Goal: Task Accomplishment & Management: Manage account settings

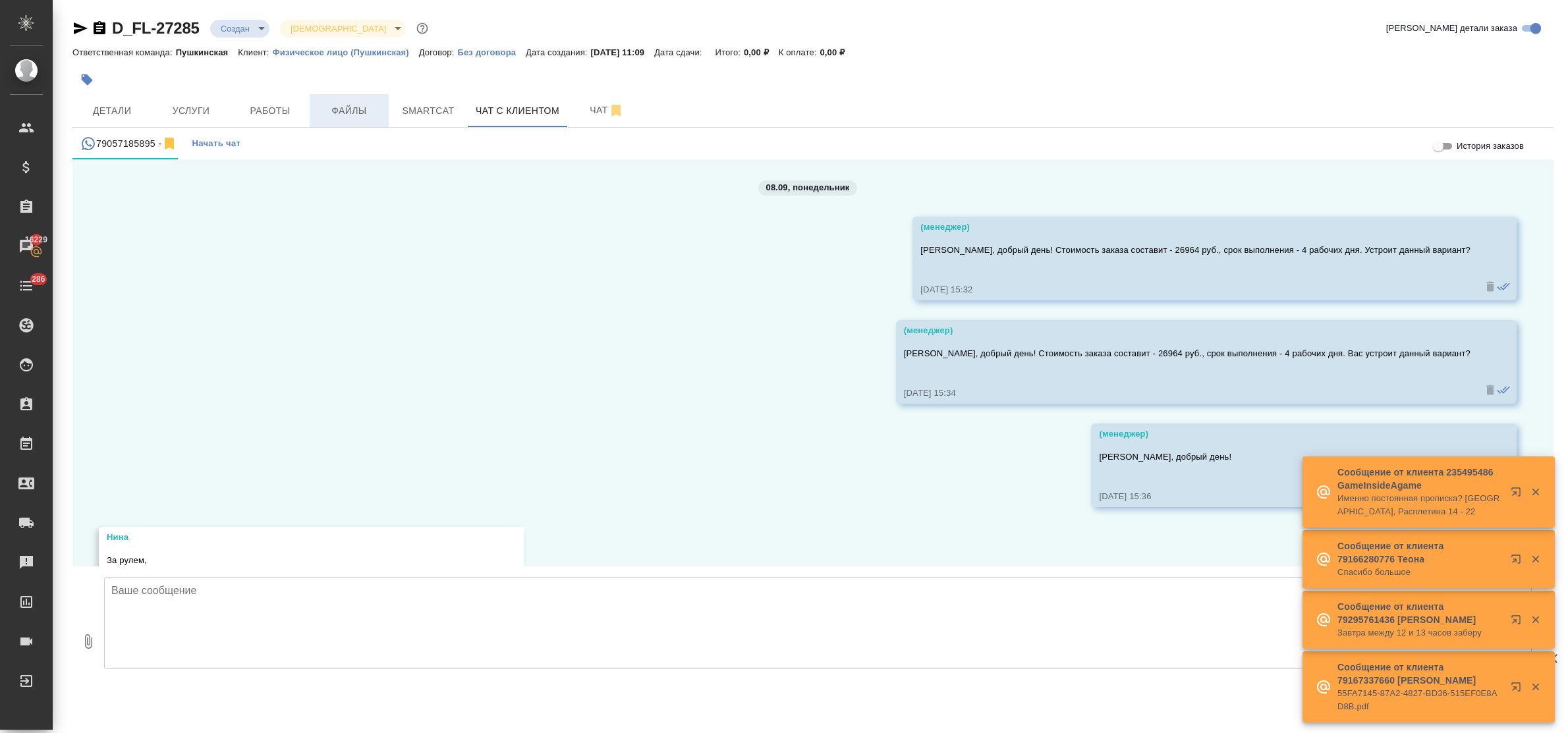
scroll to position [476, 0]
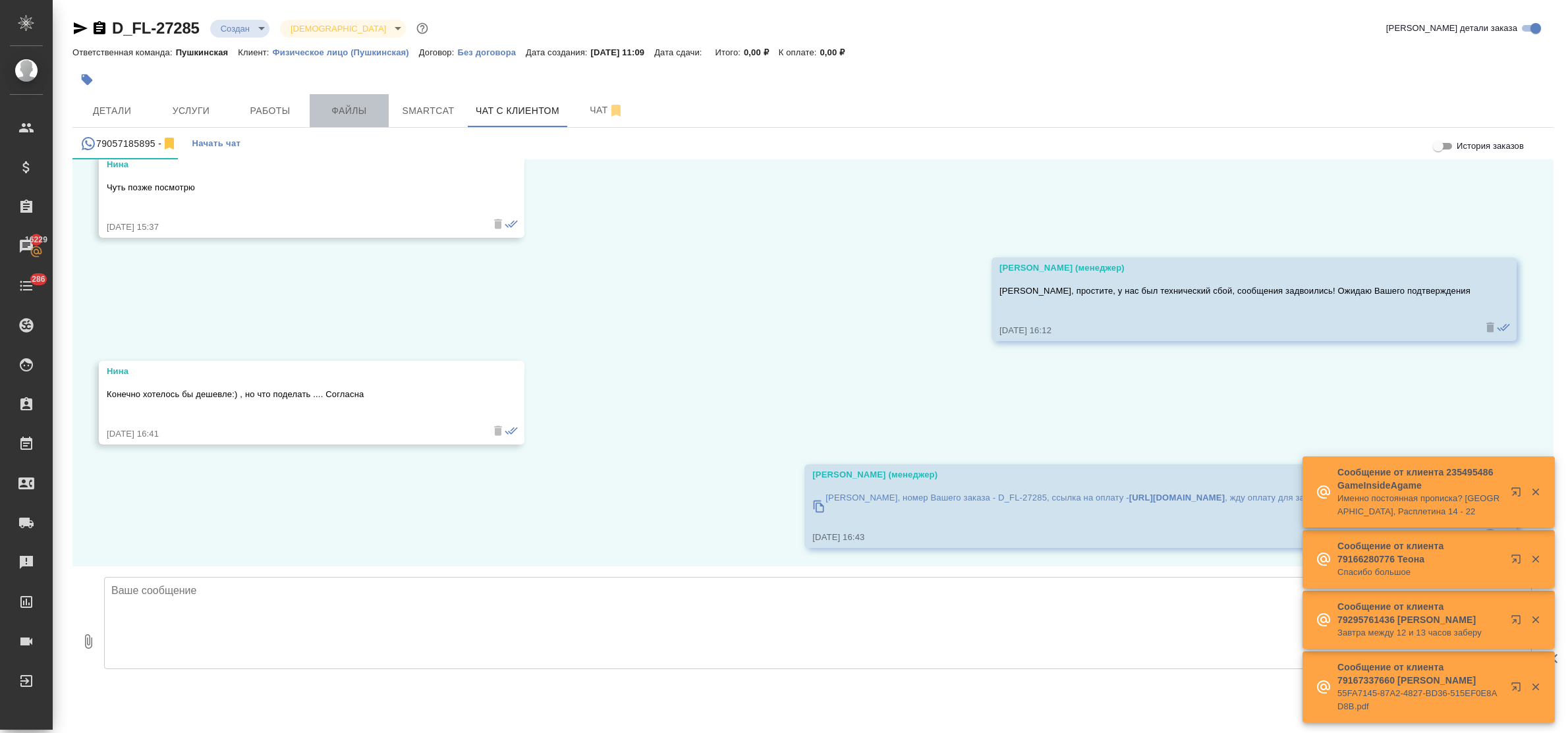
click at [344, 107] on span "Файлы" at bounding box center [349, 111] width 64 height 16
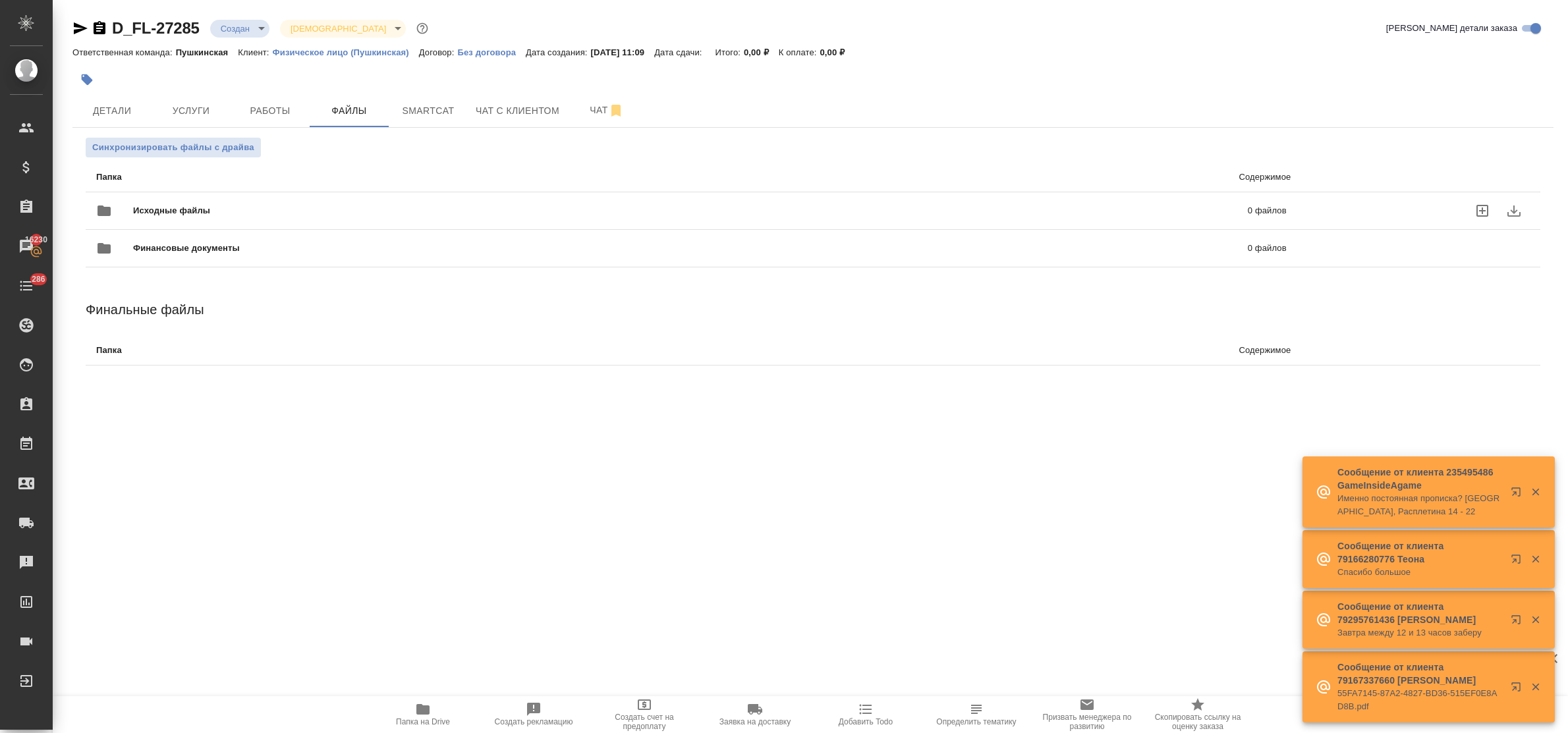
click at [1486, 211] on icon "uploadFiles" at bounding box center [1483, 211] width 16 height 16
click at [0, 0] on input "uploadFiles" at bounding box center [0, 0] width 0 height 0
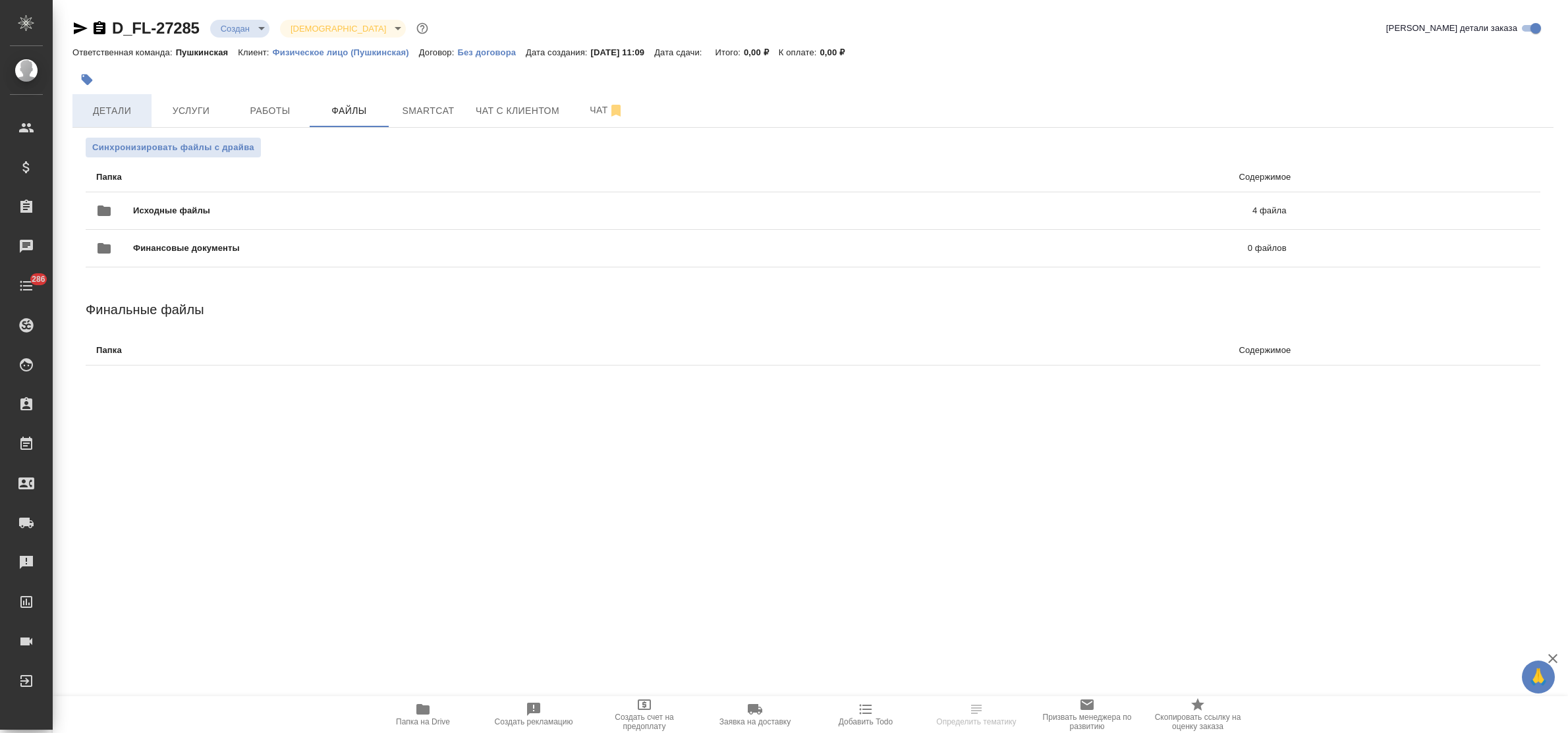
click at [104, 106] on span "Детали" at bounding box center [112, 111] width 64 height 16
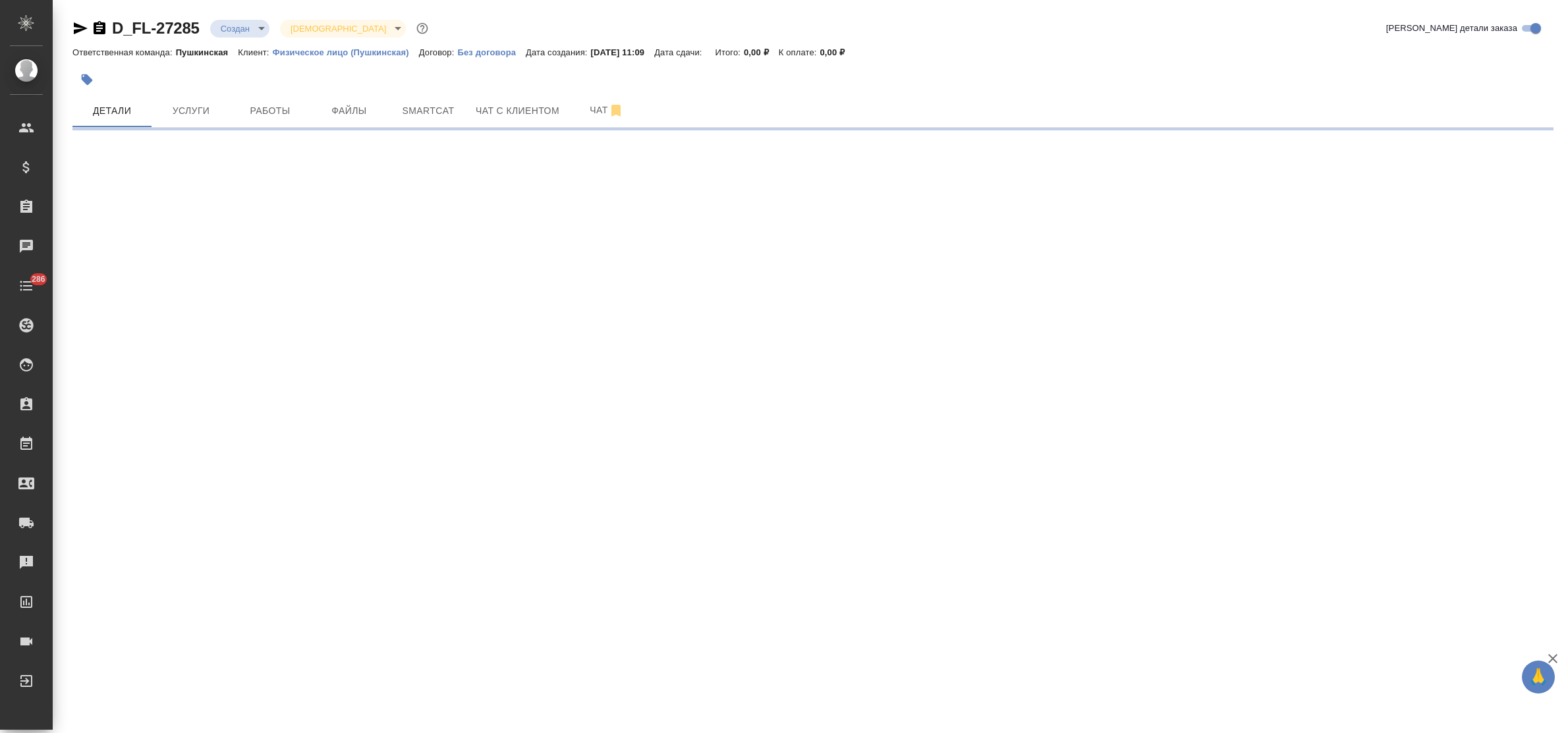
select select "RU"
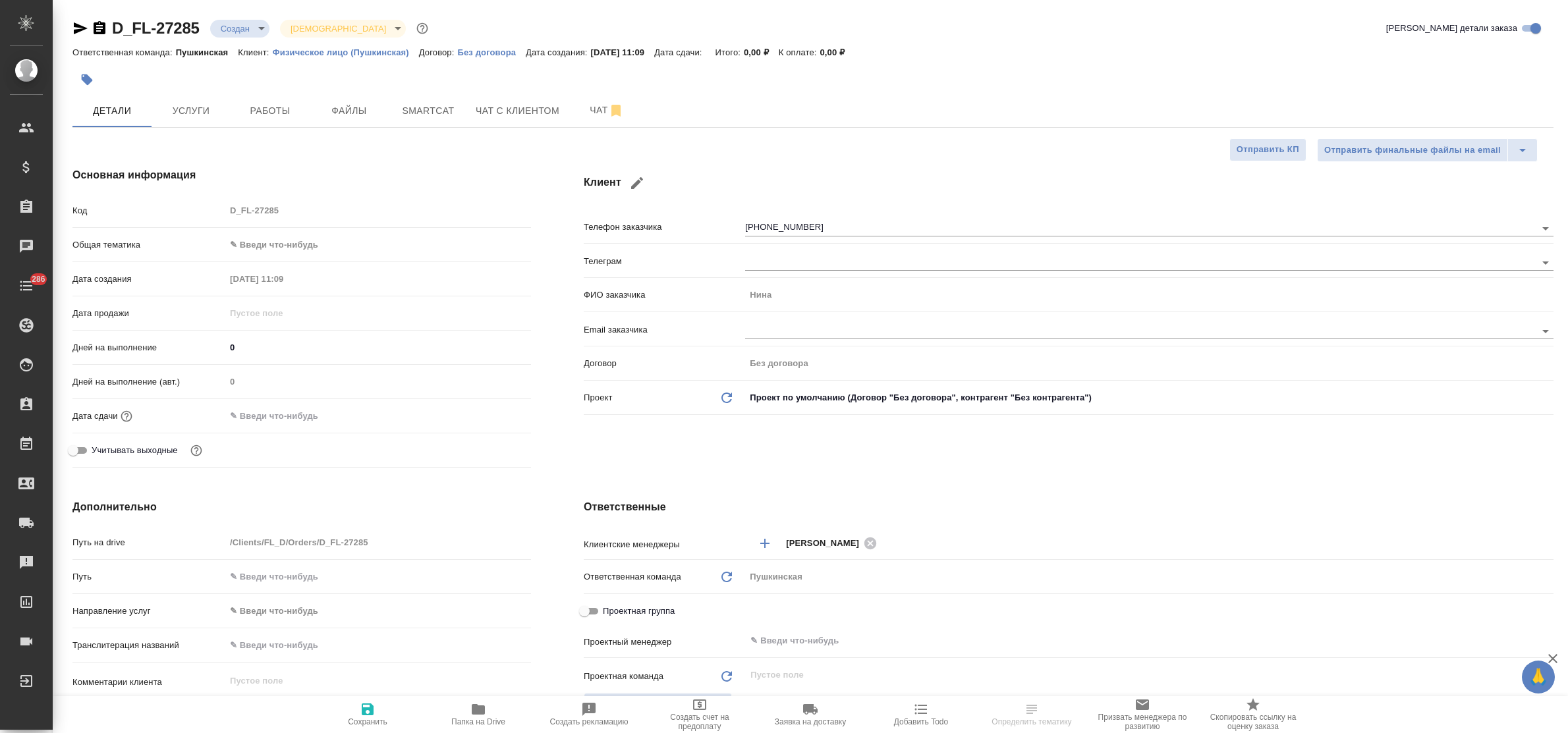
type textarea "x"
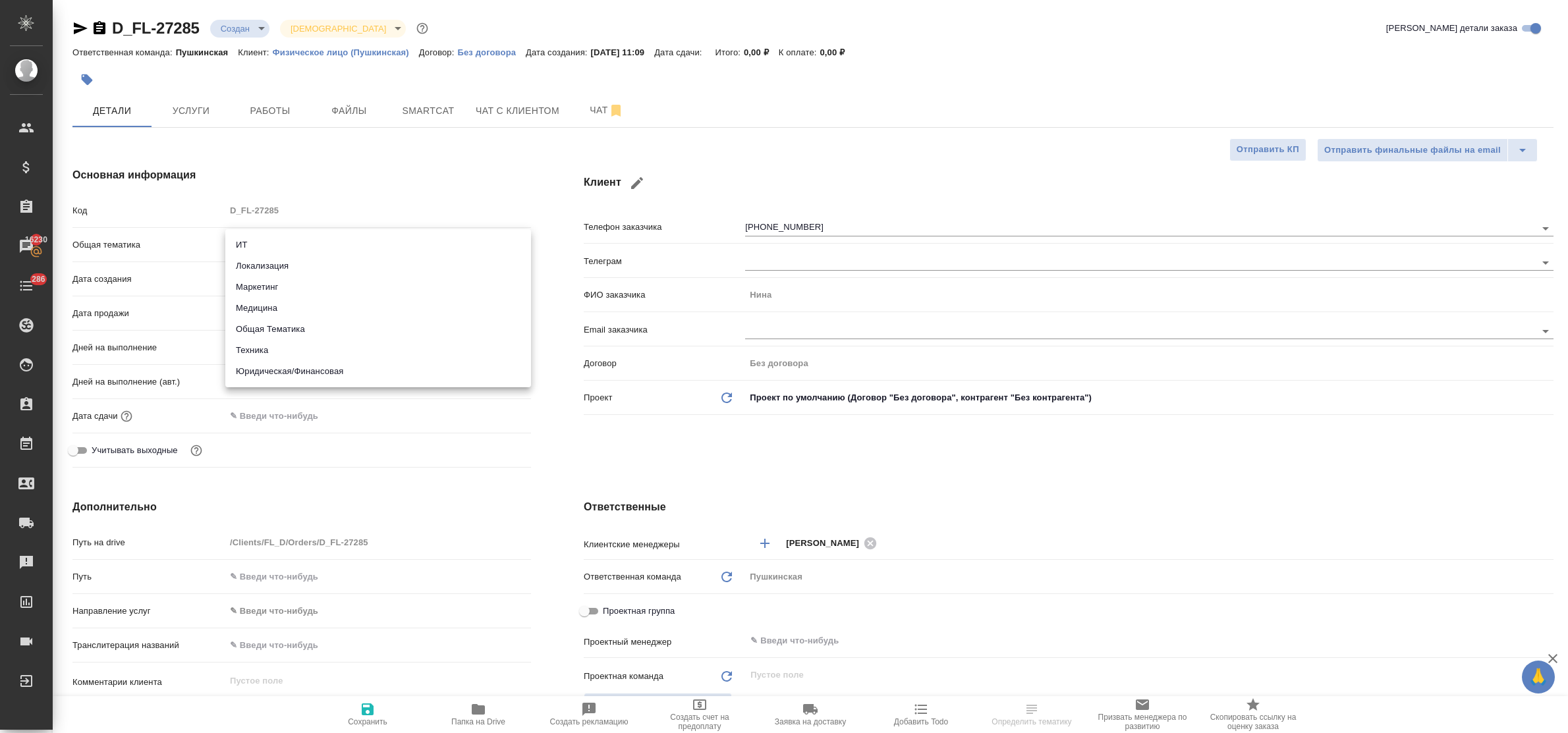
click at [248, 244] on body "🙏 .cls-1 fill:#fff; AWATERA Bulakhova Elena Клиенты Спецификации Заказы 16230 Ч…" at bounding box center [784, 366] width 1568 height 733
click at [290, 369] on li "Юридическая/Финансовая" at bounding box center [378, 372] width 306 height 21
type input "yr-fn"
type textarea "x"
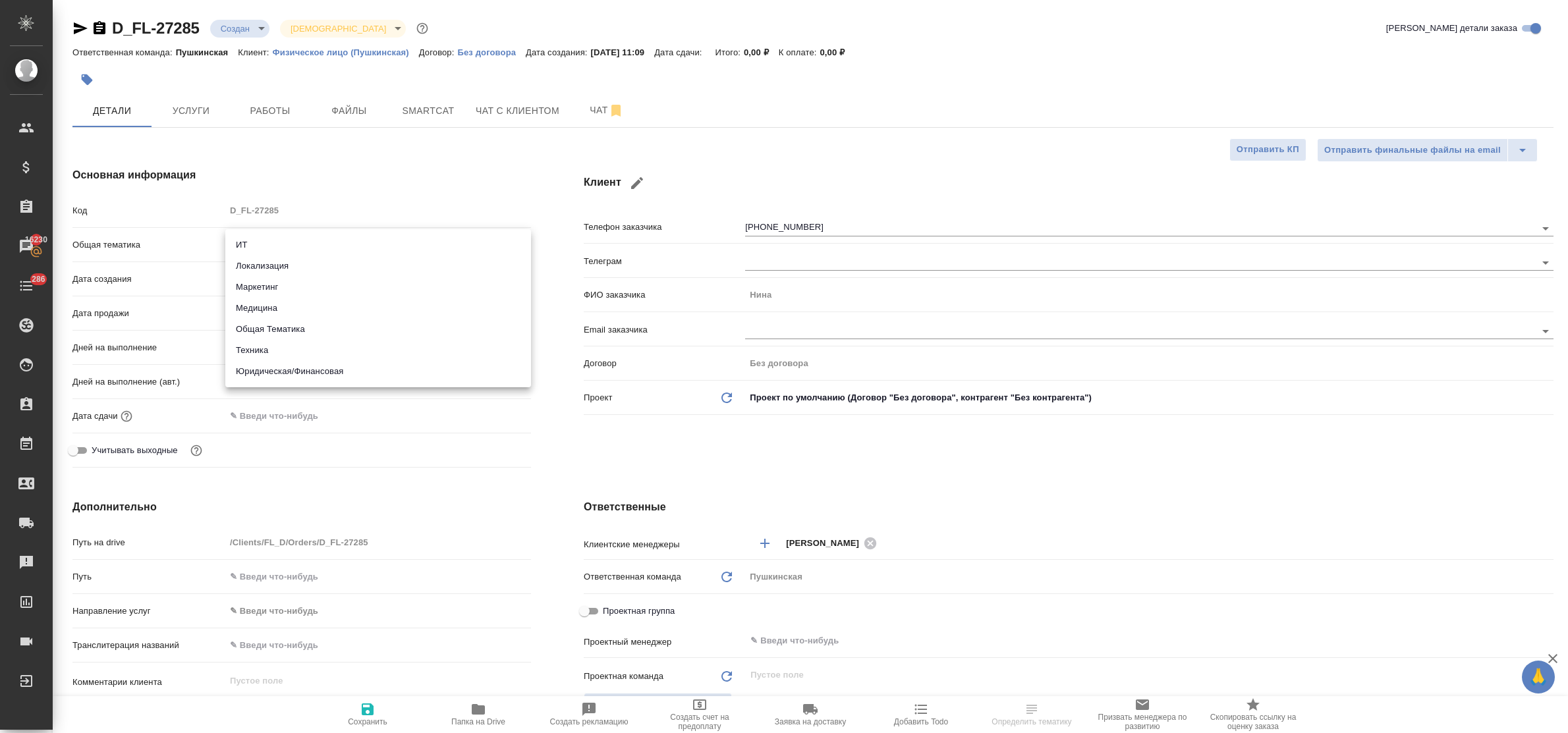
type textarea "x"
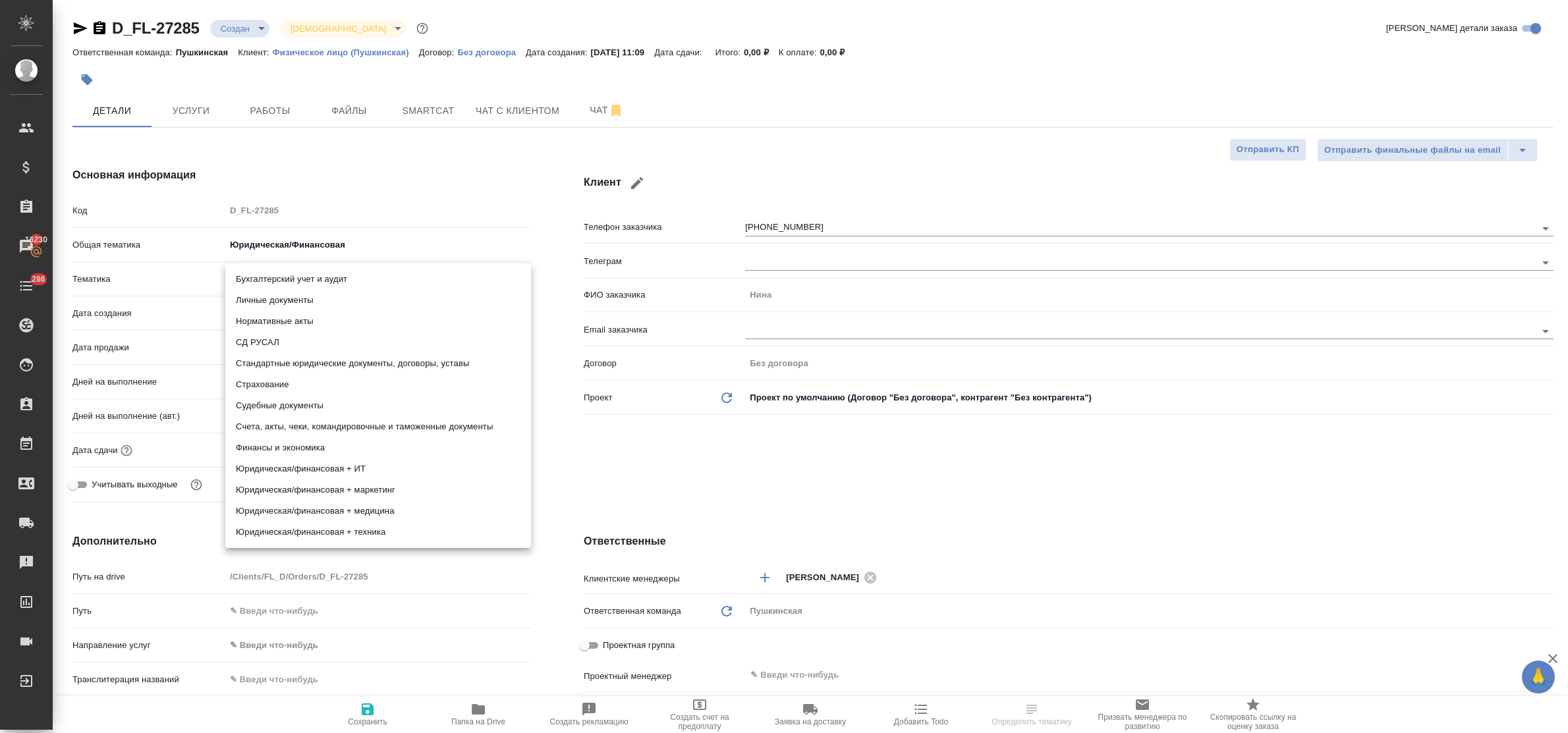
click at [271, 278] on body "🙏 .cls-1 fill:#fff; AWATERA Bulakhova Elena Клиенты Спецификации Заказы 16230 Ч…" at bounding box center [784, 366] width 1568 height 733
click at [307, 357] on li "Стандартные юридические документы, договоры, уставы" at bounding box center [378, 364] width 306 height 21
type textarea "x"
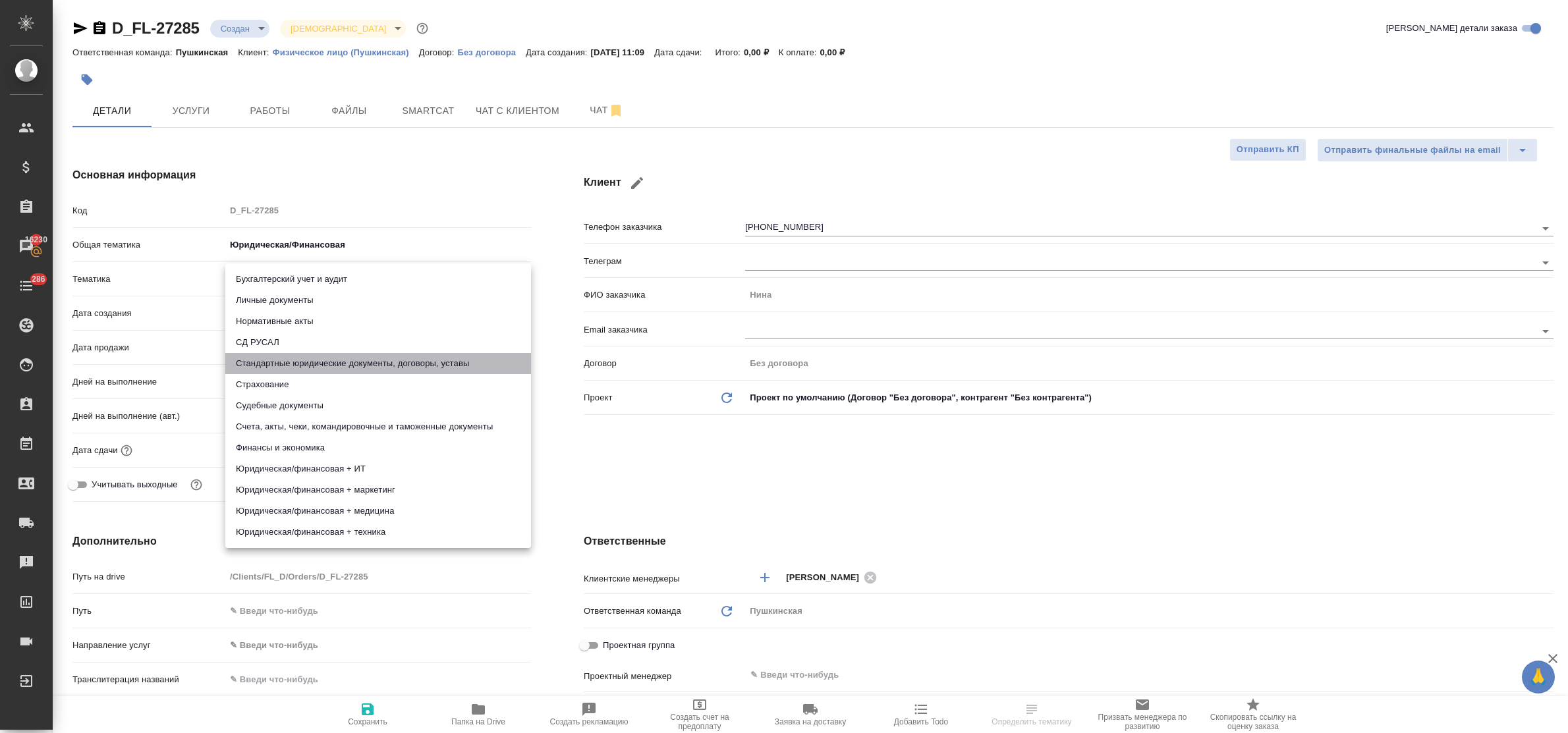
type input "5f647205b73bc97568ca66bf"
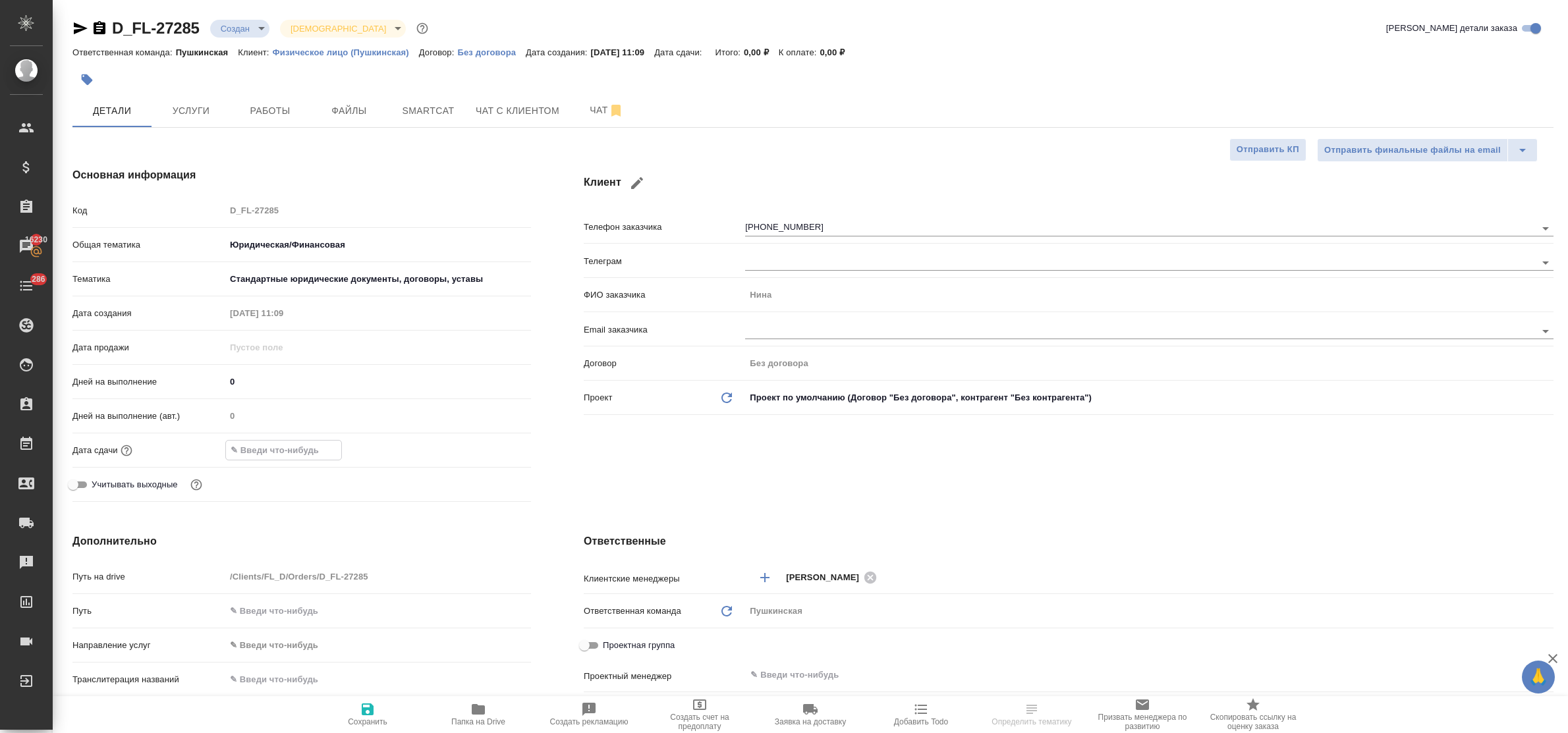
click at [278, 453] on input "text" at bounding box center [284, 450] width 115 height 19
click at [488, 446] on icon "button" at bounding box center [493, 450] width 16 height 16
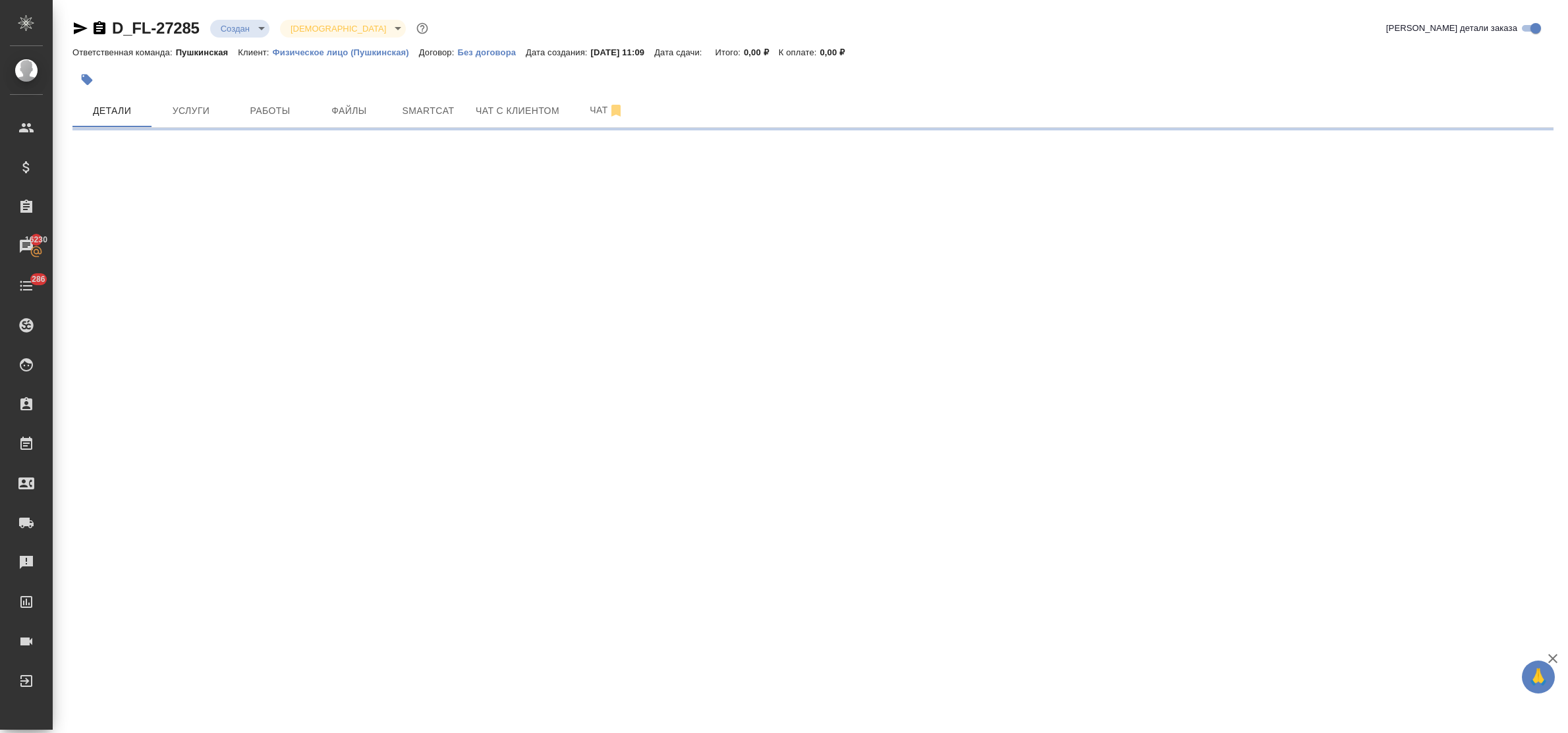
select select "RU"
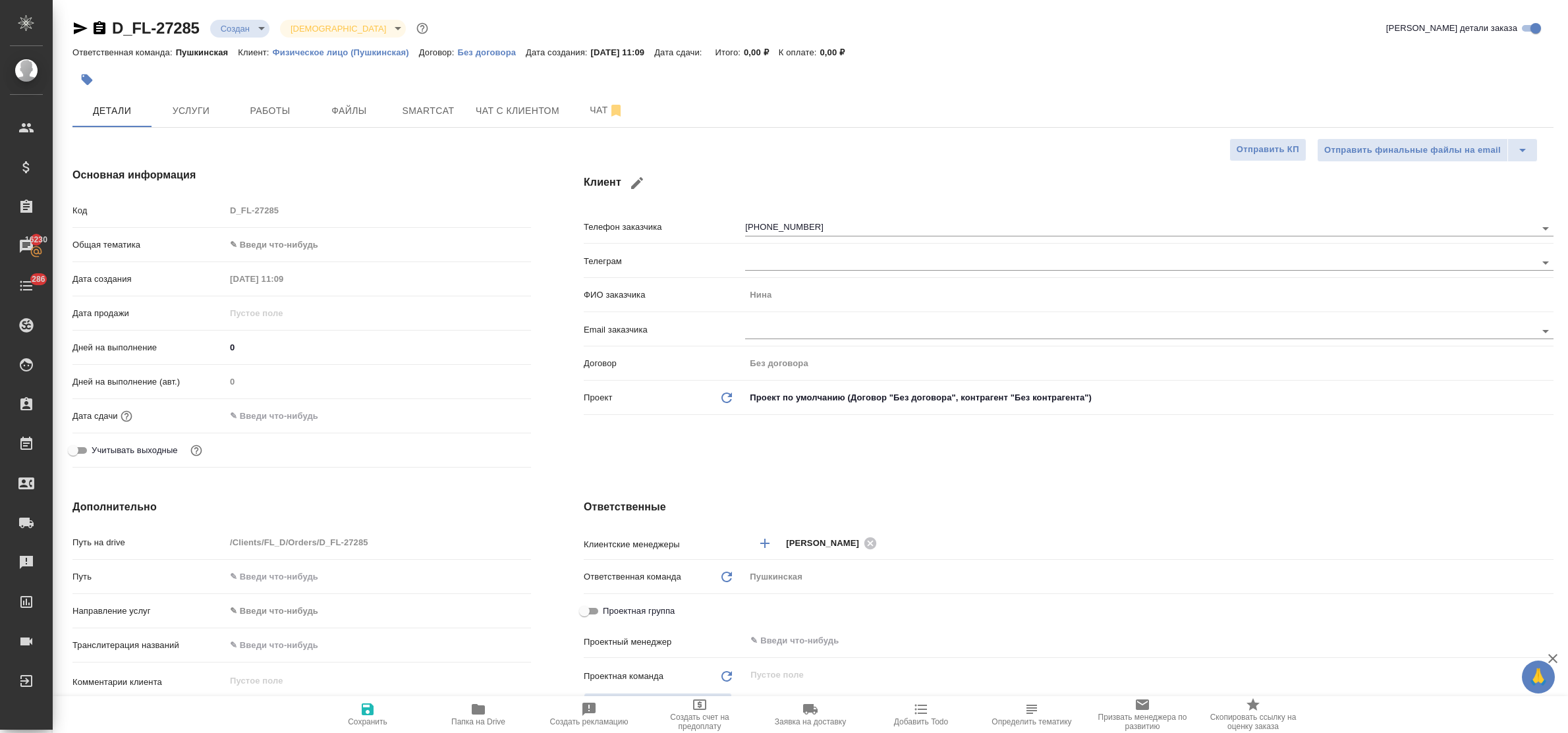
type textarea "x"
click at [259, 249] on body "🙏 .cls-1 fill:#fff; AWATERA Bulakhova Elena Клиенты Спецификации Заказы 16230 Ч…" at bounding box center [784, 366] width 1568 height 733
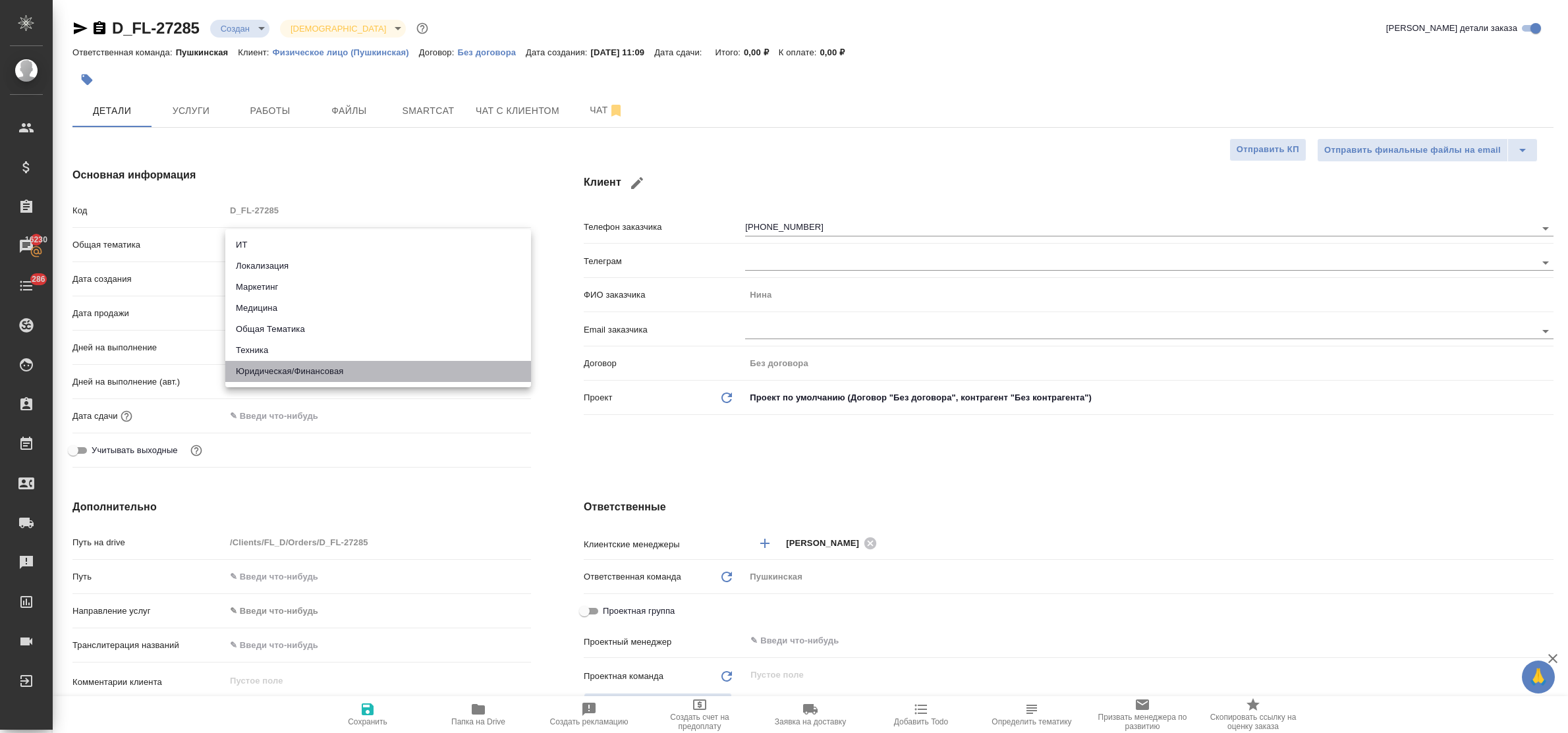
click at [301, 371] on li "Юридическая/Финансовая" at bounding box center [378, 372] width 306 height 21
type input "yr-fn"
type textarea "x"
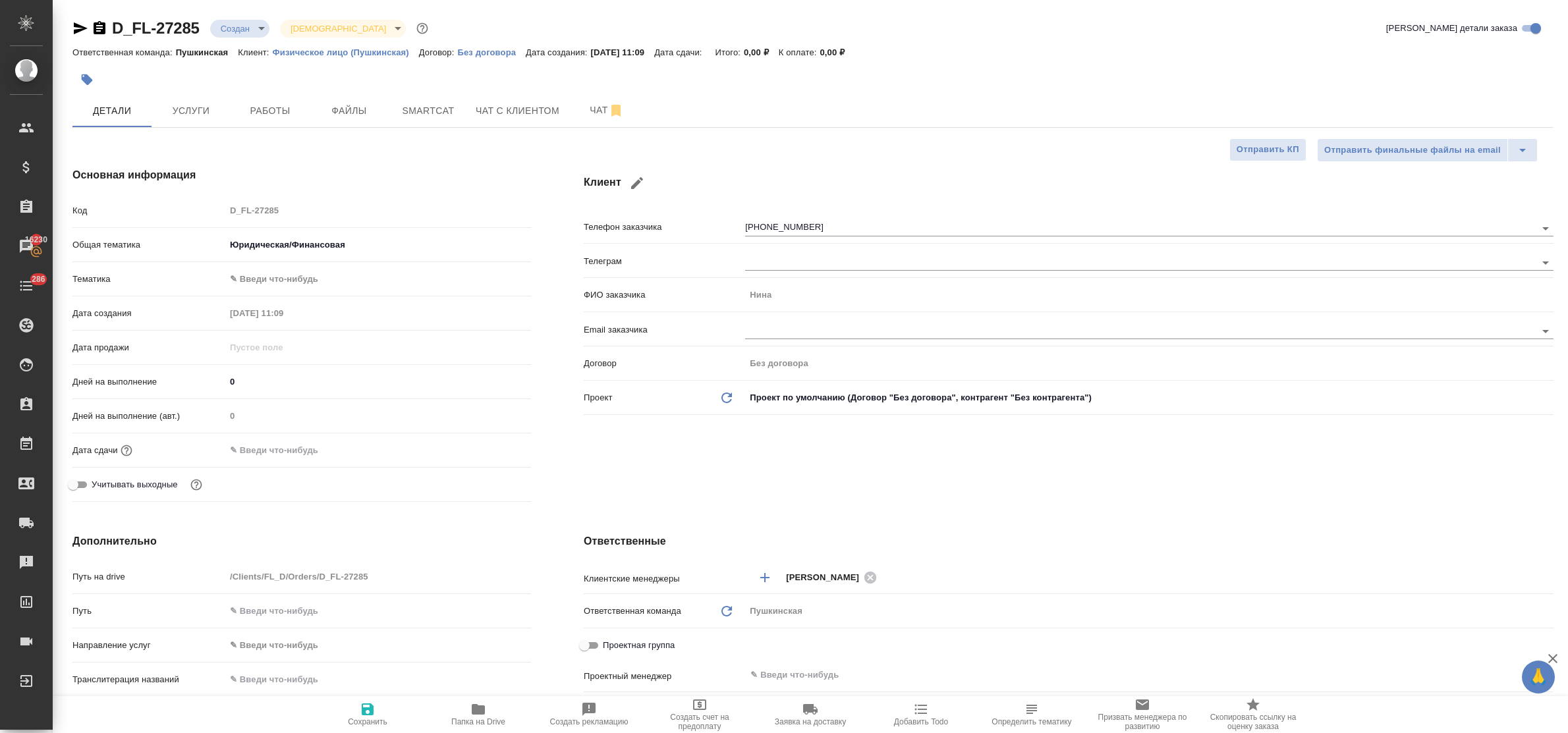
click at [287, 284] on body "🙏 .cls-1 fill:#fff; AWATERA Bulakhova Elena Клиенты Спецификации Заказы 16230 Ч…" at bounding box center [784, 366] width 1568 height 733
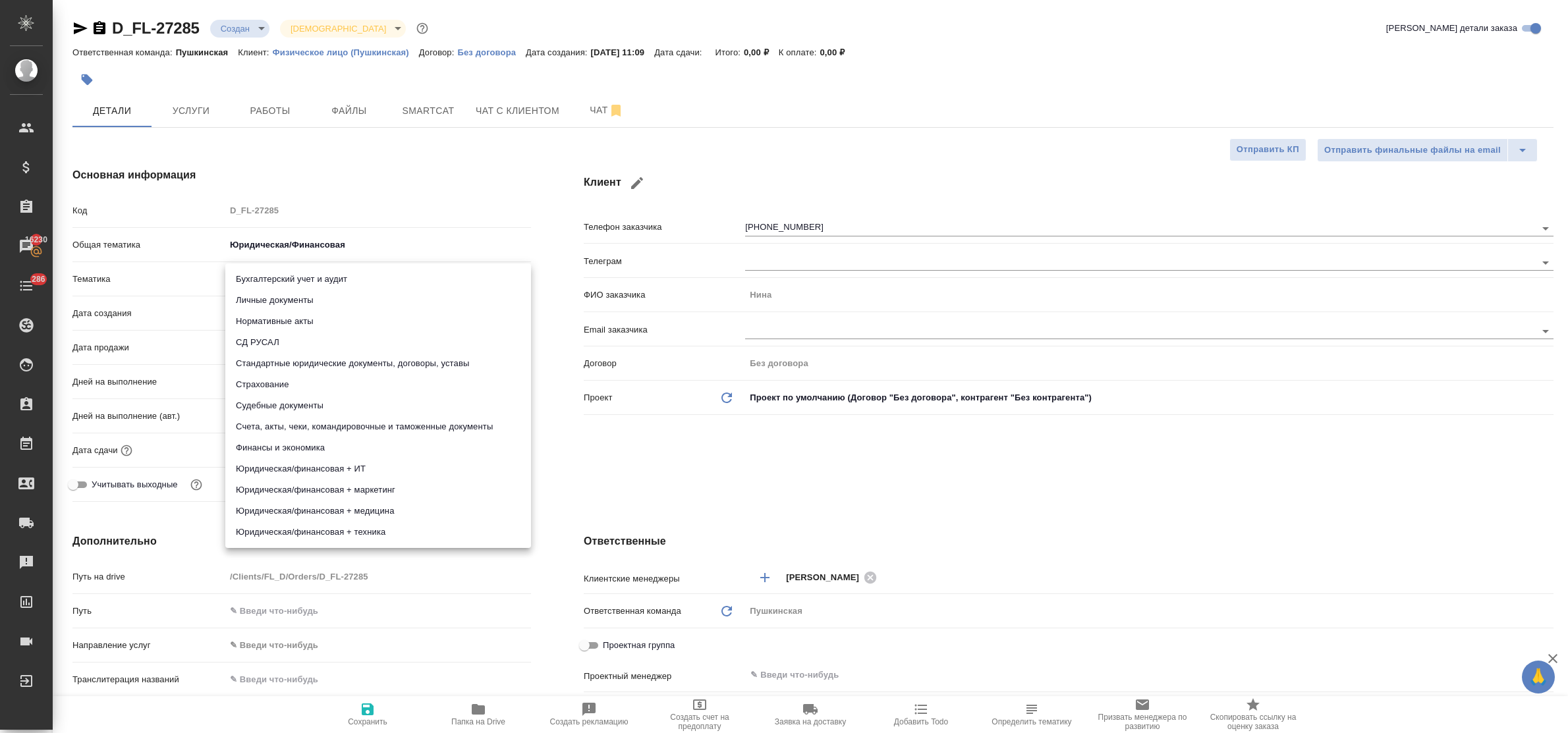
click at [320, 364] on li "Стандартные юридические документы, договоры, уставы" at bounding box center [378, 364] width 306 height 21
type textarea "x"
type input "5f647205b73bc97568ca66bf"
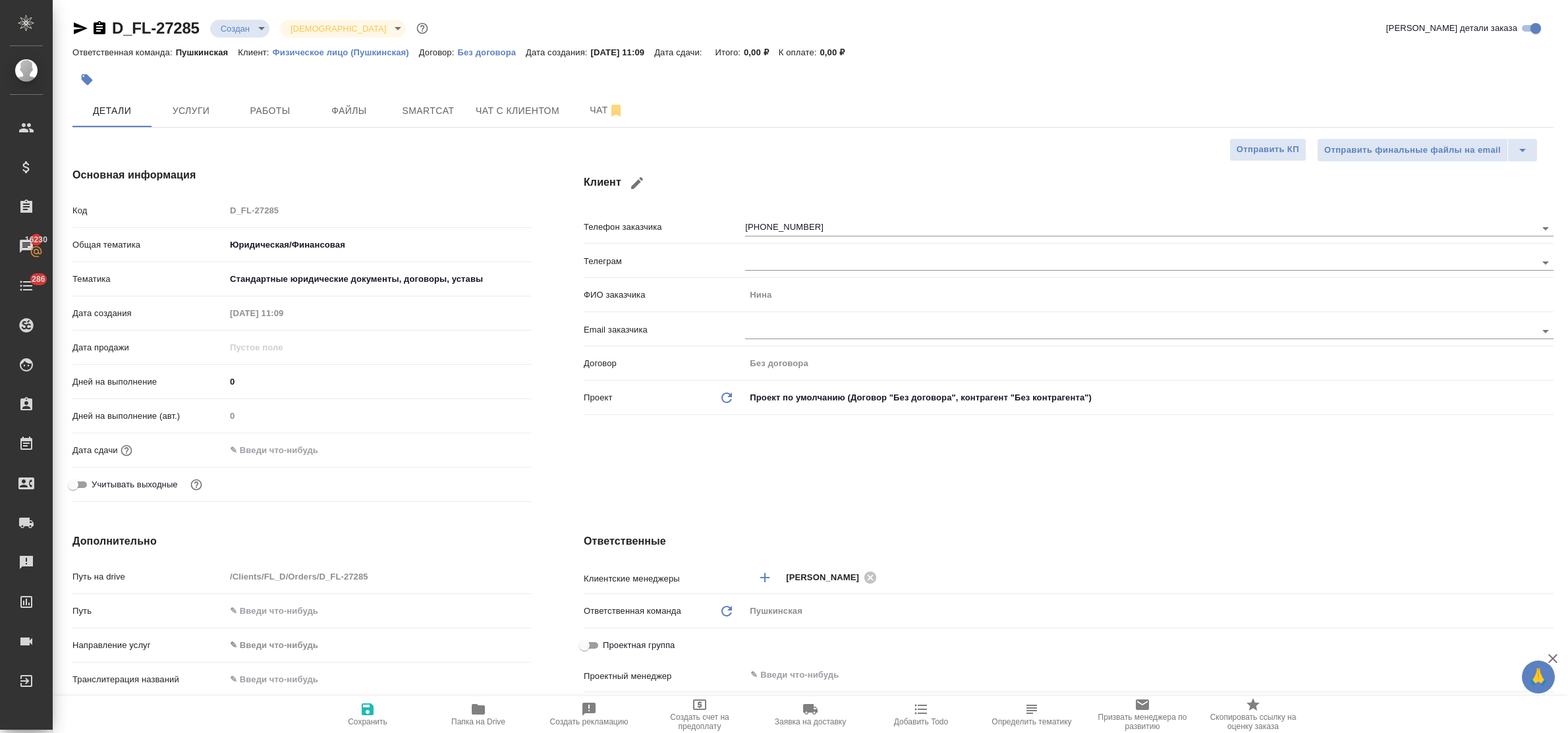
click at [301, 446] on input "text" at bounding box center [283, 450] width 115 height 19
click at [491, 446] on icon "button" at bounding box center [492, 448] width 12 height 13
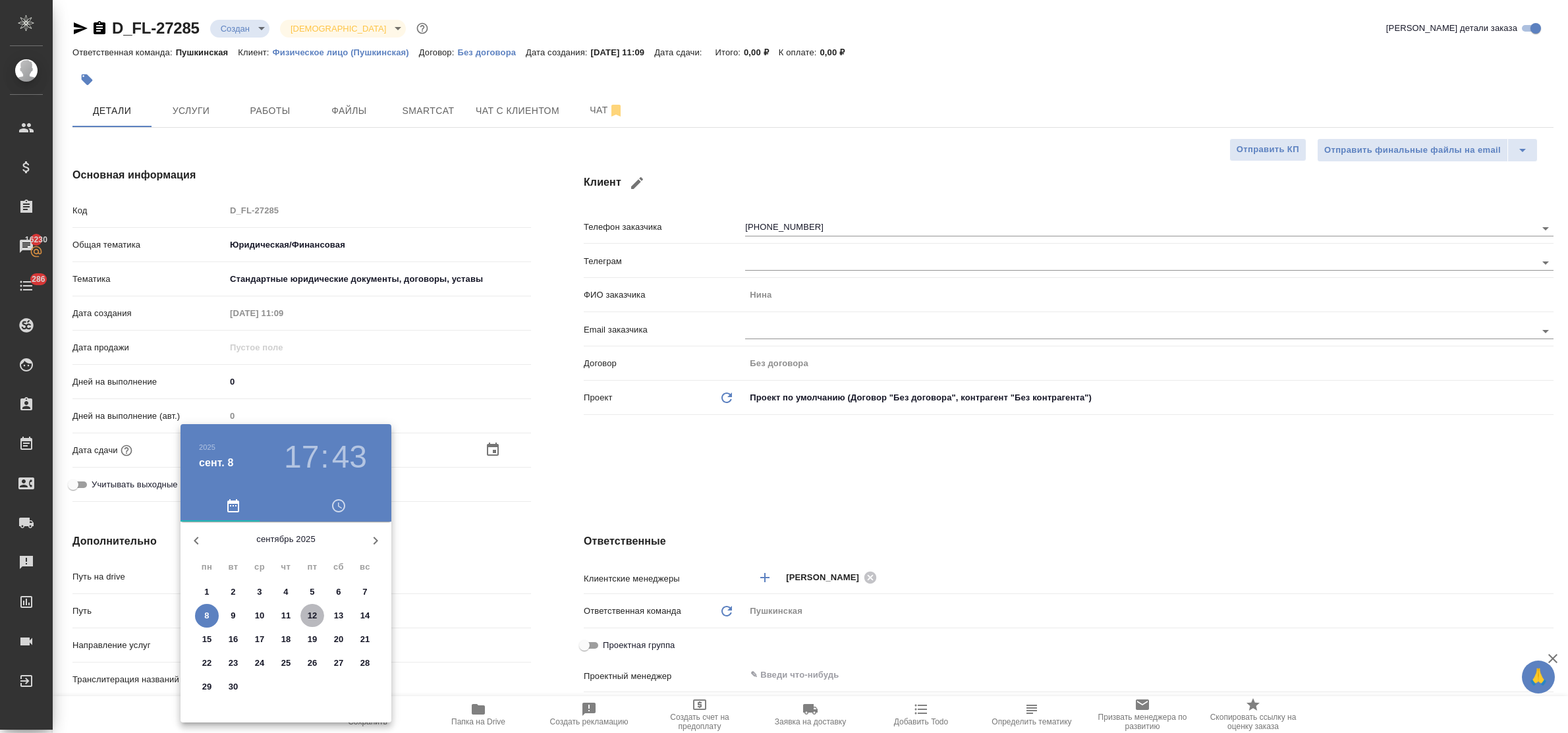
click at [314, 614] on p "12" at bounding box center [312, 615] width 10 height 13
type input "12.09.2025 17:43"
type textarea "x"
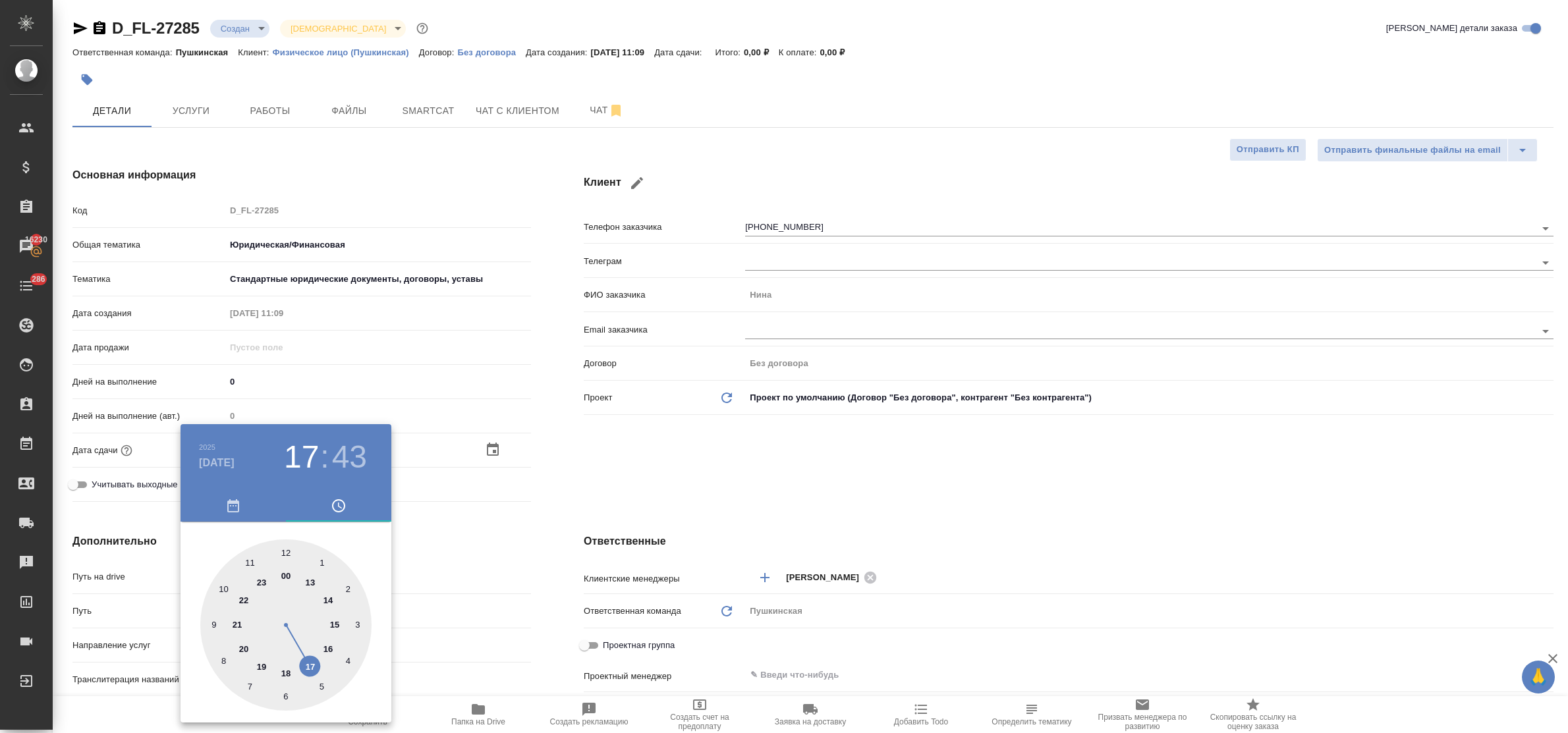
click at [328, 645] on div at bounding box center [286, 625] width 172 height 172
type input "12.09.2025 16:43"
type textarea "x"
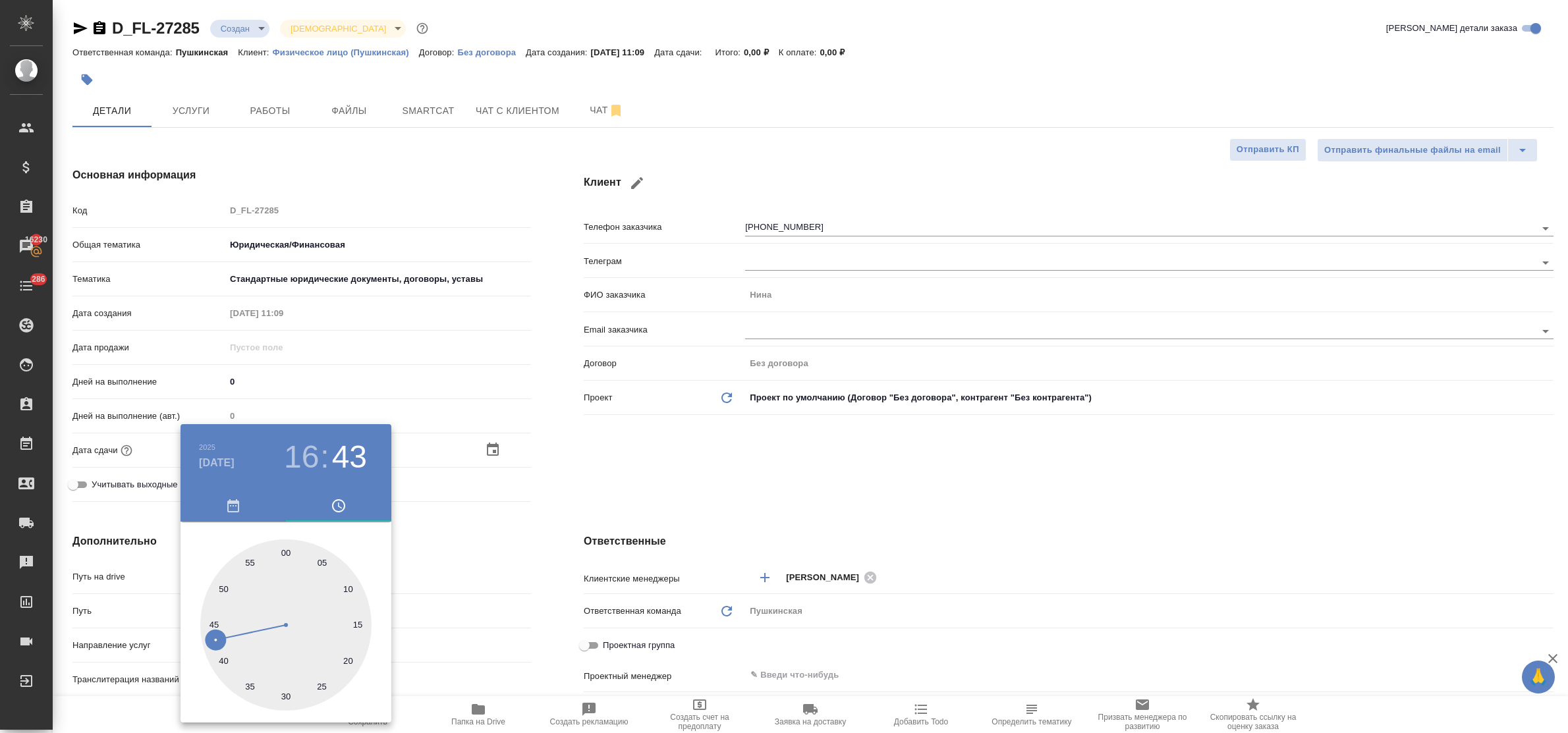
click at [285, 558] on div at bounding box center [286, 625] width 172 height 172
type input "12.09.2025 16:00"
type textarea "x"
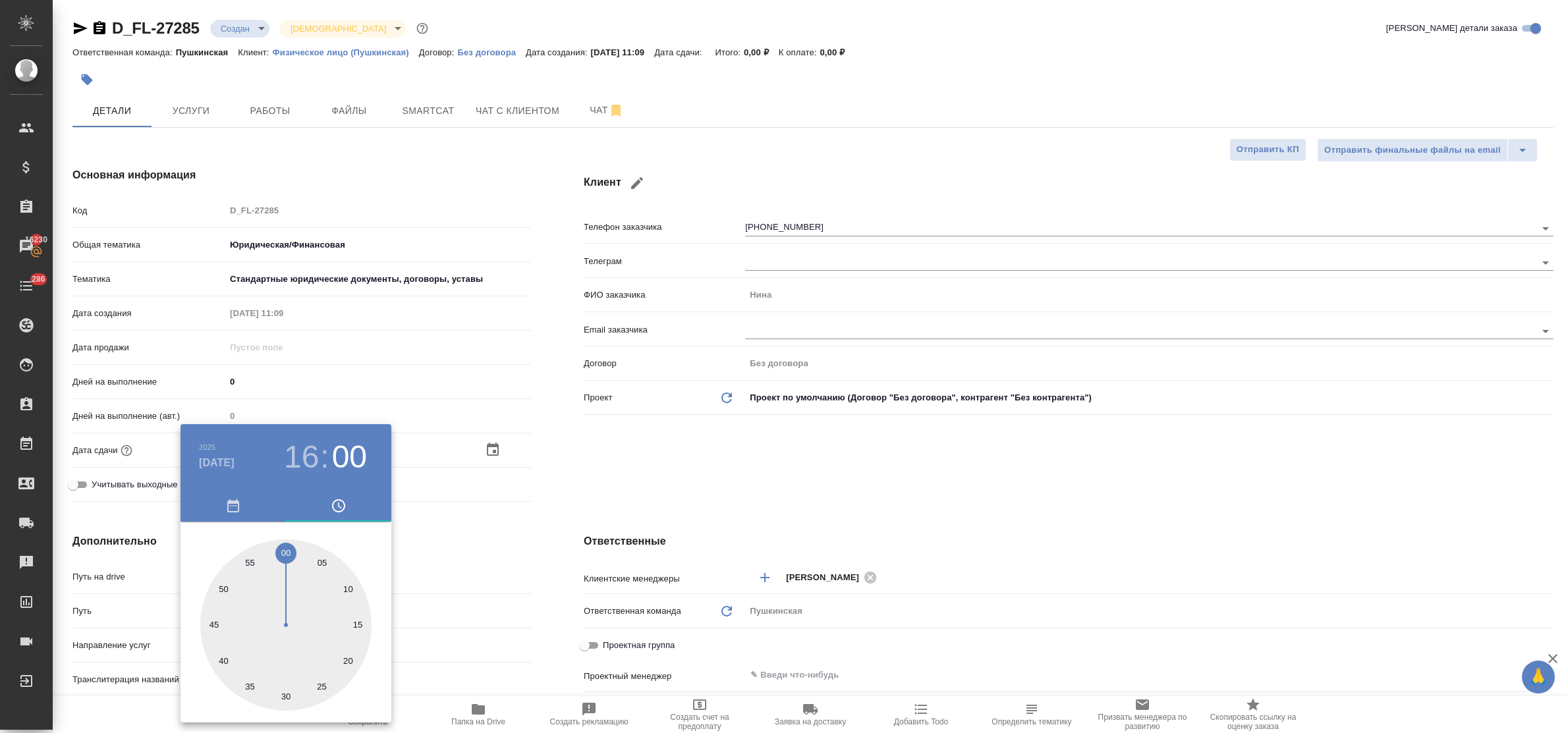
click at [453, 561] on div at bounding box center [784, 366] width 1568 height 733
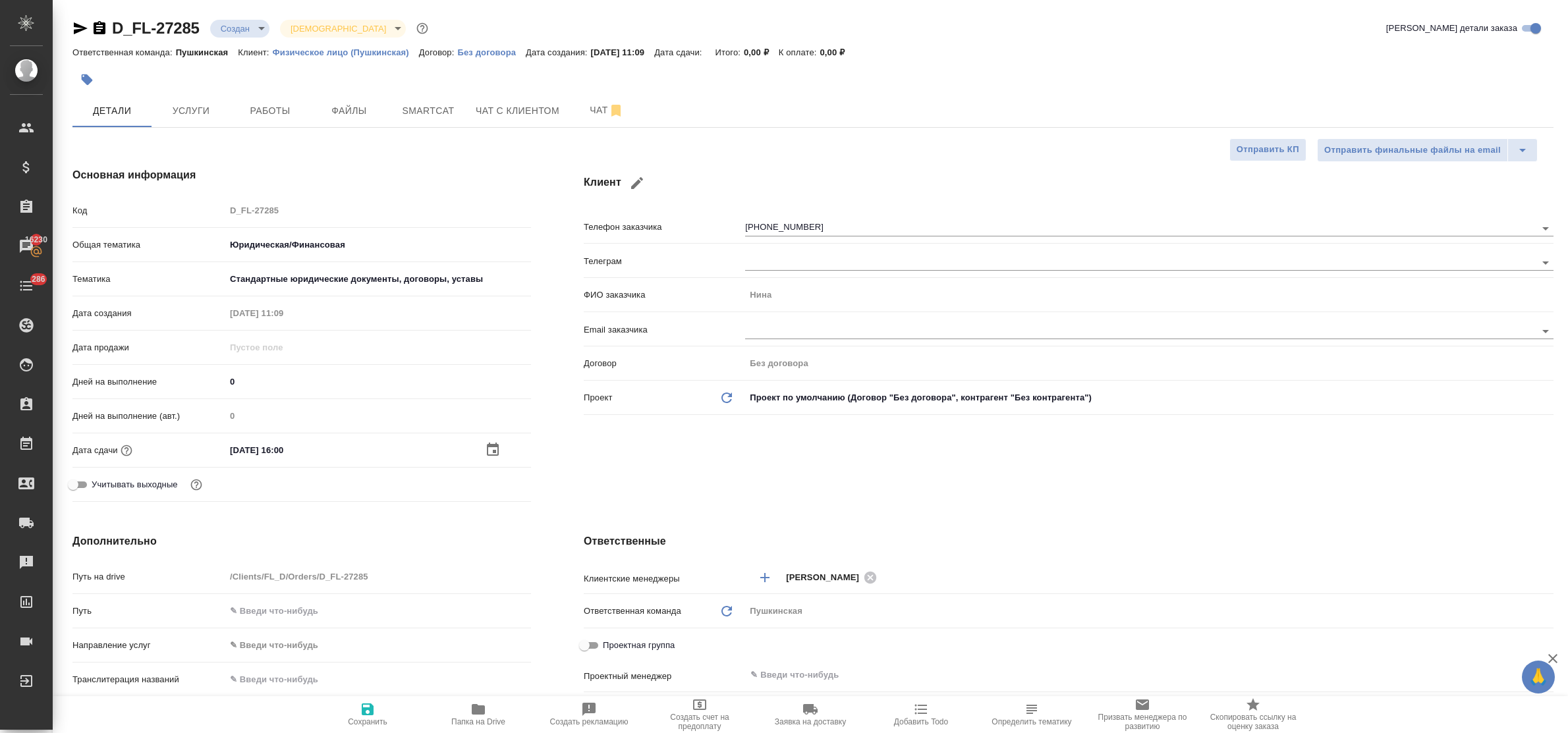
click at [369, 712] on icon "button" at bounding box center [367, 709] width 12 height 12
type textarea "x"
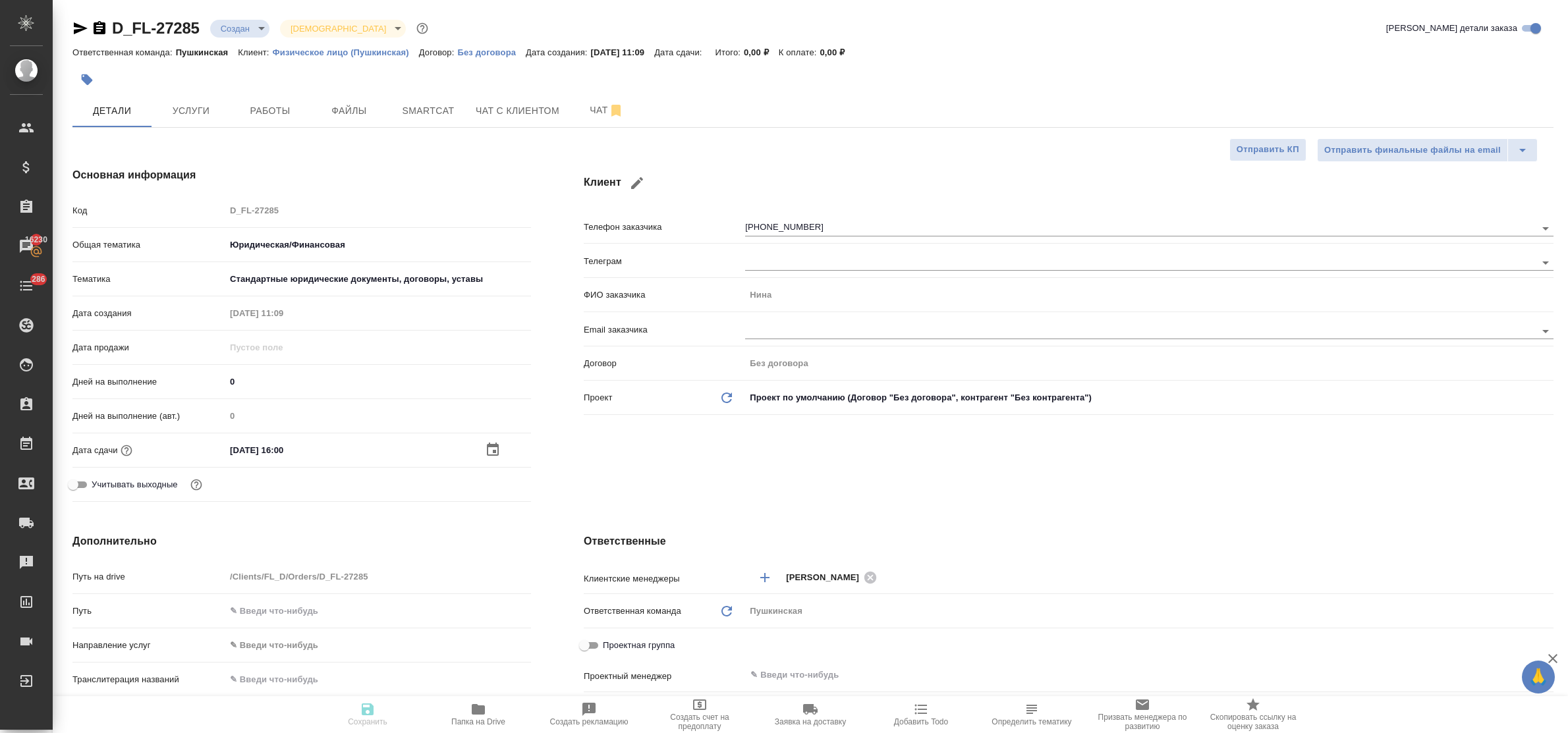
type textarea "x"
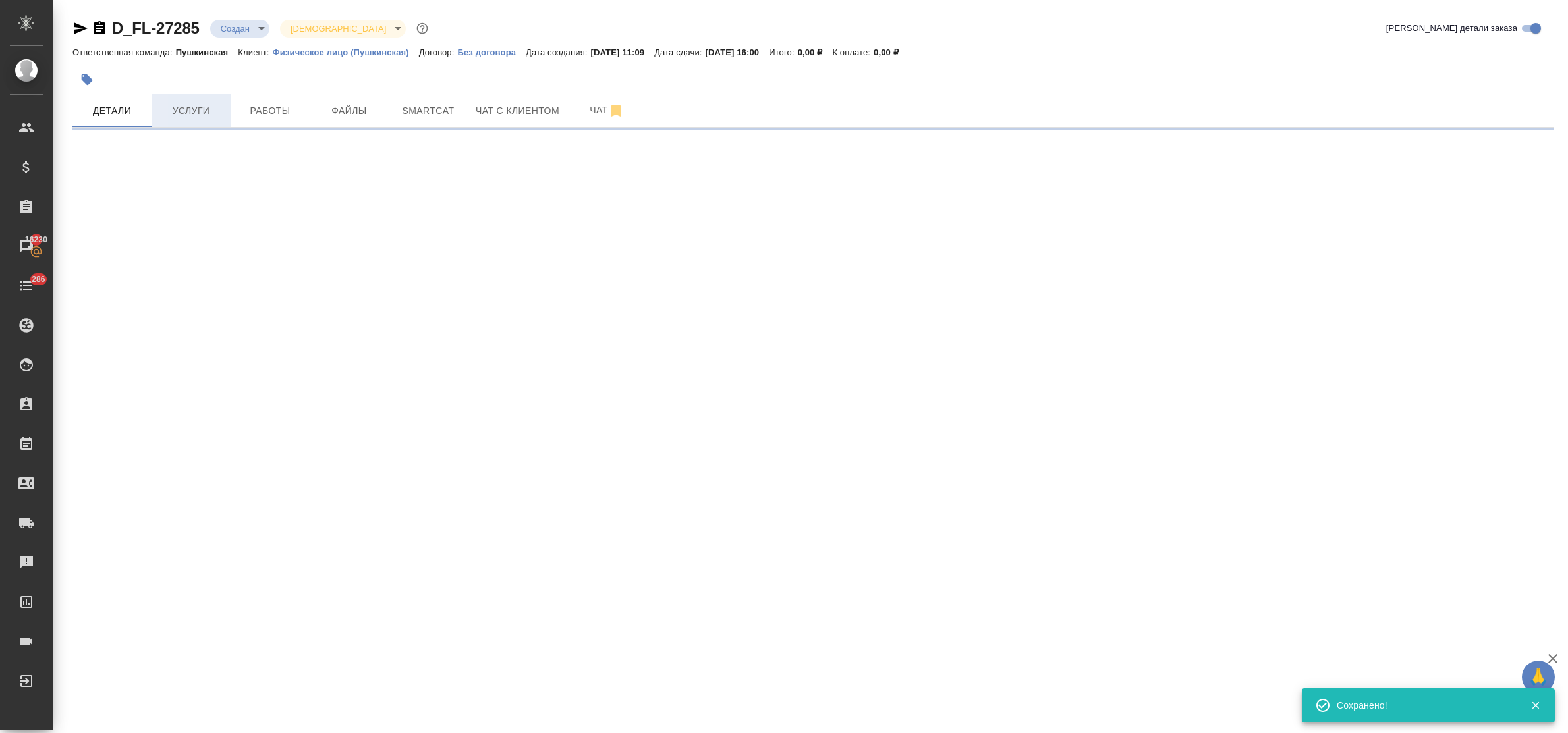
click at [189, 114] on span "Услуги" at bounding box center [191, 111] width 64 height 16
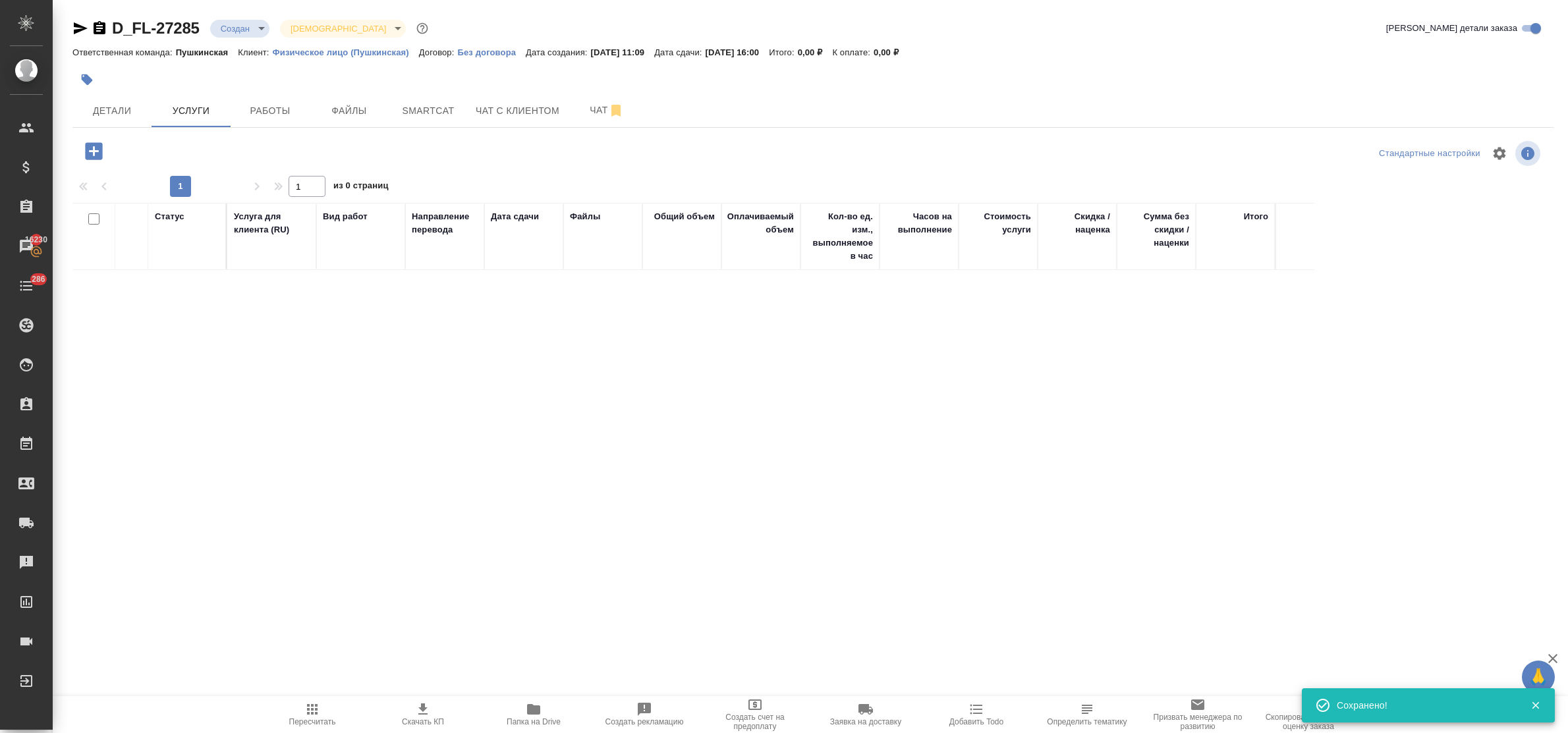
click at [92, 153] on icon "button" at bounding box center [93, 150] width 17 height 17
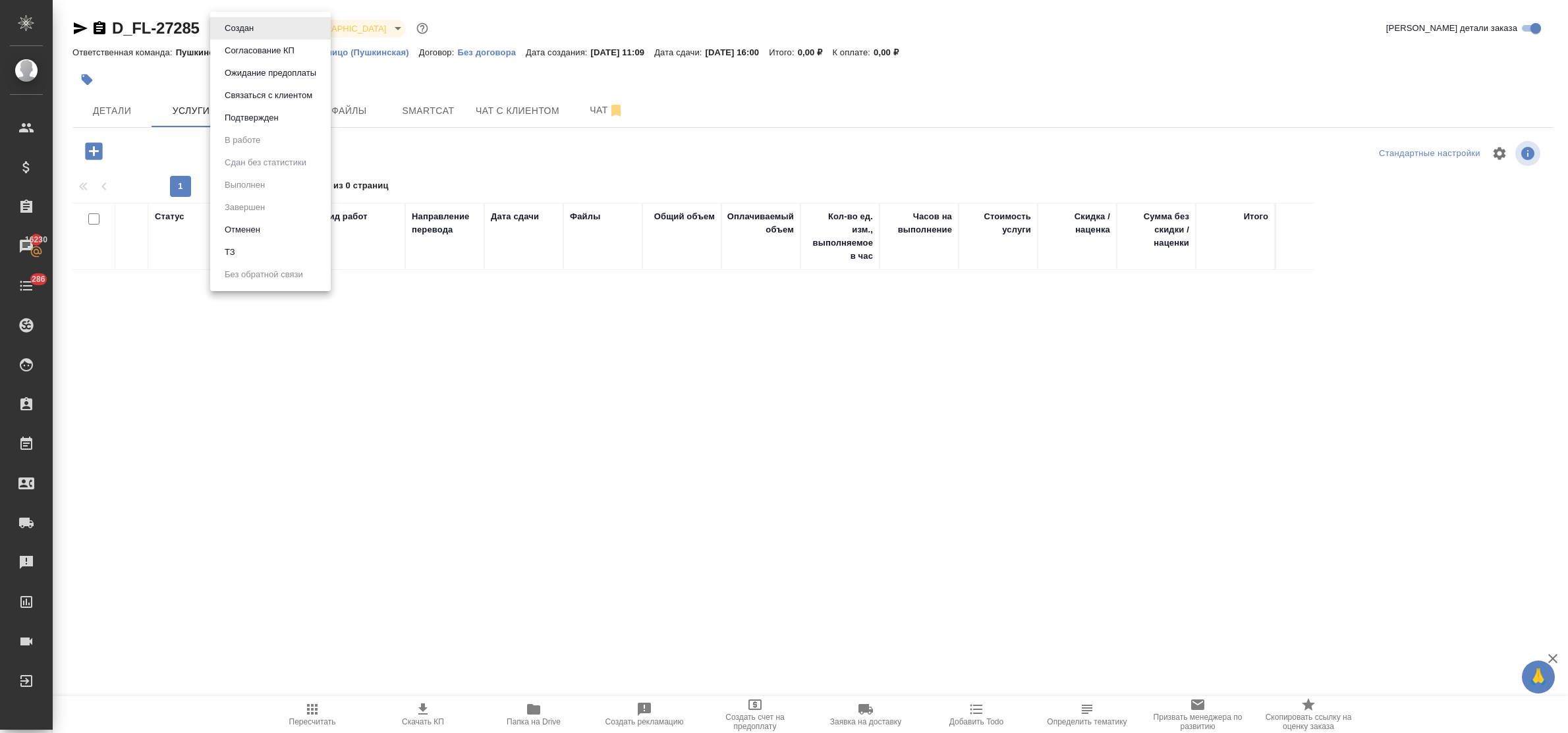
click at [242, 26] on body "🙏 .cls-1 fill:#fff; AWATERA Bulakhova Elena Клиенты Спецификации Заказы 16230 Ч…" at bounding box center [784, 366] width 1568 height 733
click at [246, 251] on li "ТЗ" at bounding box center [270, 252] width 121 height 22
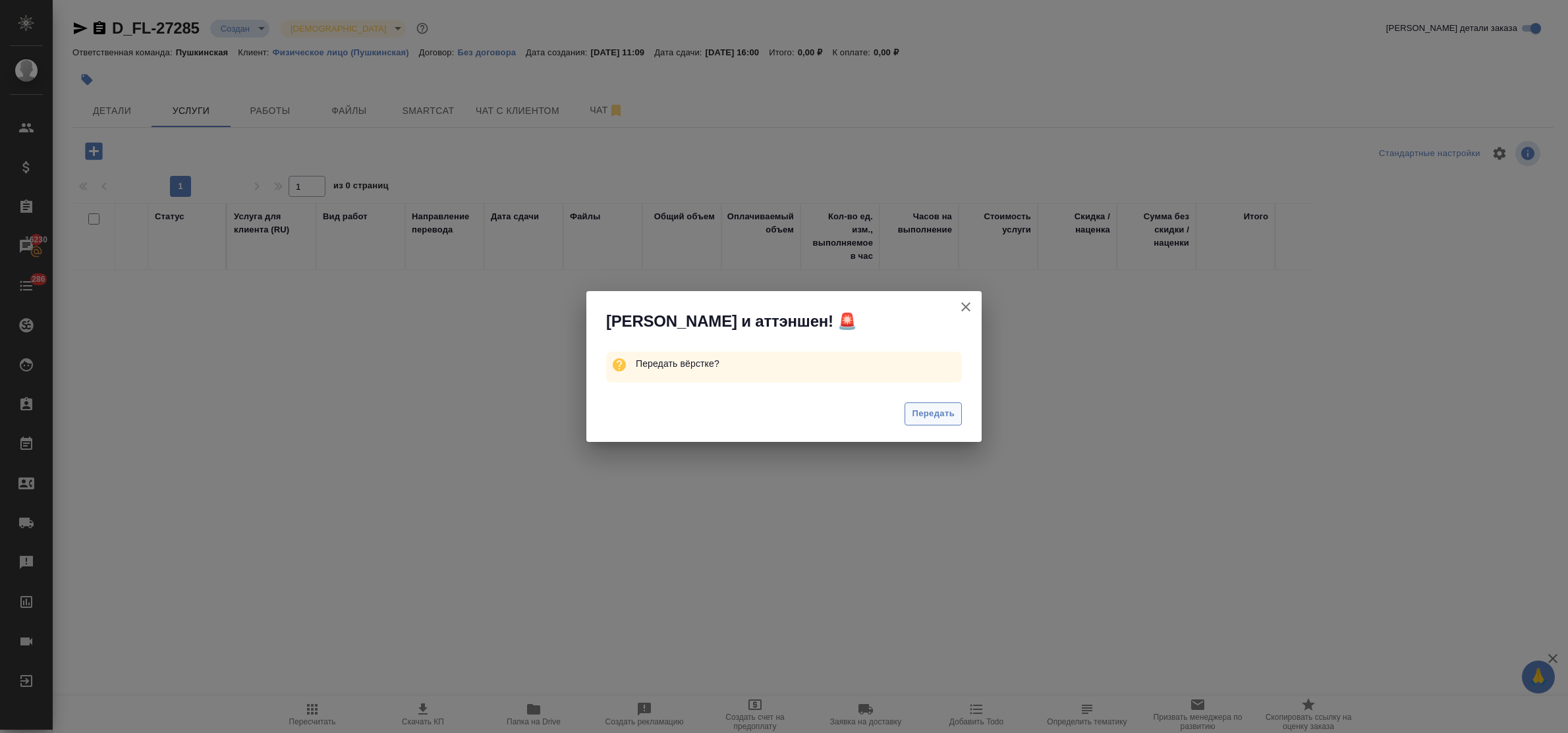
click at [934, 416] on span "Передать" at bounding box center [934, 414] width 43 height 15
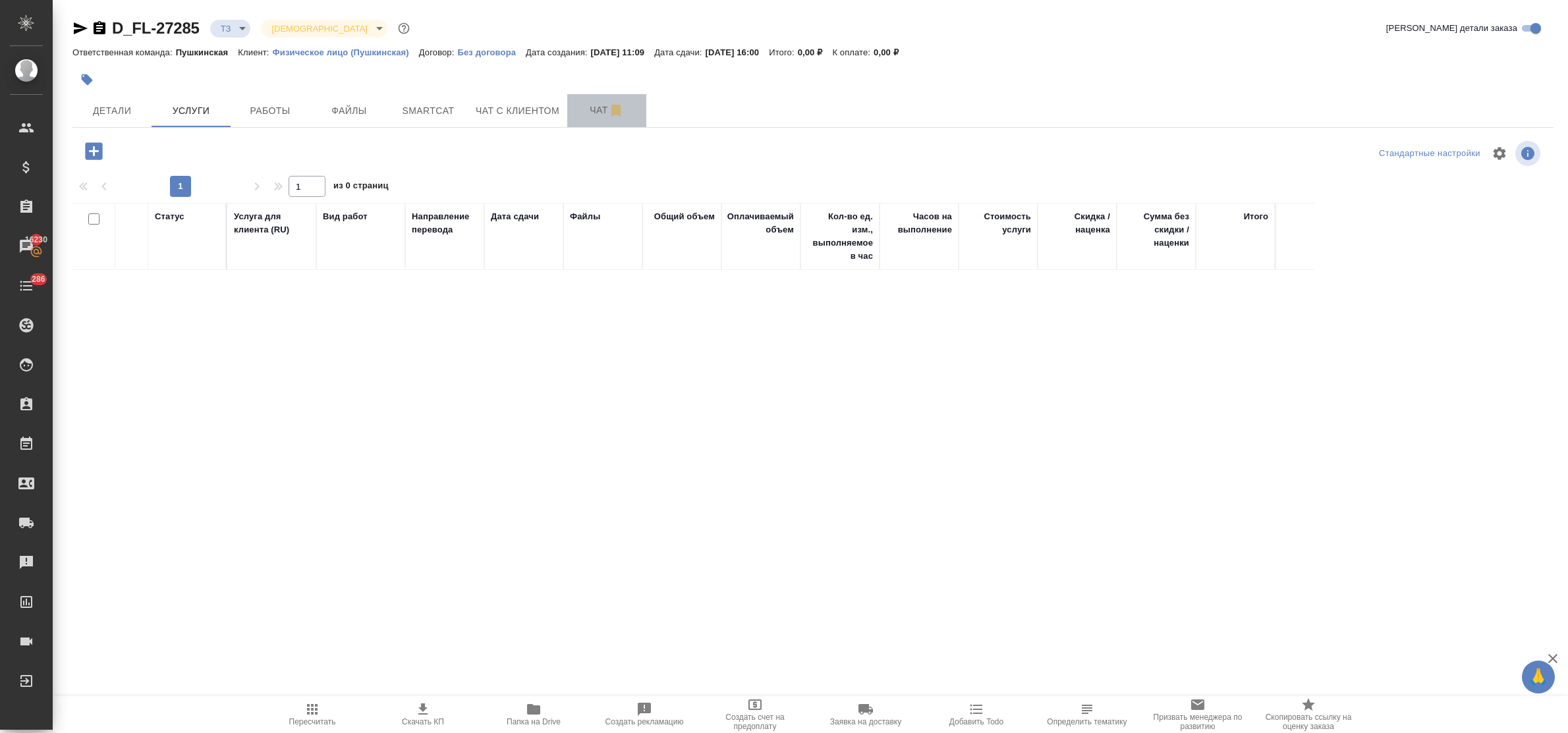
click at [592, 112] on span "Чат" at bounding box center [606, 110] width 64 height 16
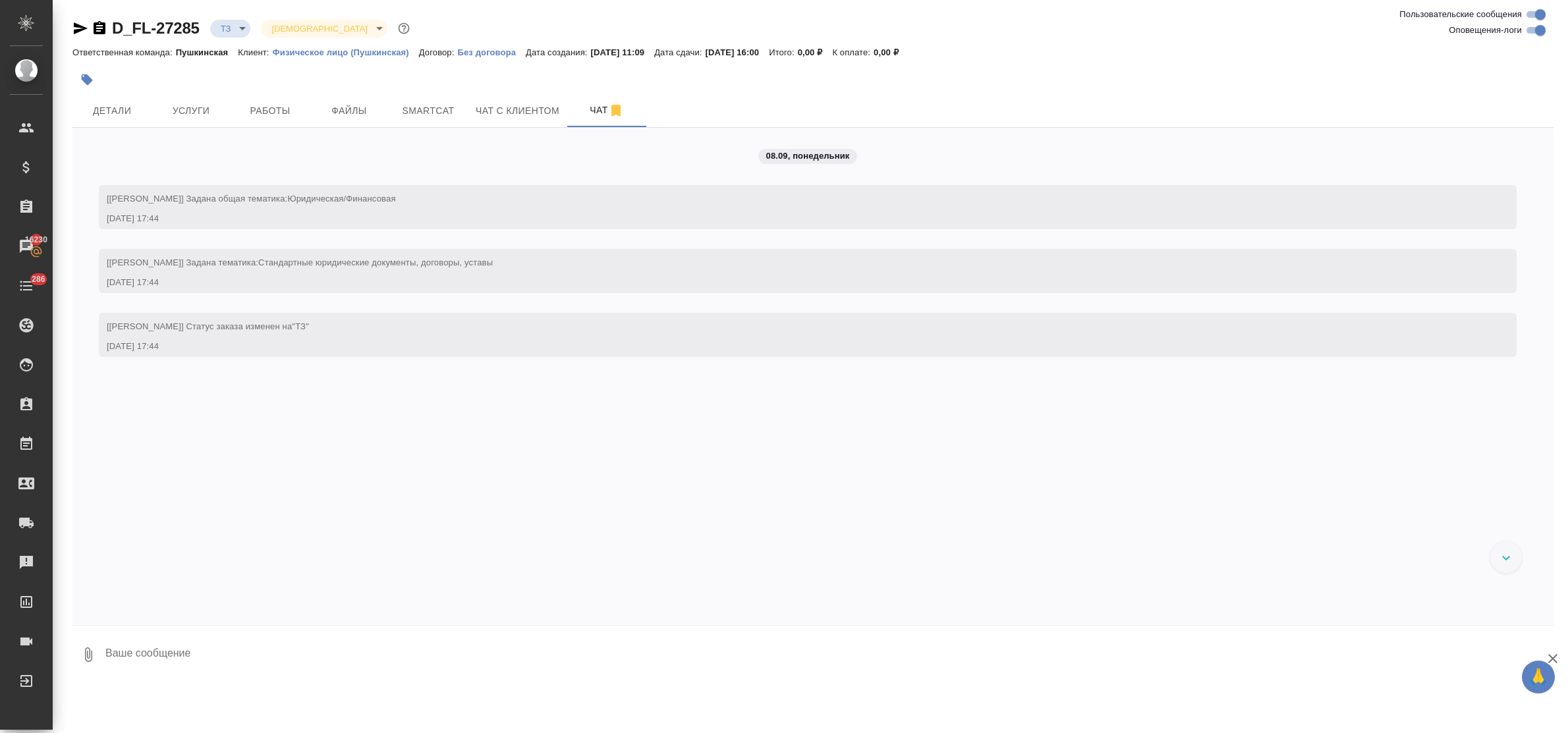
click at [231, 653] on textarea at bounding box center [828, 654] width 1450 height 45
type textarea "приветик! просьба сделать тикет, спасибо!"
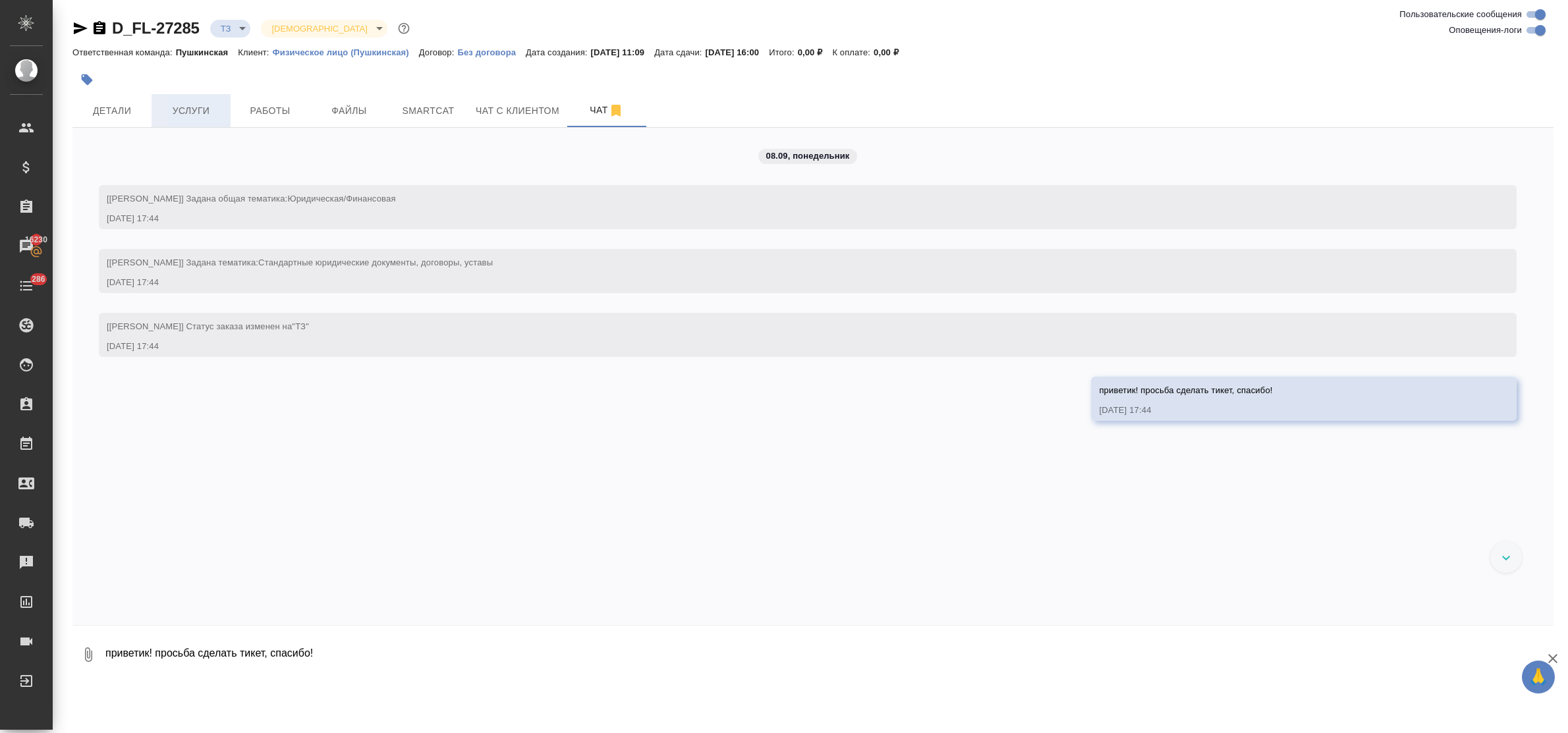
click at [189, 113] on span "Услуги" at bounding box center [191, 111] width 64 height 16
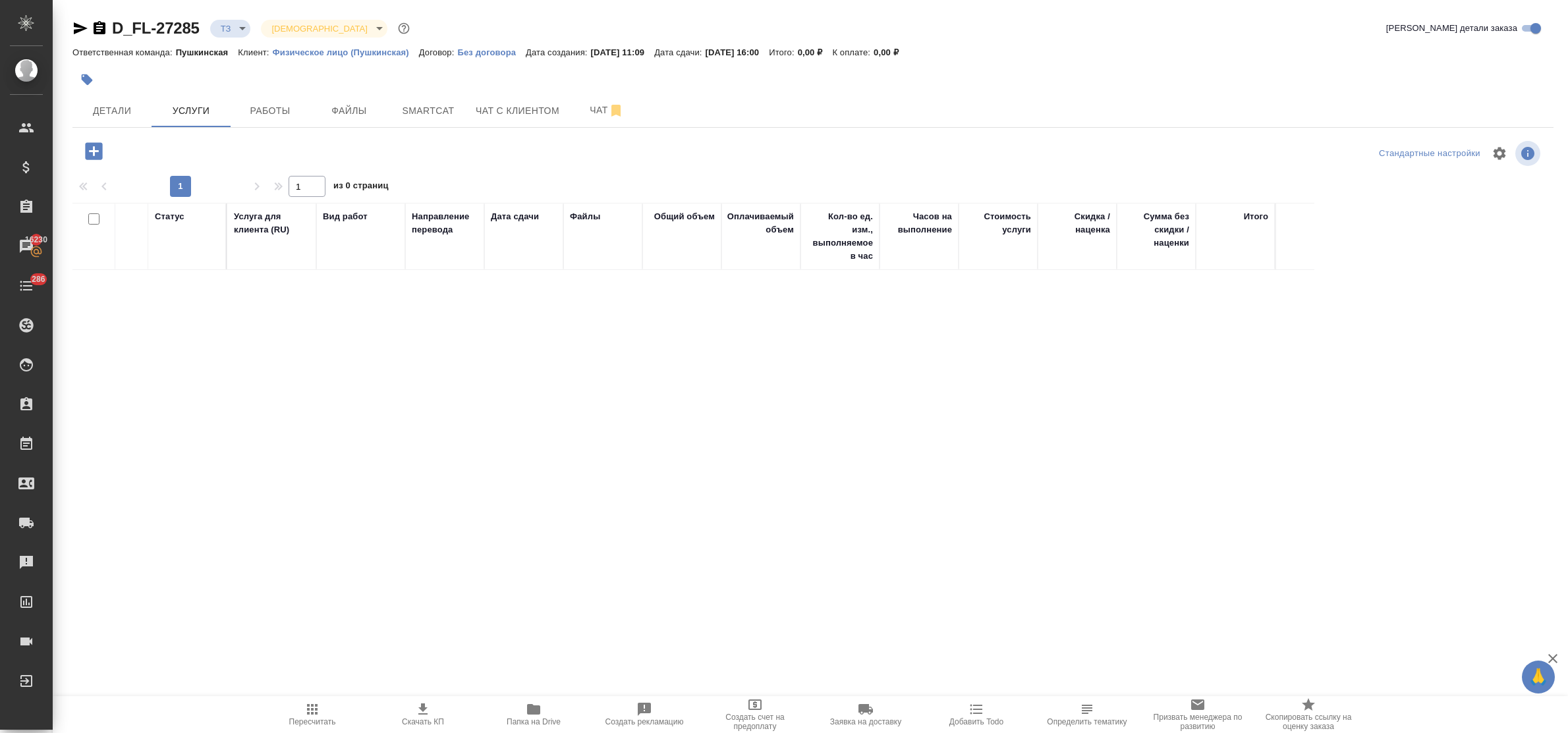
click at [94, 147] on icon "button" at bounding box center [94, 151] width 23 height 23
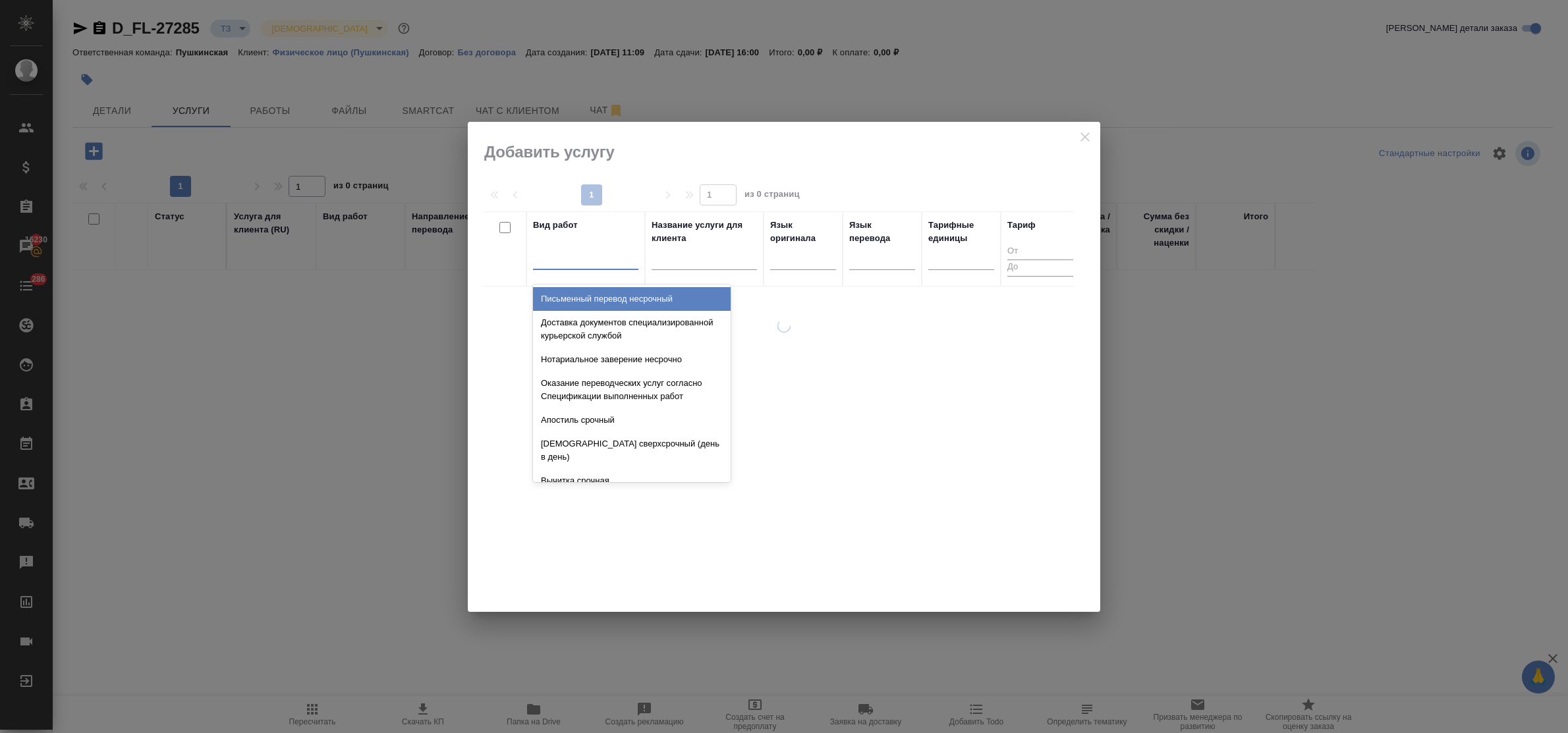
click at [558, 266] on div at bounding box center [586, 256] width 106 height 19
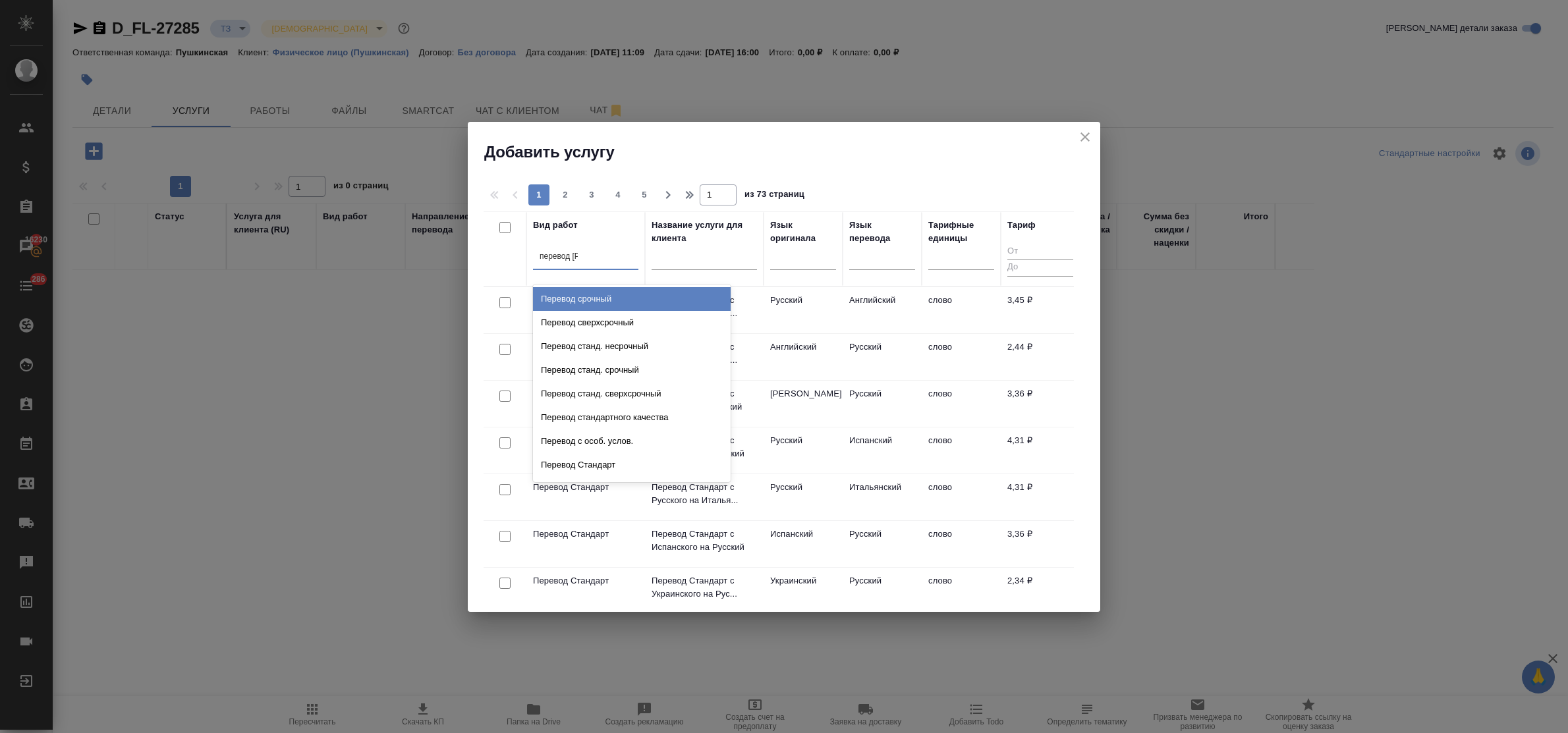
type input "перевод ст"
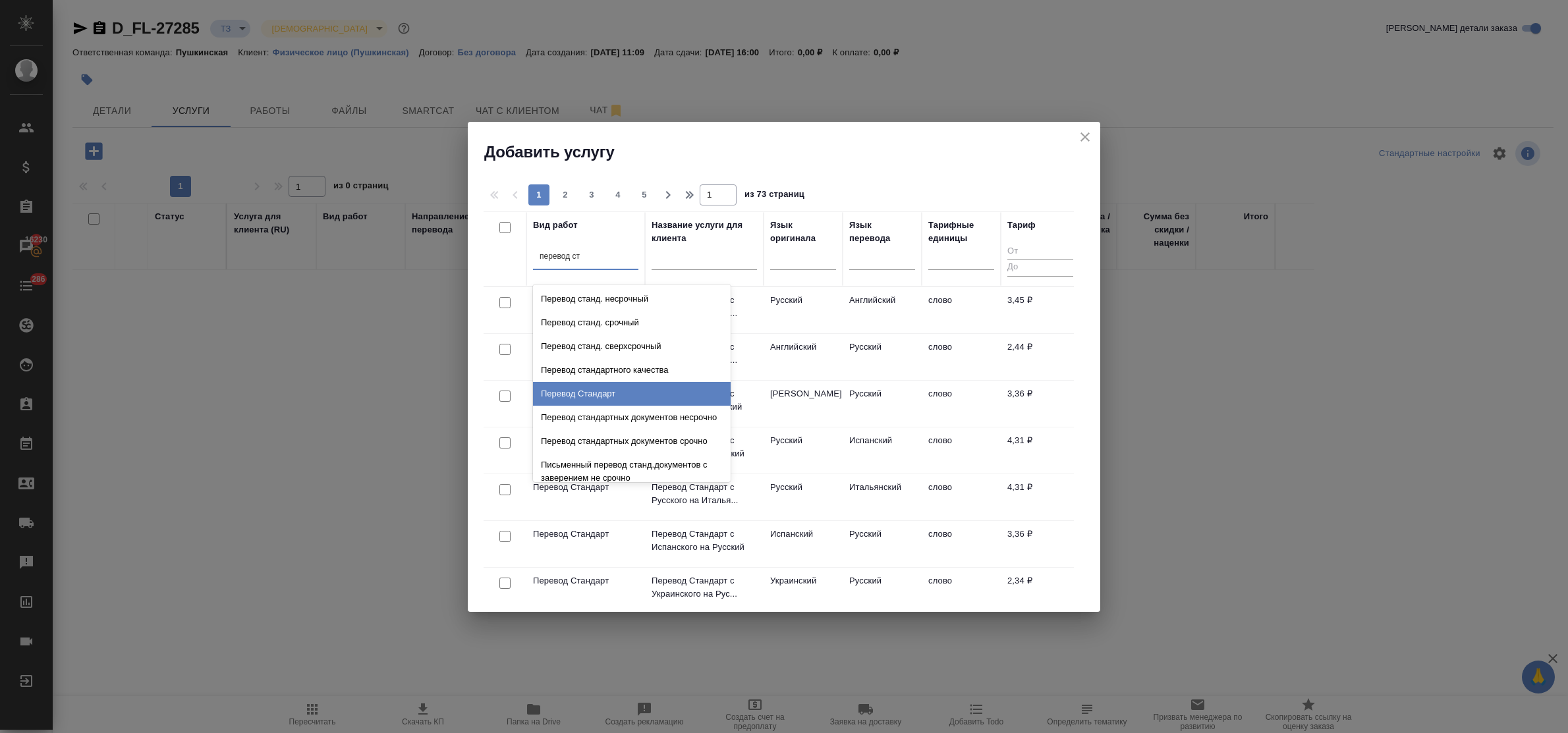
click at [594, 396] on div "Перевод Стандарт" at bounding box center [631, 393] width 198 height 24
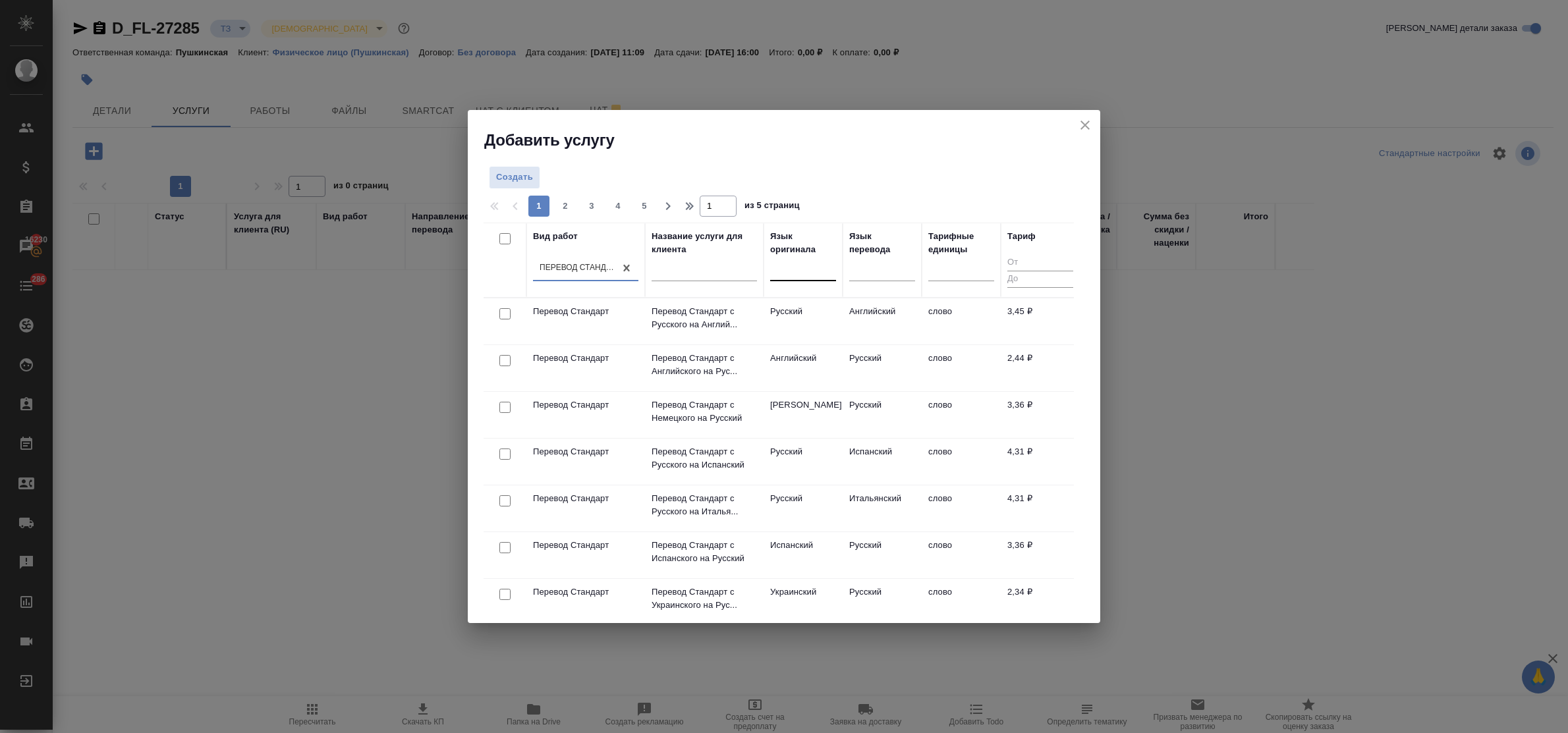
click at [777, 271] on input "text" at bounding box center [777, 267] width 1 height 9
type input "туре"
click at [792, 313] on div "Турецкий" at bounding box center [869, 310] width 198 height 24
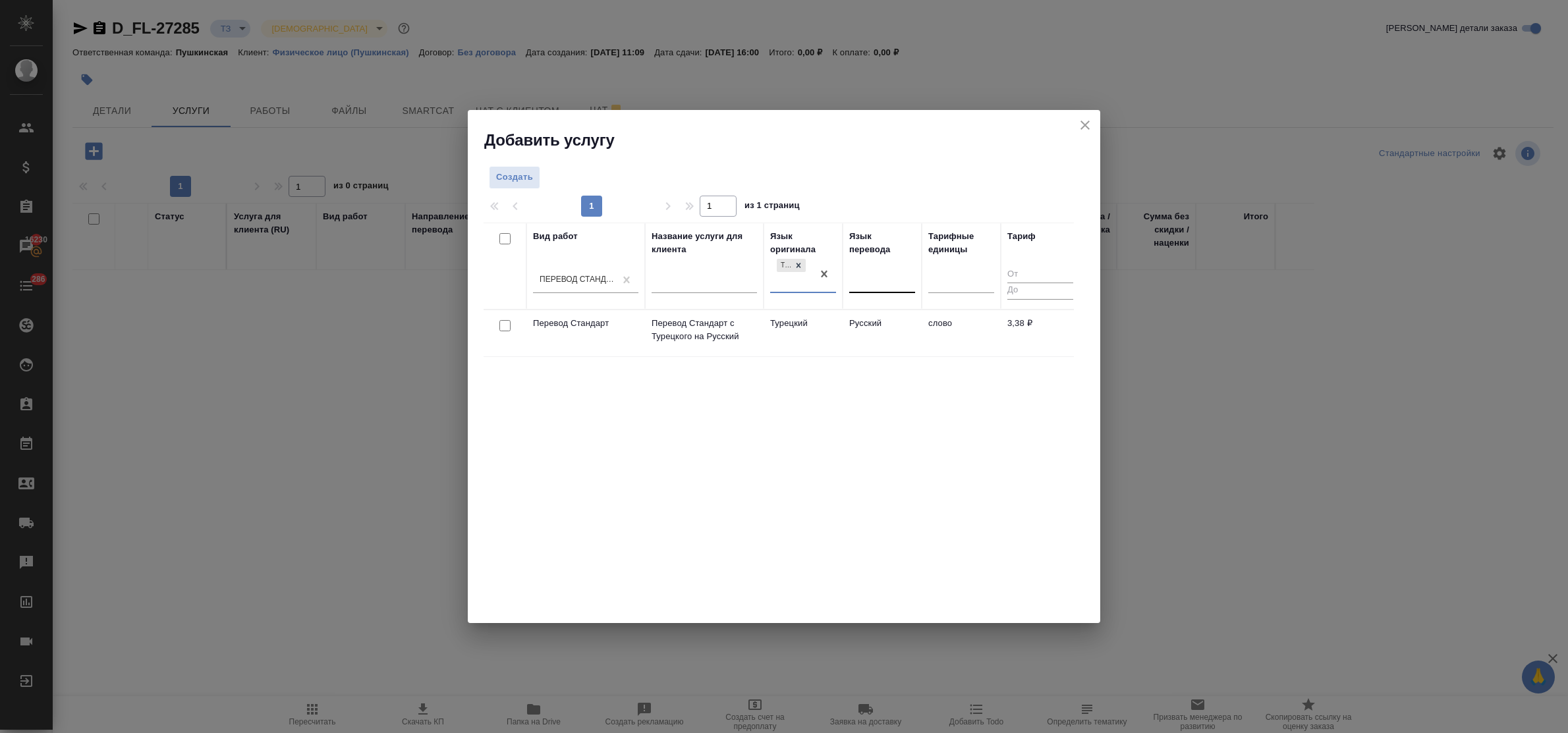
click at [858, 280] on div at bounding box center [883, 279] width 66 height 19
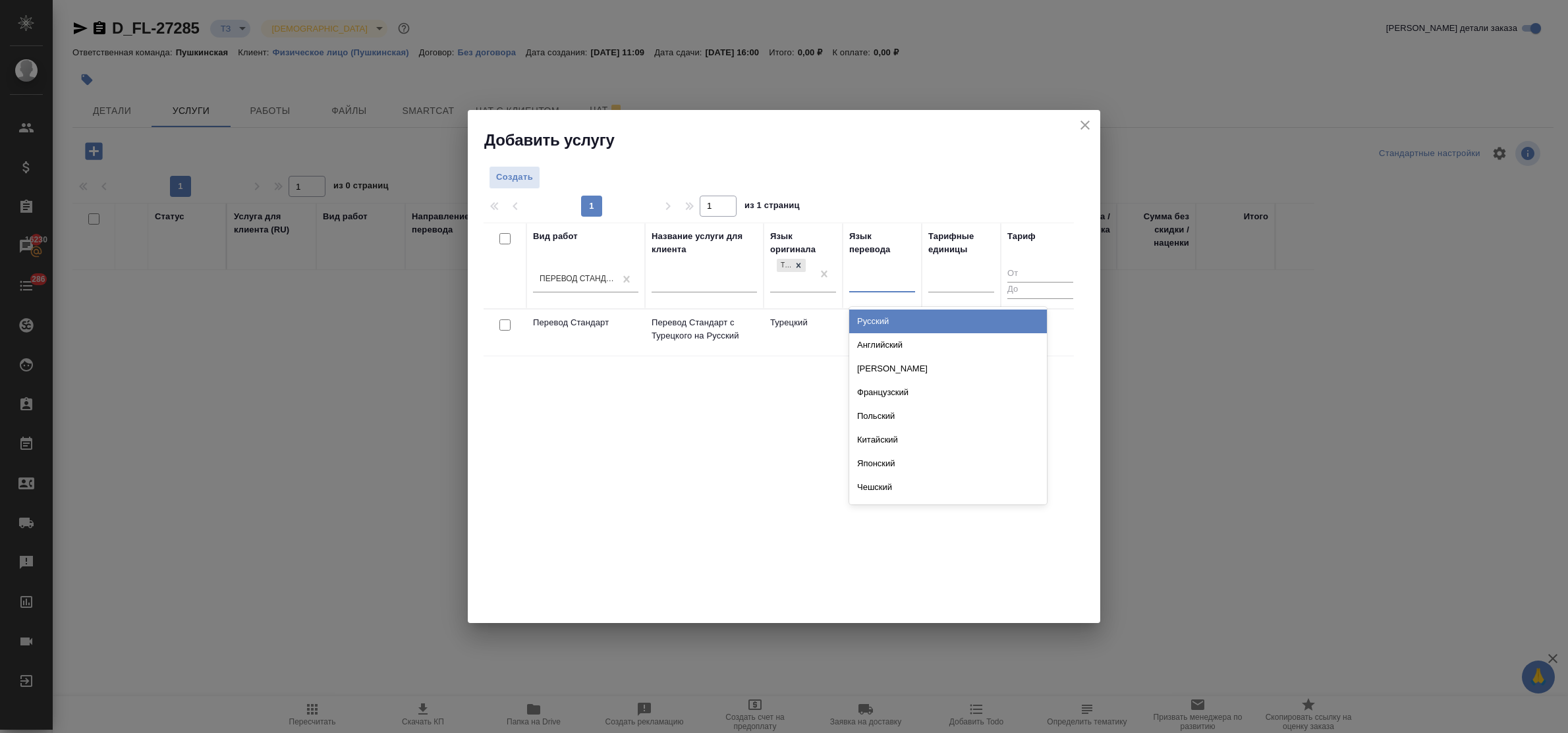
click at [882, 319] on div "Русский" at bounding box center [948, 321] width 198 height 24
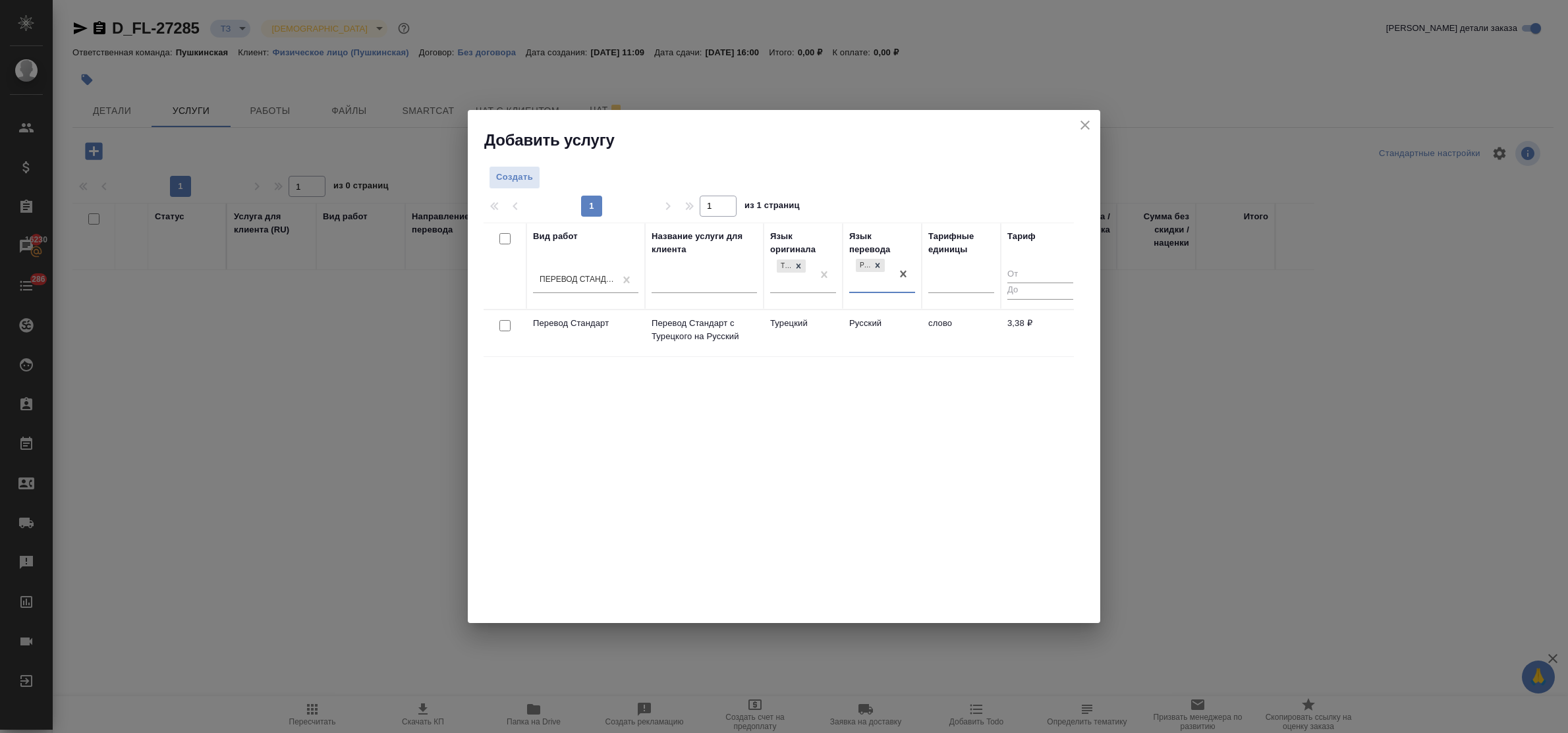
click at [952, 295] on div at bounding box center [962, 285] width 66 height 34
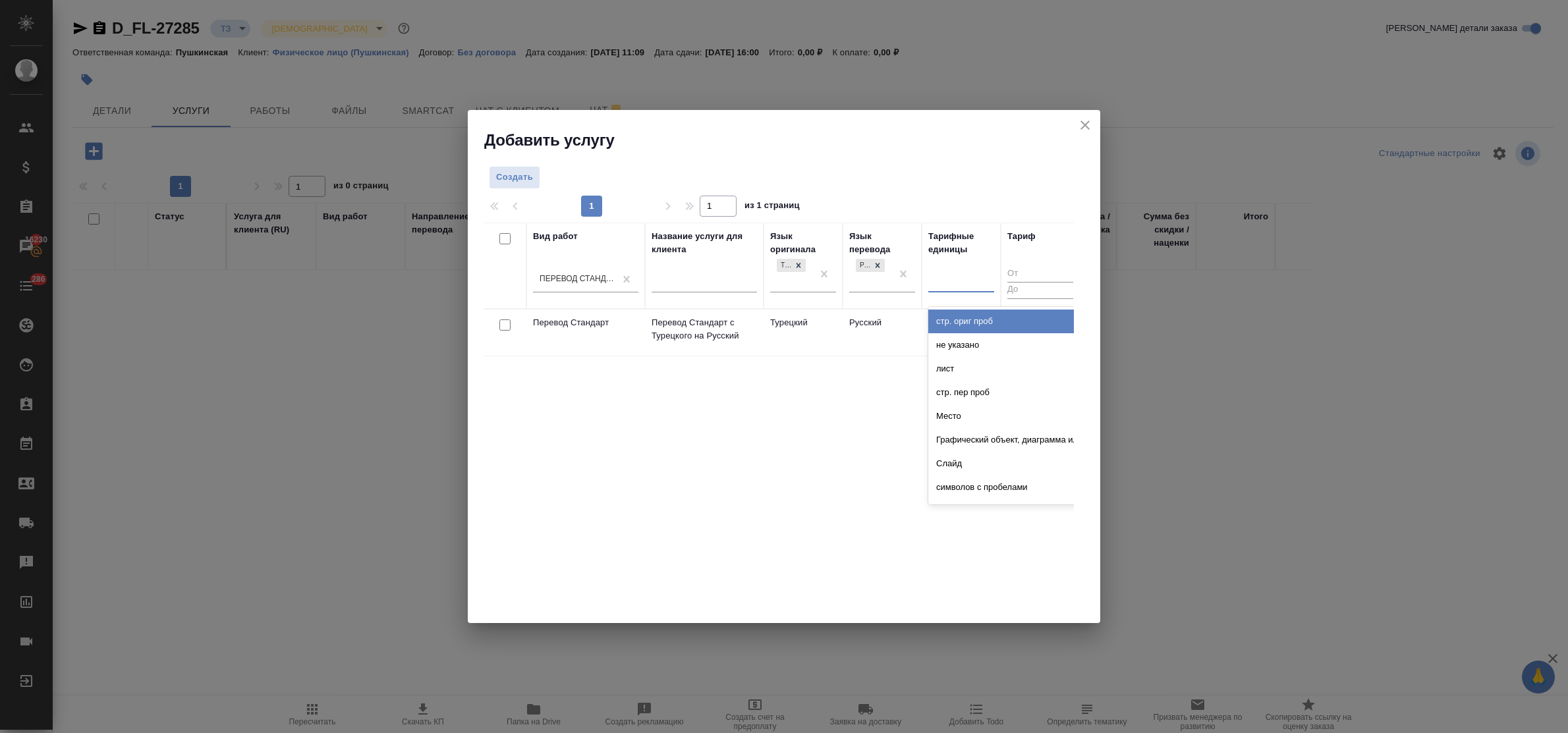
click at [943, 281] on div at bounding box center [962, 278] width 66 height 19
type input "сло"
click at [954, 319] on div "слово" at bounding box center [1027, 321] width 198 height 24
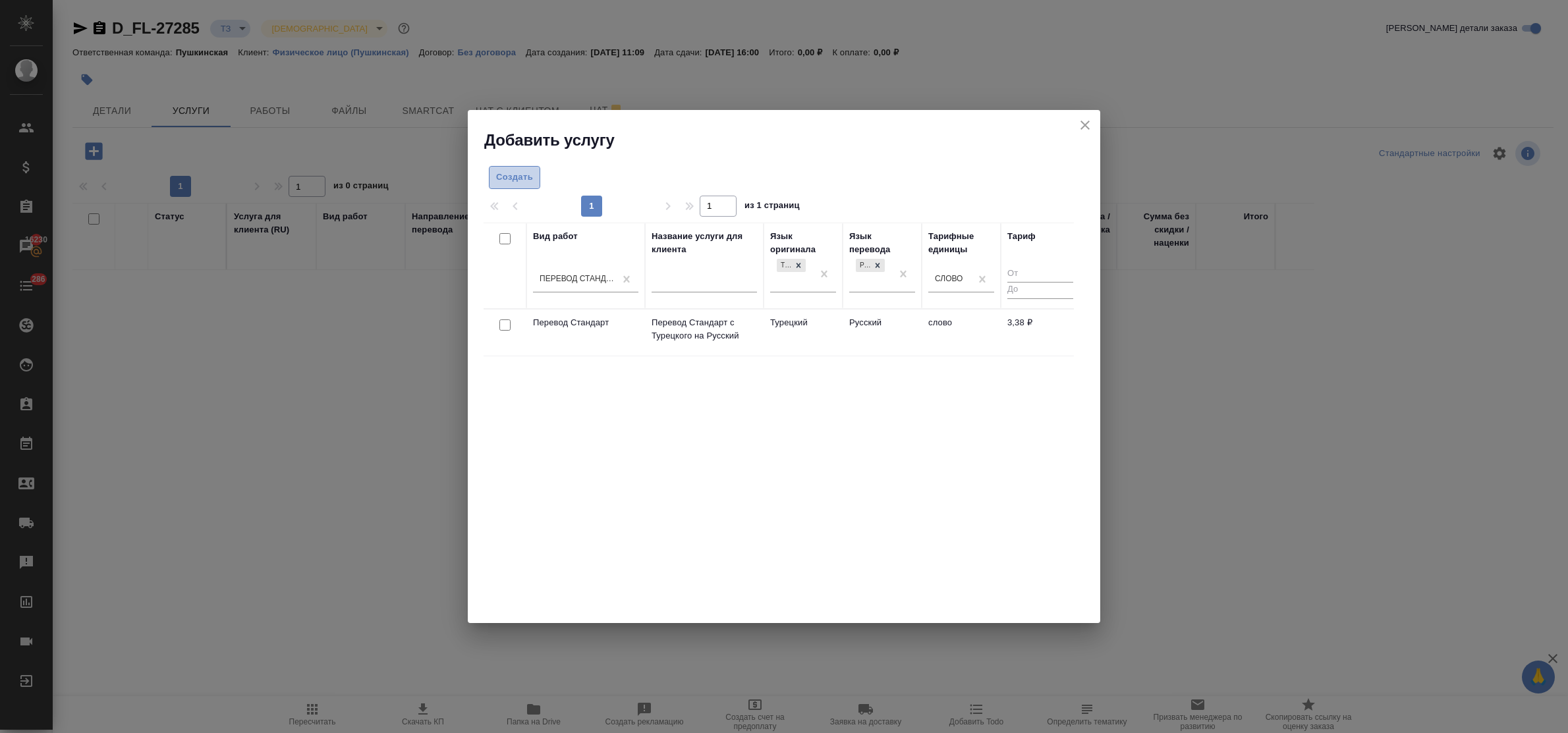
click at [504, 173] on span "Создать" at bounding box center [514, 177] width 37 height 15
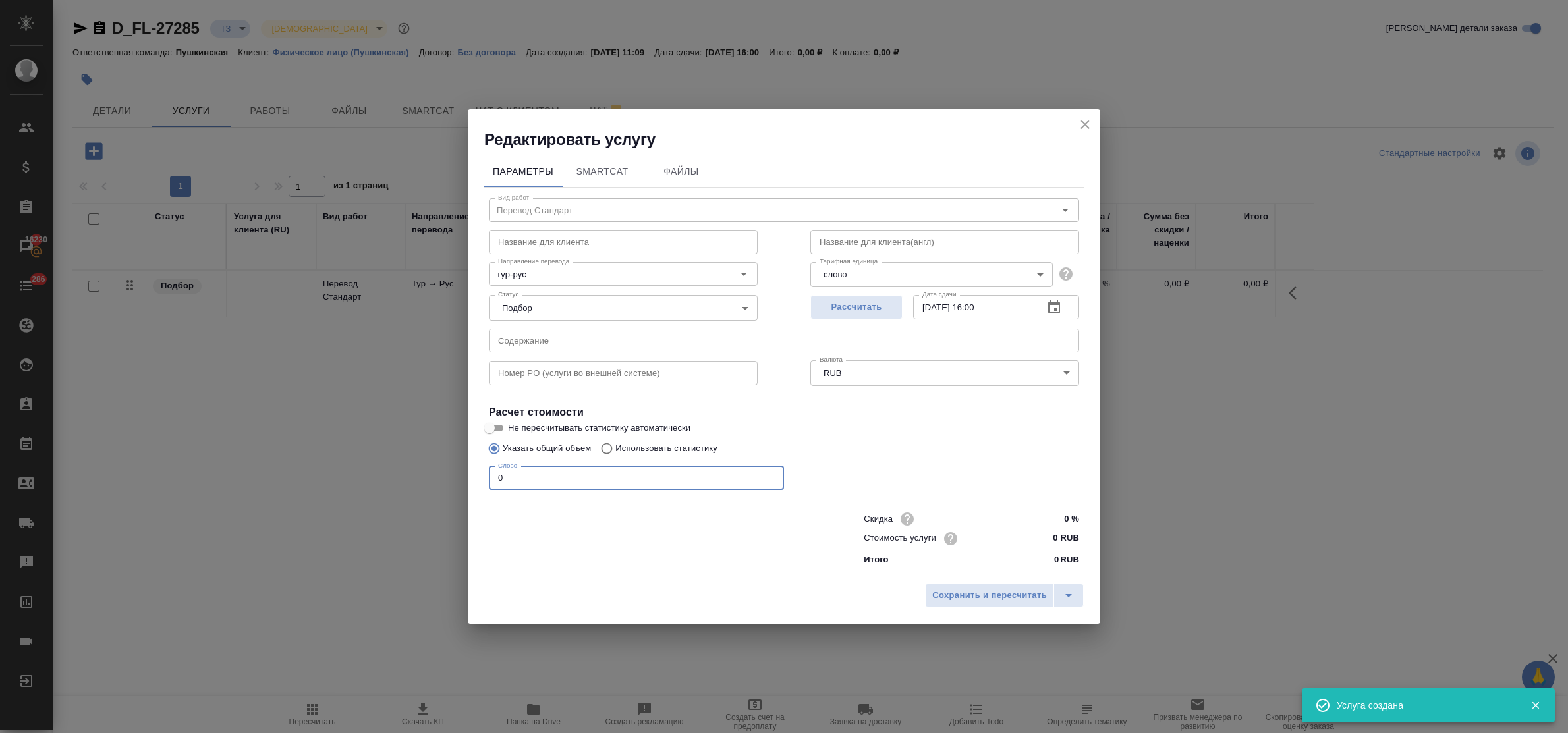
click at [493, 484] on input "0" at bounding box center [637, 478] width 295 height 24
type input "3350"
click at [1039, 542] on input "0 RUB" at bounding box center [1054, 538] width 49 height 19
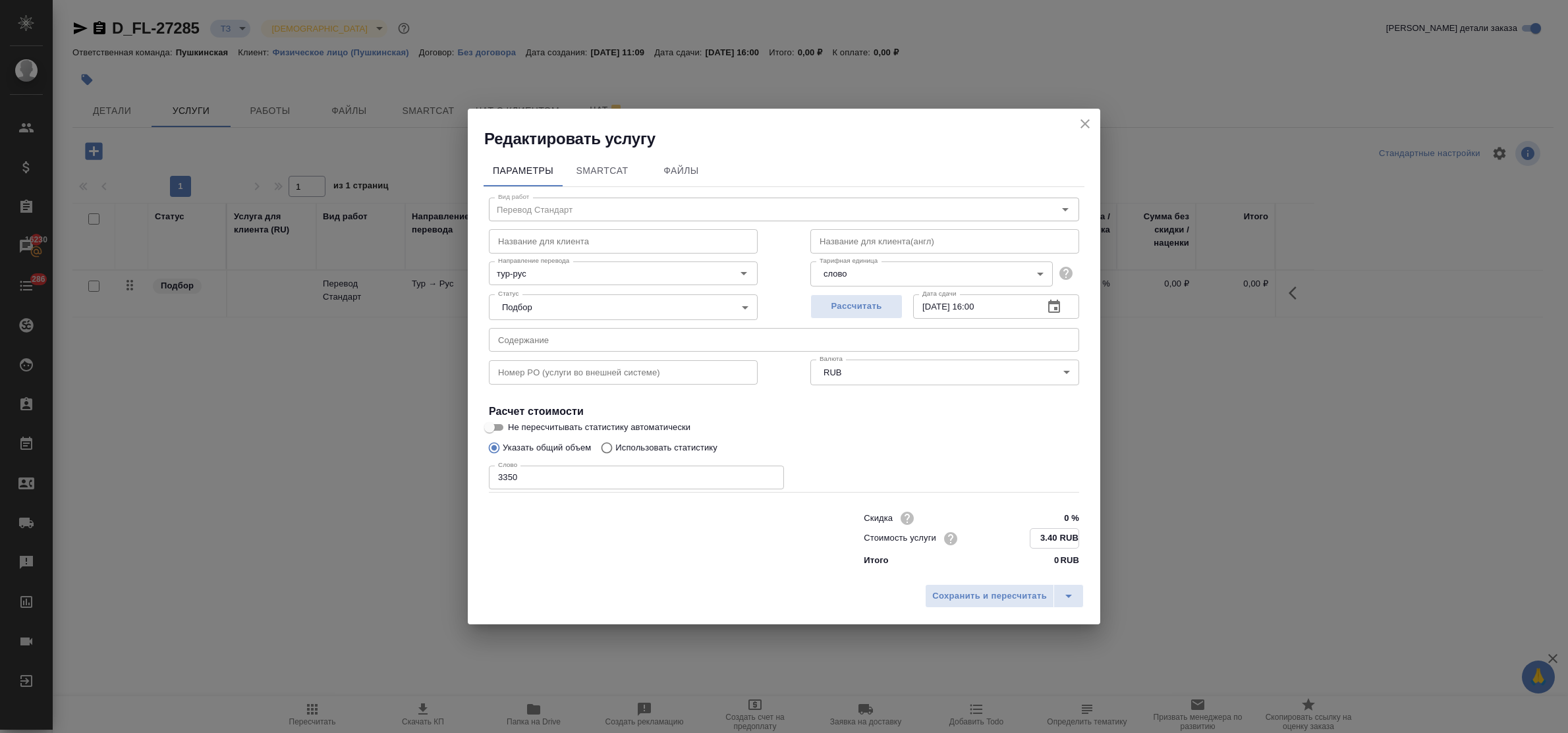
type input "3.40 RUB"
click at [983, 301] on input "12.09.2025 16:00" at bounding box center [973, 307] width 120 height 24
type input "12.09.2025 12:00"
click at [1004, 591] on span "Сохранить и пересчитать" at bounding box center [989, 595] width 114 height 15
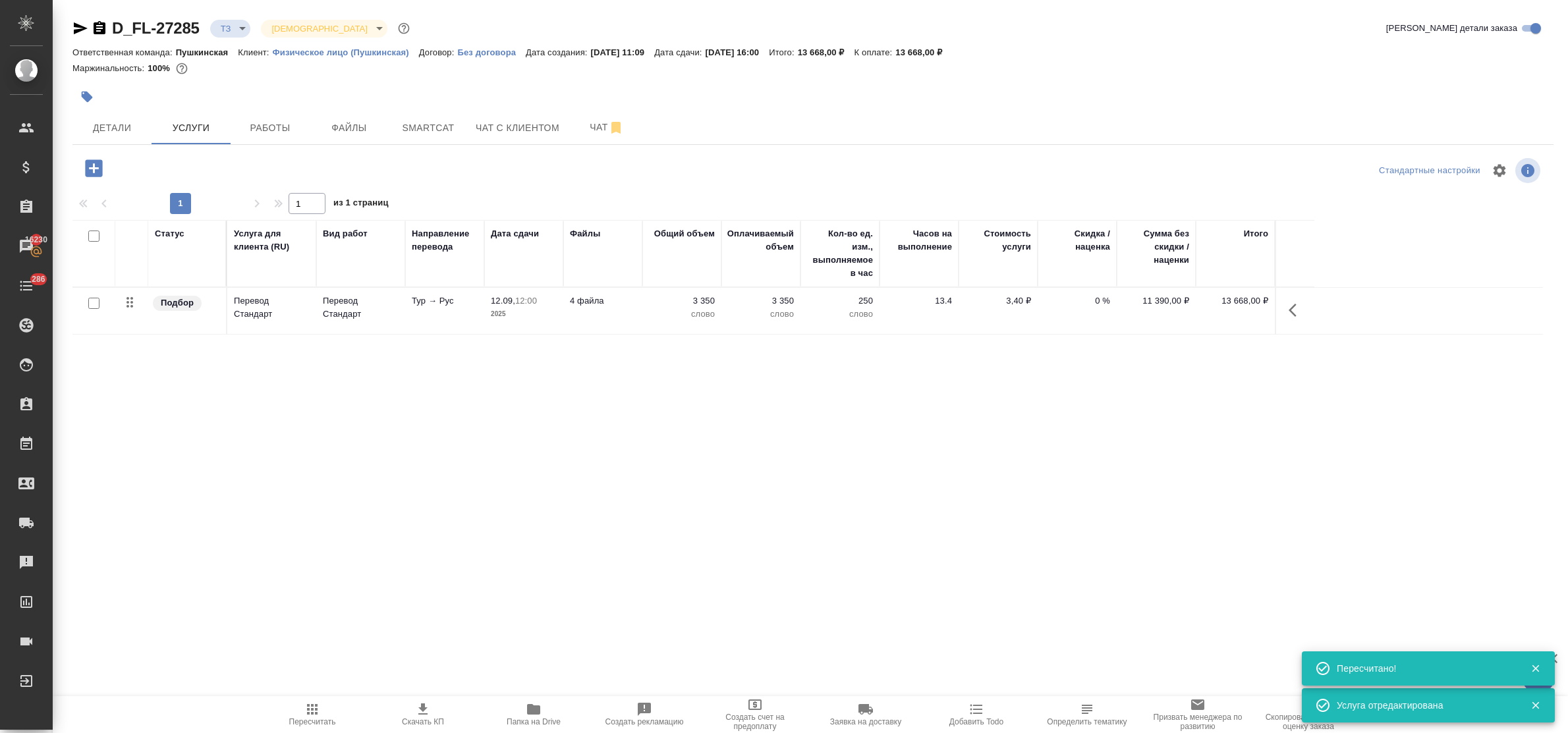
click at [97, 169] on icon "button" at bounding box center [93, 167] width 17 height 17
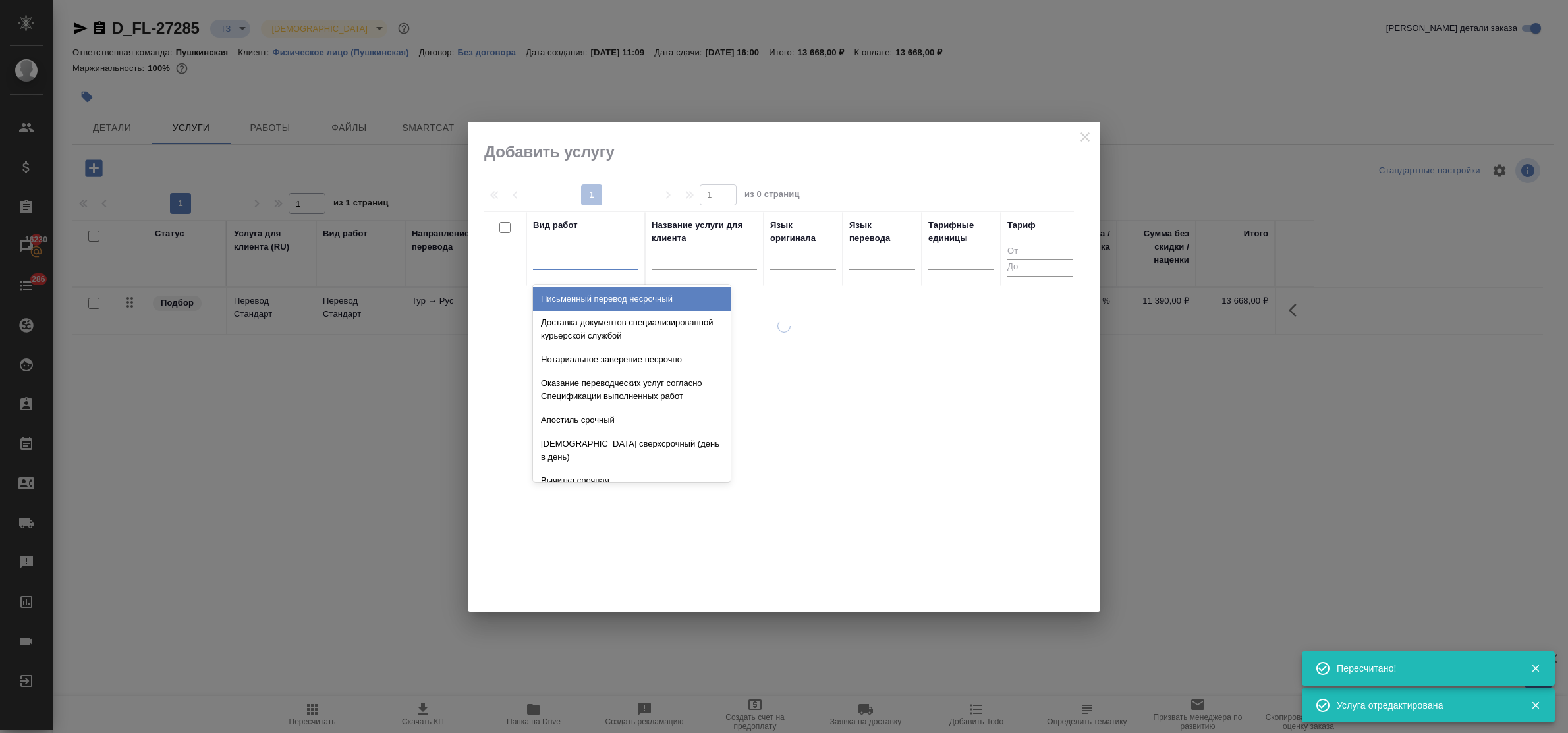
click at [572, 265] on div at bounding box center [586, 256] width 106 height 19
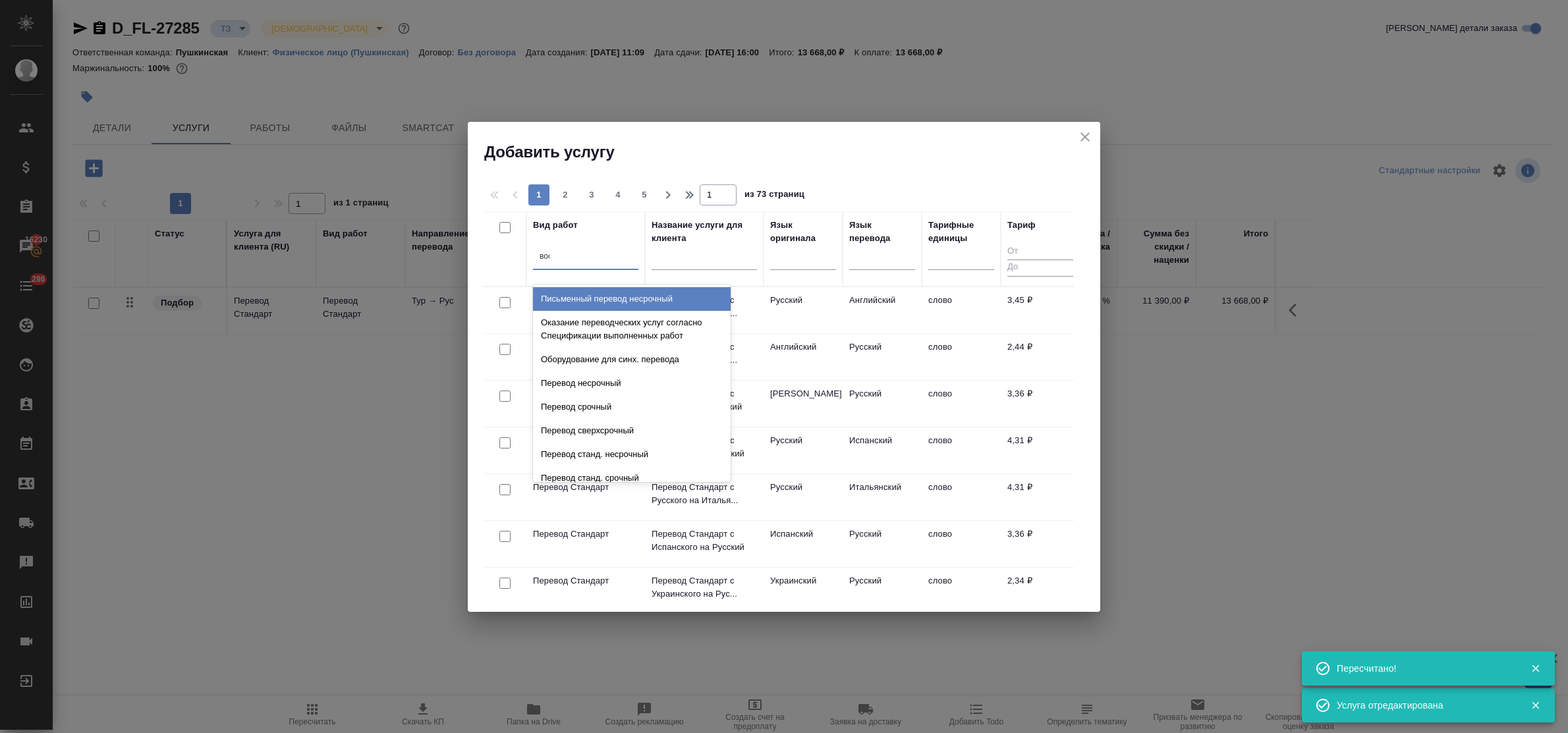
type input "восс"
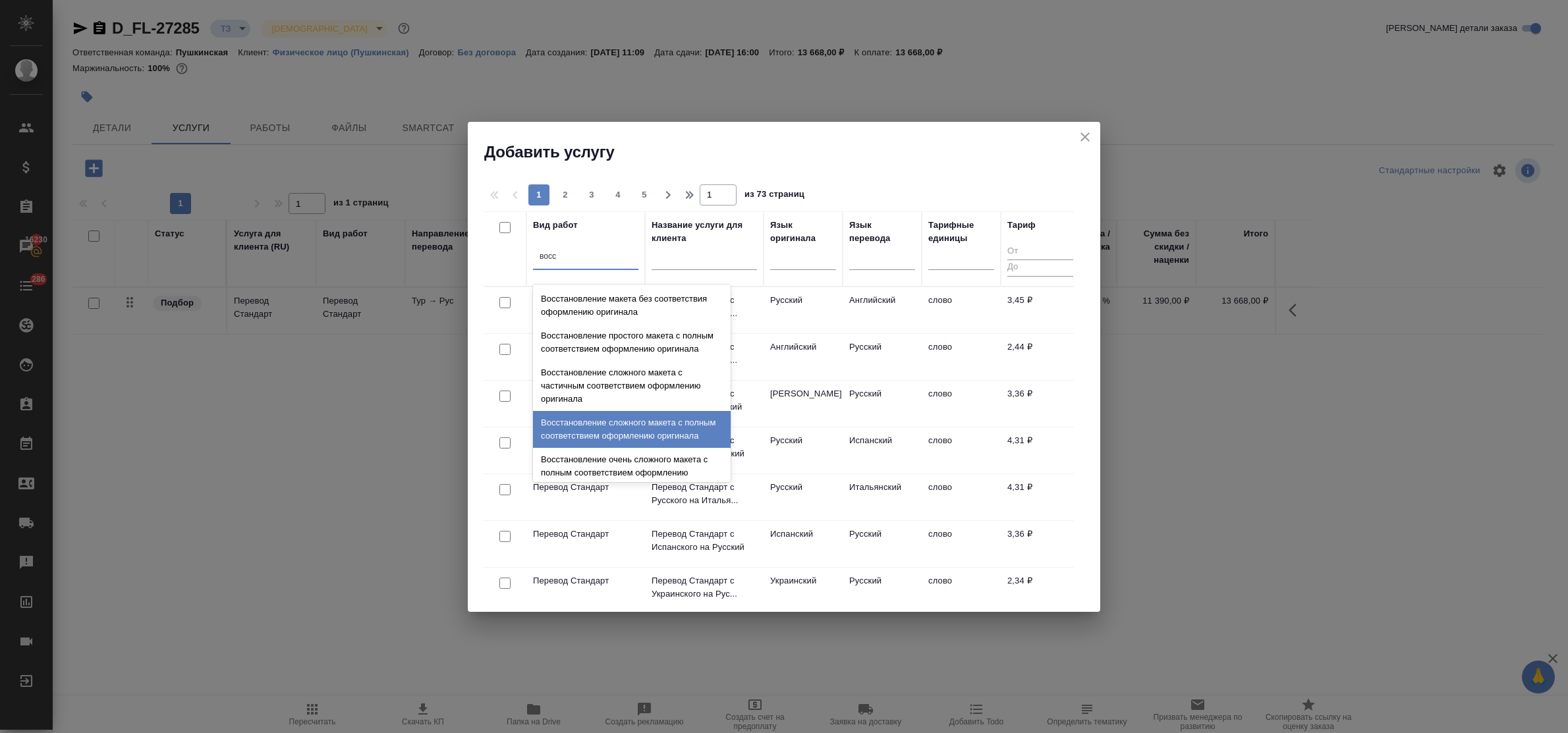
click at [633, 448] on div "Восстановление сложного макета с полным соответствием оформлению оригинала" at bounding box center [631, 429] width 198 height 37
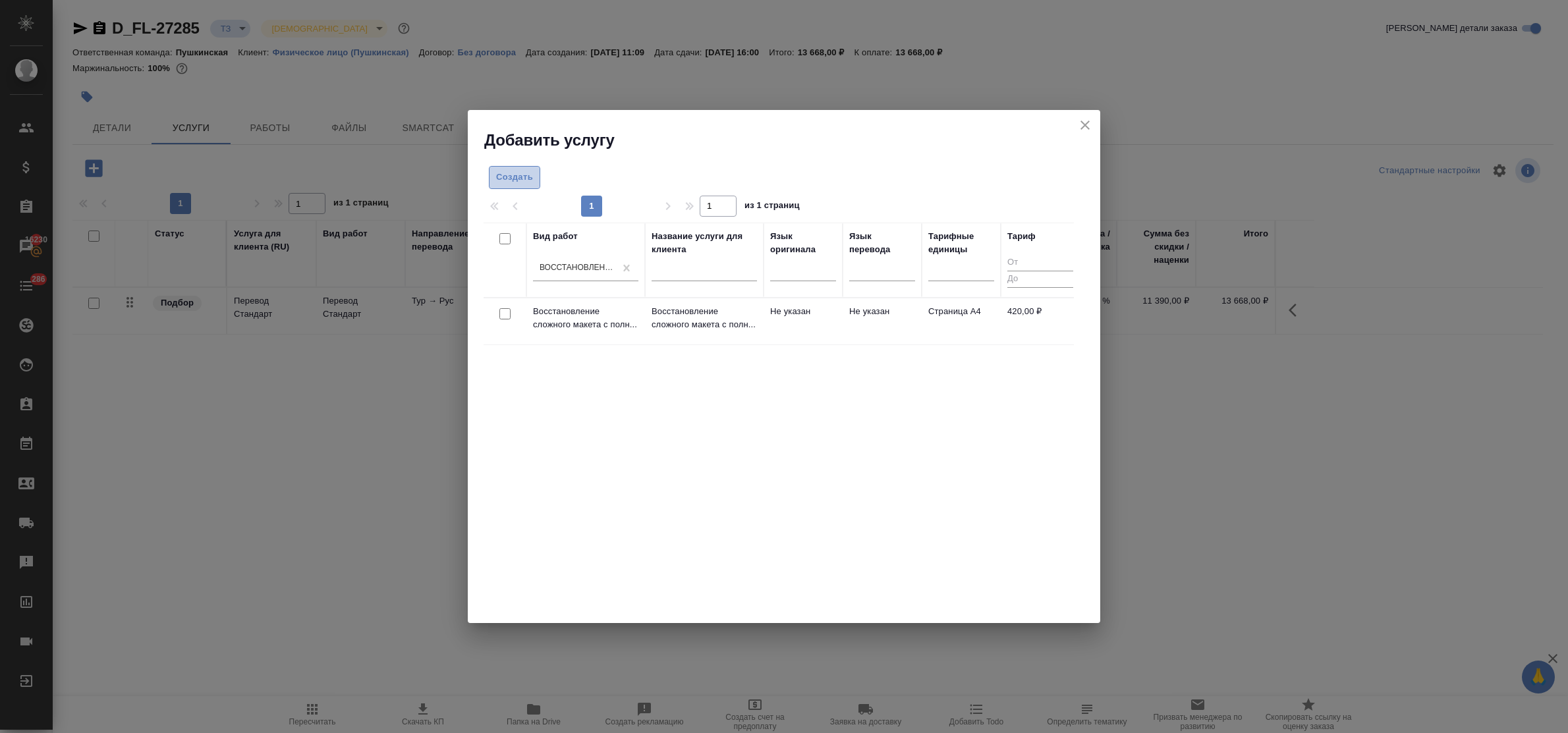
click at [502, 170] on span "Создать" at bounding box center [514, 177] width 37 height 15
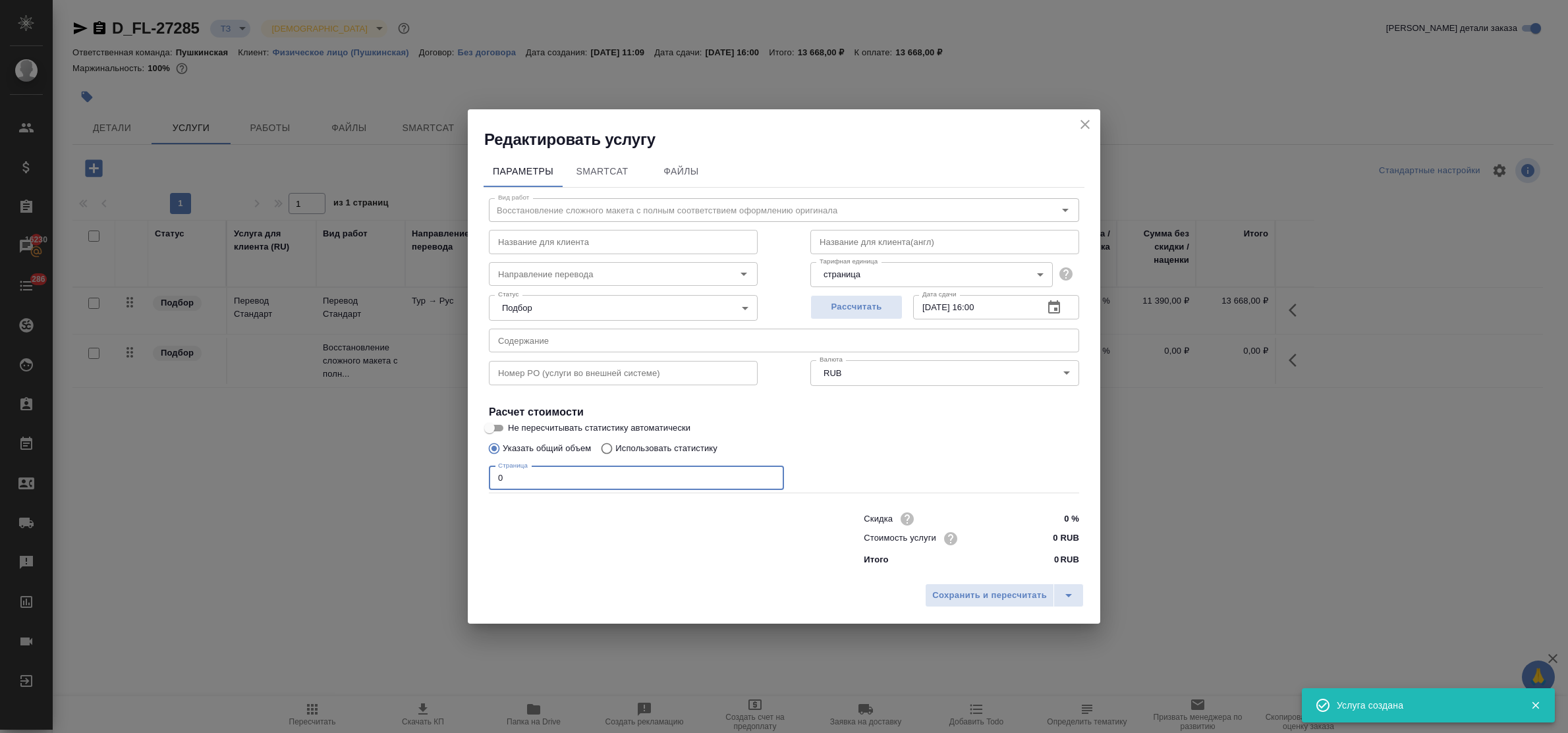
drag, startPoint x: 509, startPoint y: 479, endPoint x: 462, endPoint y: 464, distance: 49.3
click at [465, 464] on div "Редактировать услугу Параметры SmartCat Файлы Вид работ Восстановление сложного…" at bounding box center [784, 366] width 1568 height 733
type input "16"
click at [1043, 535] on input "0 RUB" at bounding box center [1054, 538] width 49 height 19
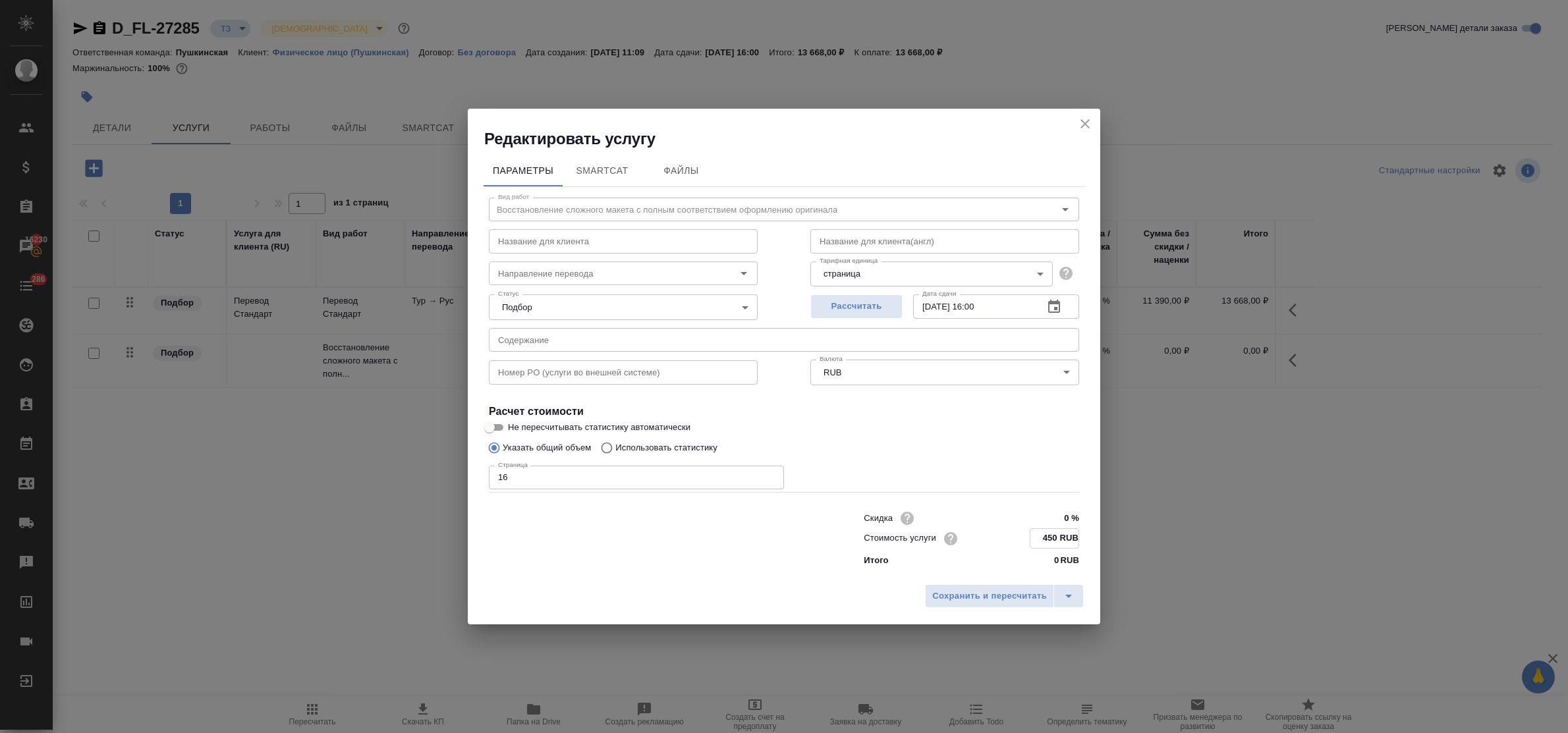
type input "450 RUB"
click at [985, 305] on input "12.09.2025 16:00" at bounding box center [973, 307] width 120 height 24
type input "12.09.2025 12:00"
drag, startPoint x: 1006, startPoint y: 592, endPoint x: 673, endPoint y: 499, distance: 345.7
click at [1004, 592] on span "Сохранить и пересчитать" at bounding box center [989, 595] width 114 height 15
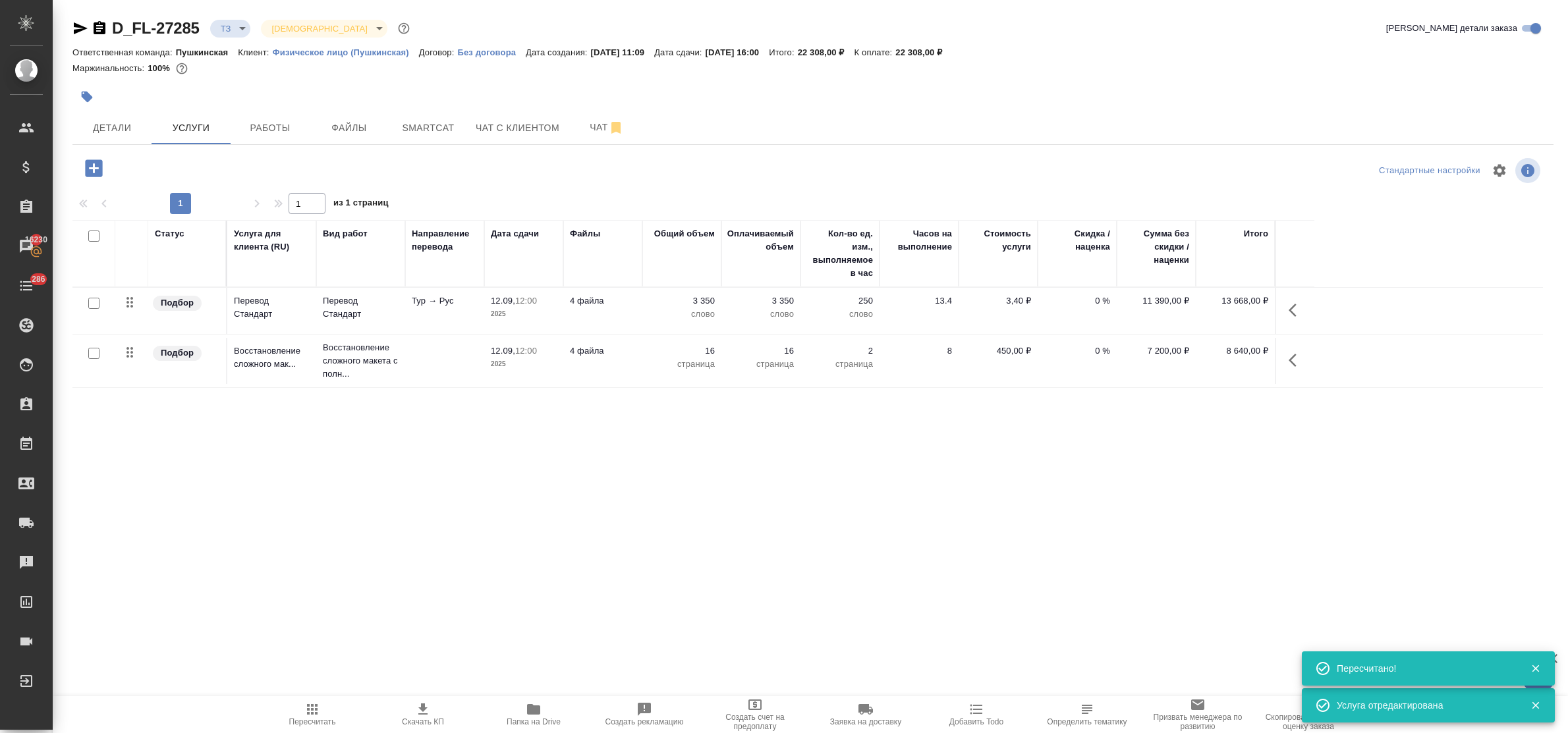
click at [91, 173] on icon "button" at bounding box center [93, 167] width 17 height 17
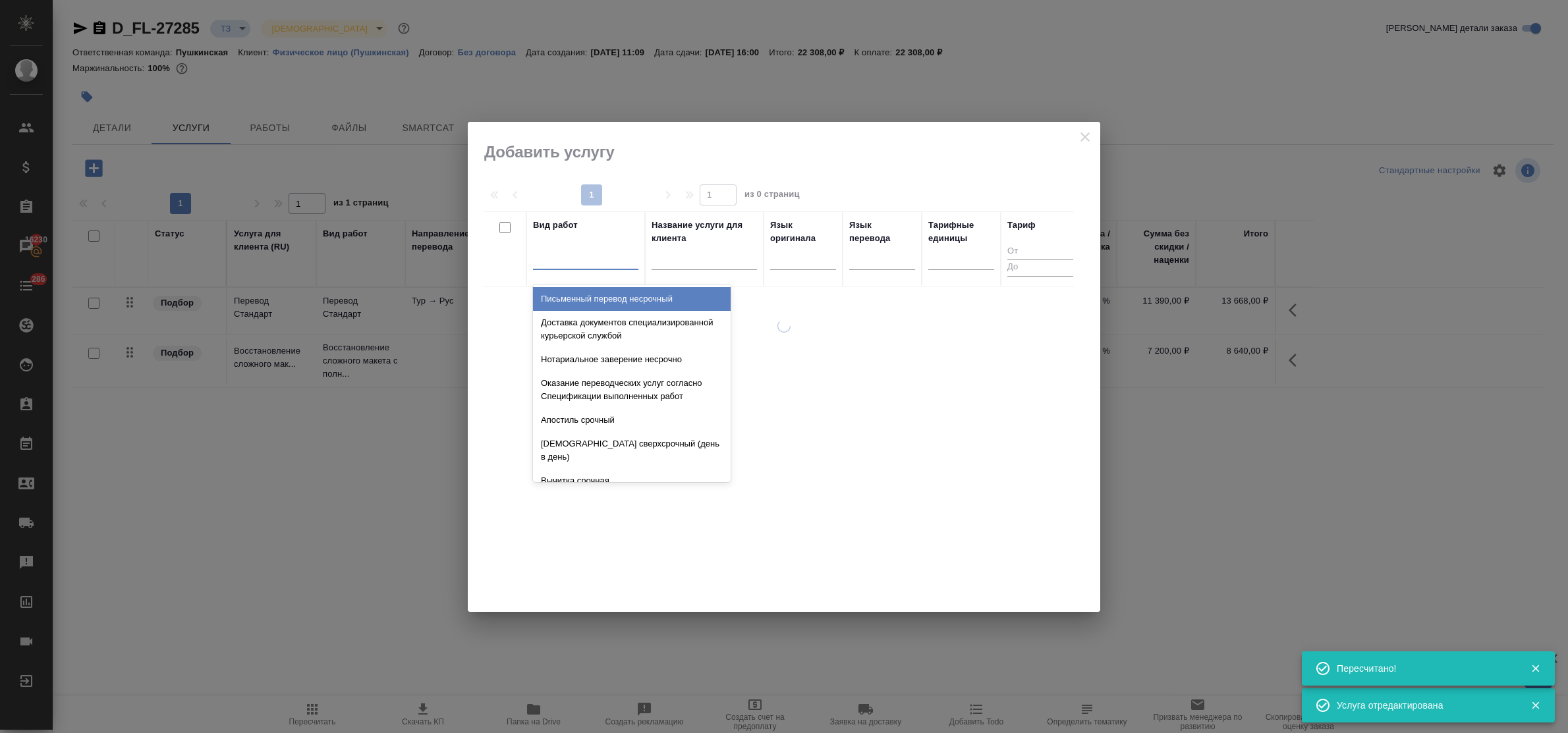
click at [554, 265] on div at bounding box center [586, 256] width 106 height 19
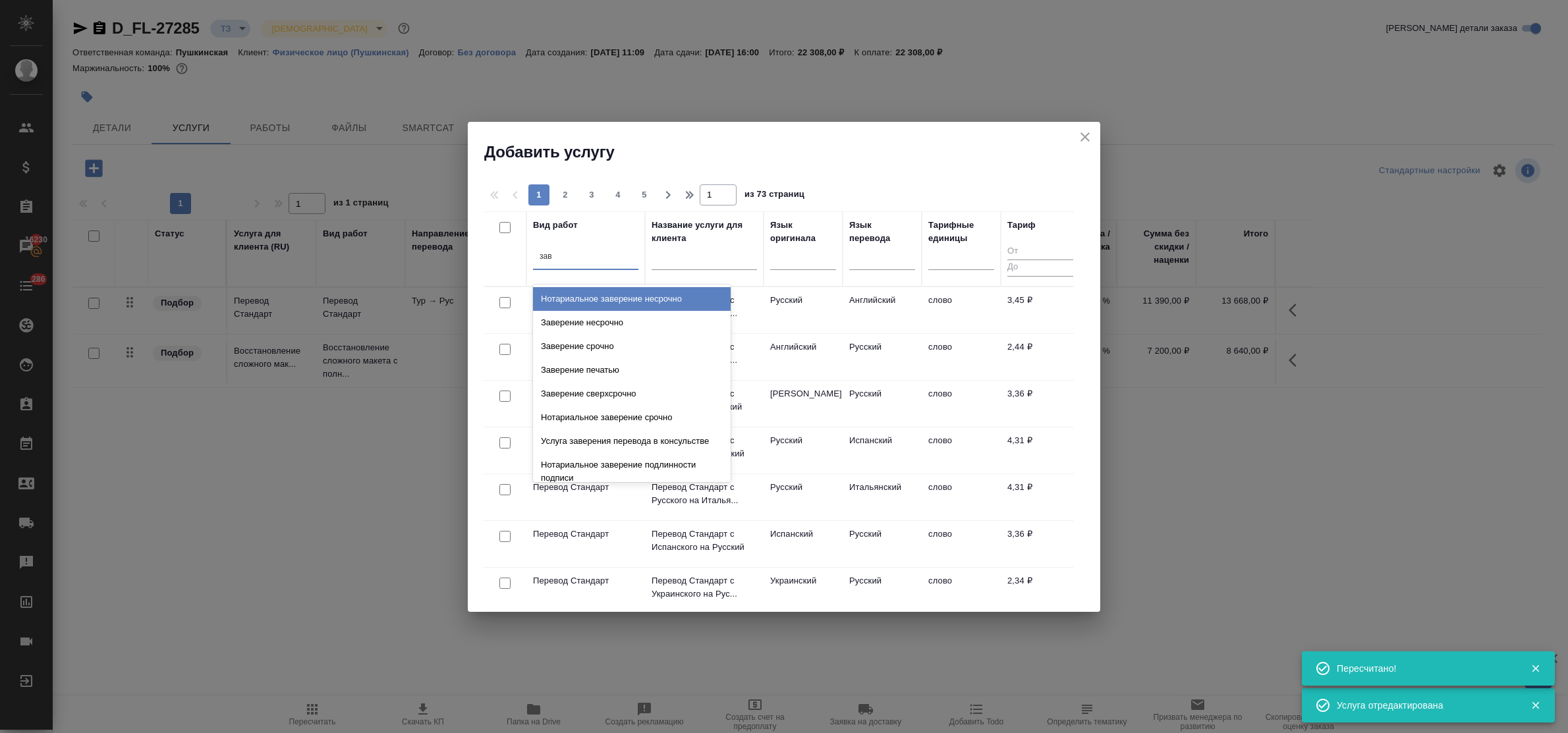
type input "заве"
click at [579, 316] on div "Заверение несрочно" at bounding box center [631, 323] width 198 height 24
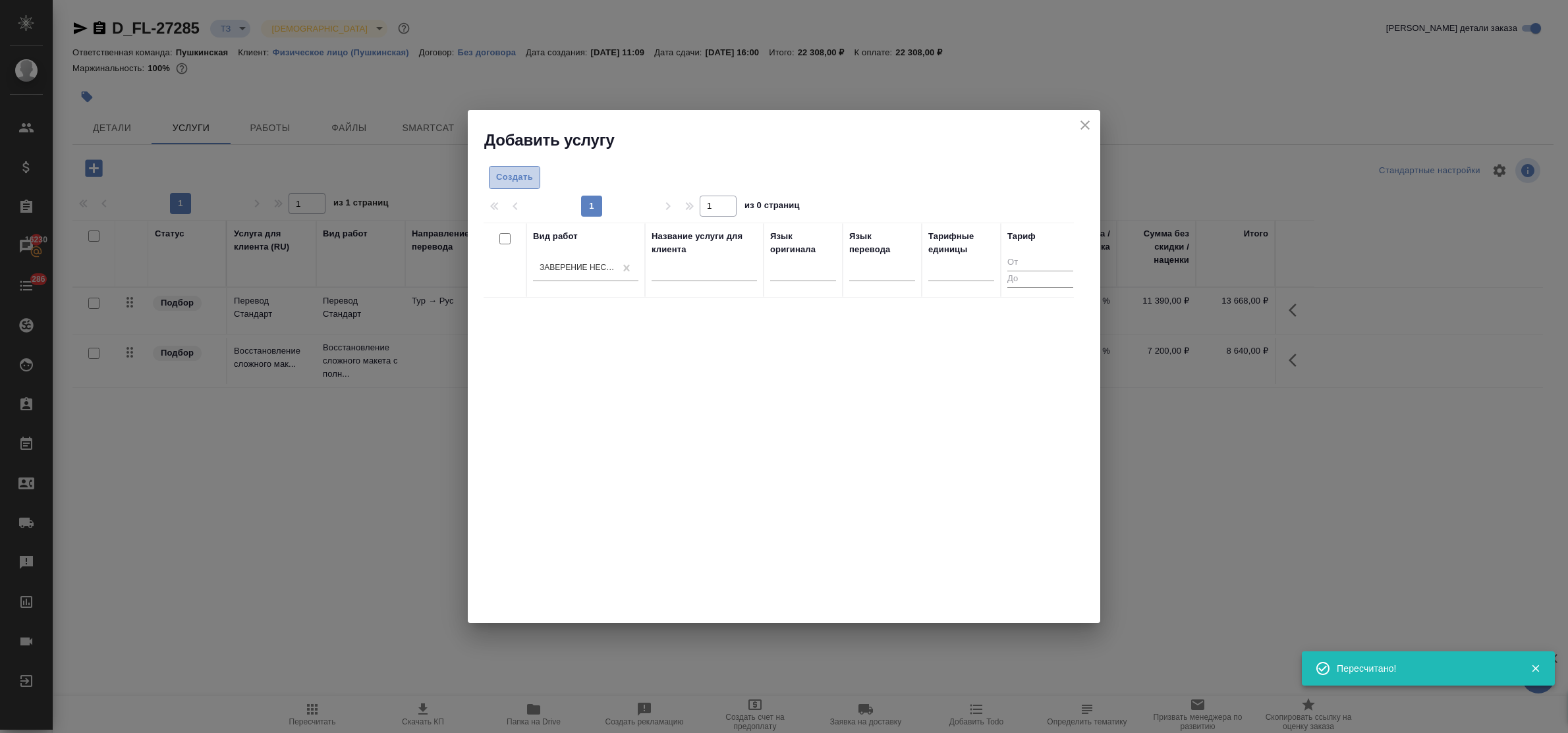
click at [509, 174] on span "Создать" at bounding box center [514, 177] width 37 height 15
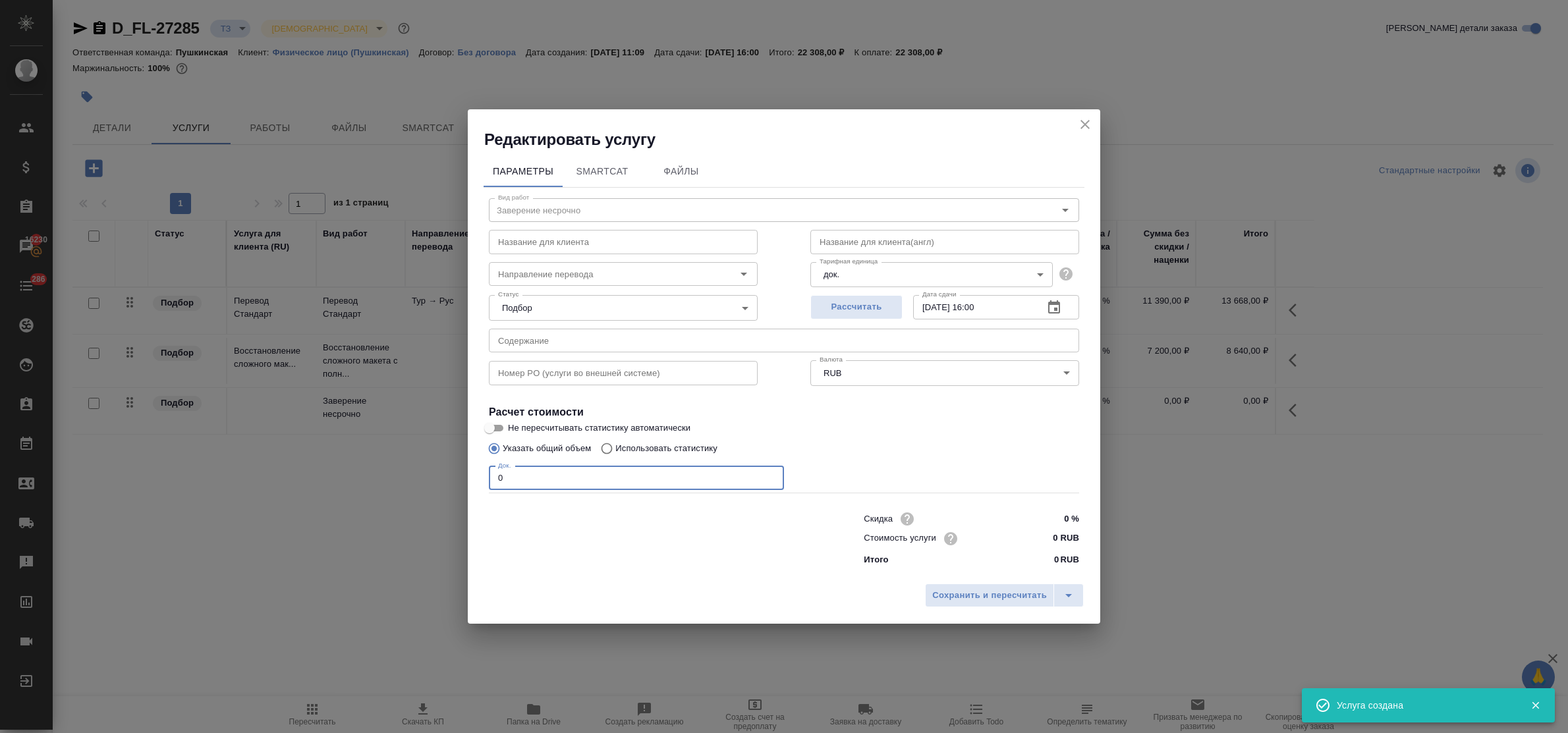
drag, startPoint x: 522, startPoint y: 484, endPoint x: 445, endPoint y: 459, distance: 81.0
click at [445, 459] on div "Редактировать услугу Параметры SmartCat Файлы Вид работ Заверение несрочно Вид …" at bounding box center [784, 366] width 1568 height 733
type input "4"
click at [1038, 532] on input "0 RUB" at bounding box center [1054, 538] width 49 height 19
type input "800 RUB"
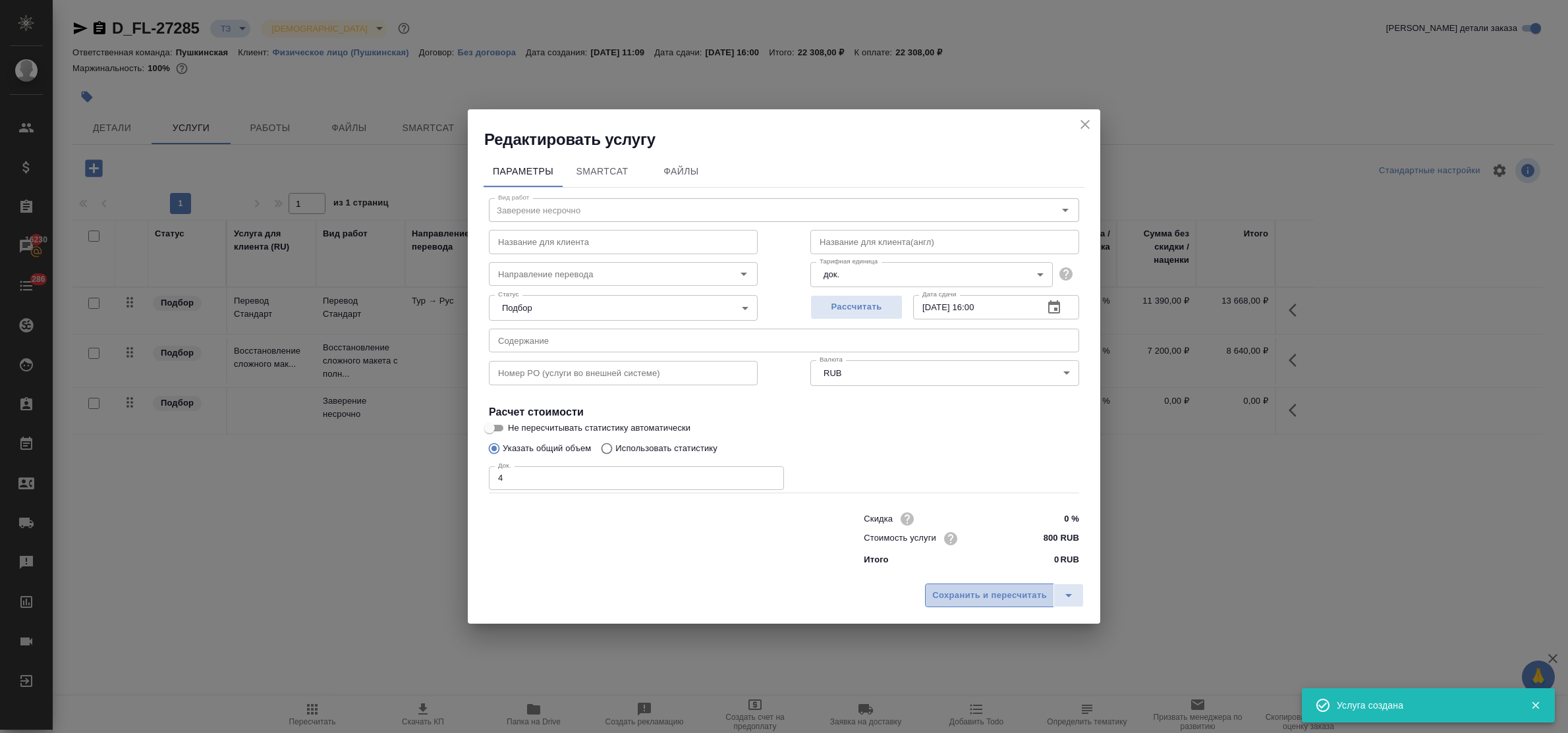
click at [1033, 594] on span "Сохранить и пересчитать" at bounding box center [989, 595] width 114 height 15
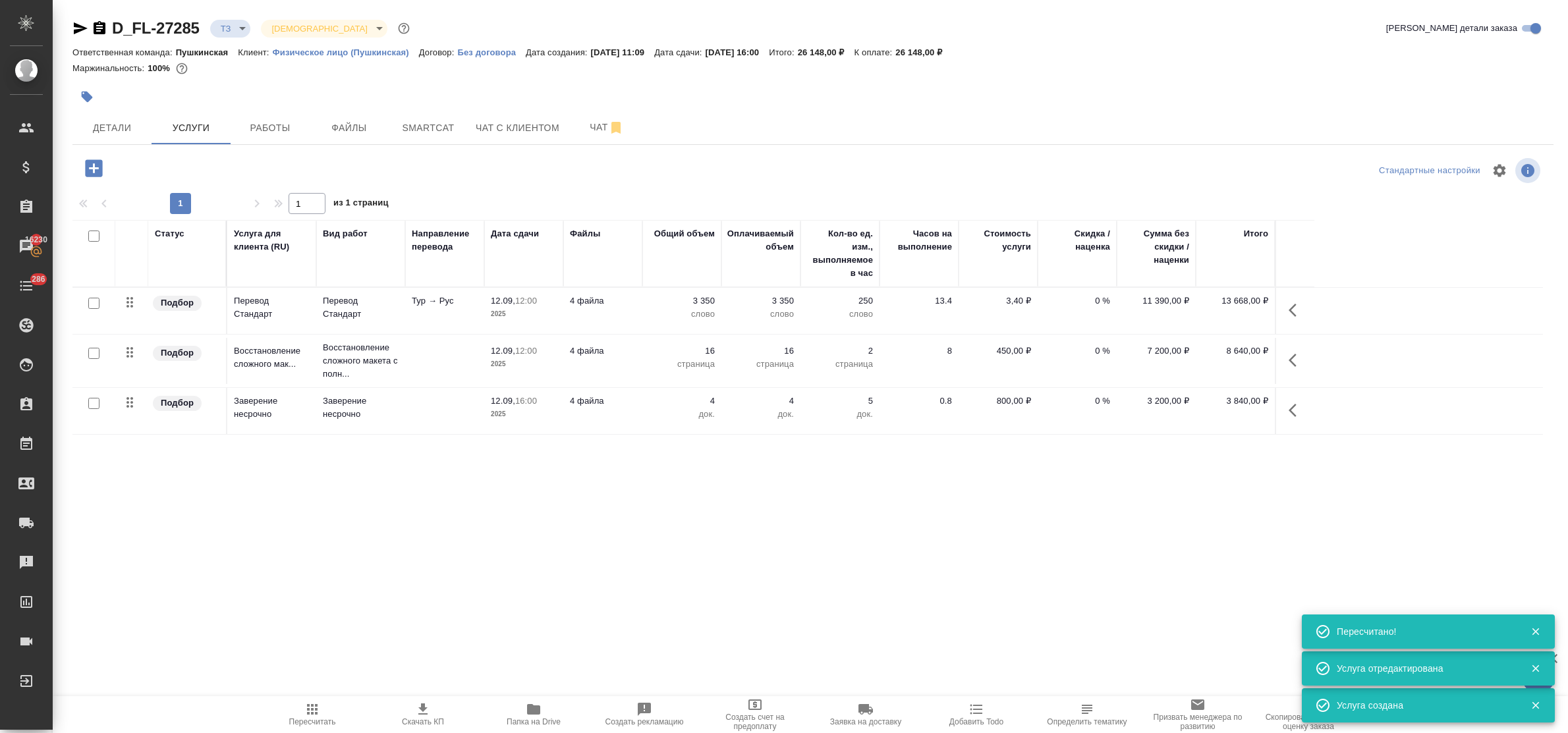
click at [694, 471] on div "Статус Услуга для клиента (RU) Вид работ Направление перевода Дата сдачи Файлы …" at bounding box center [808, 361] width 1471 height 283
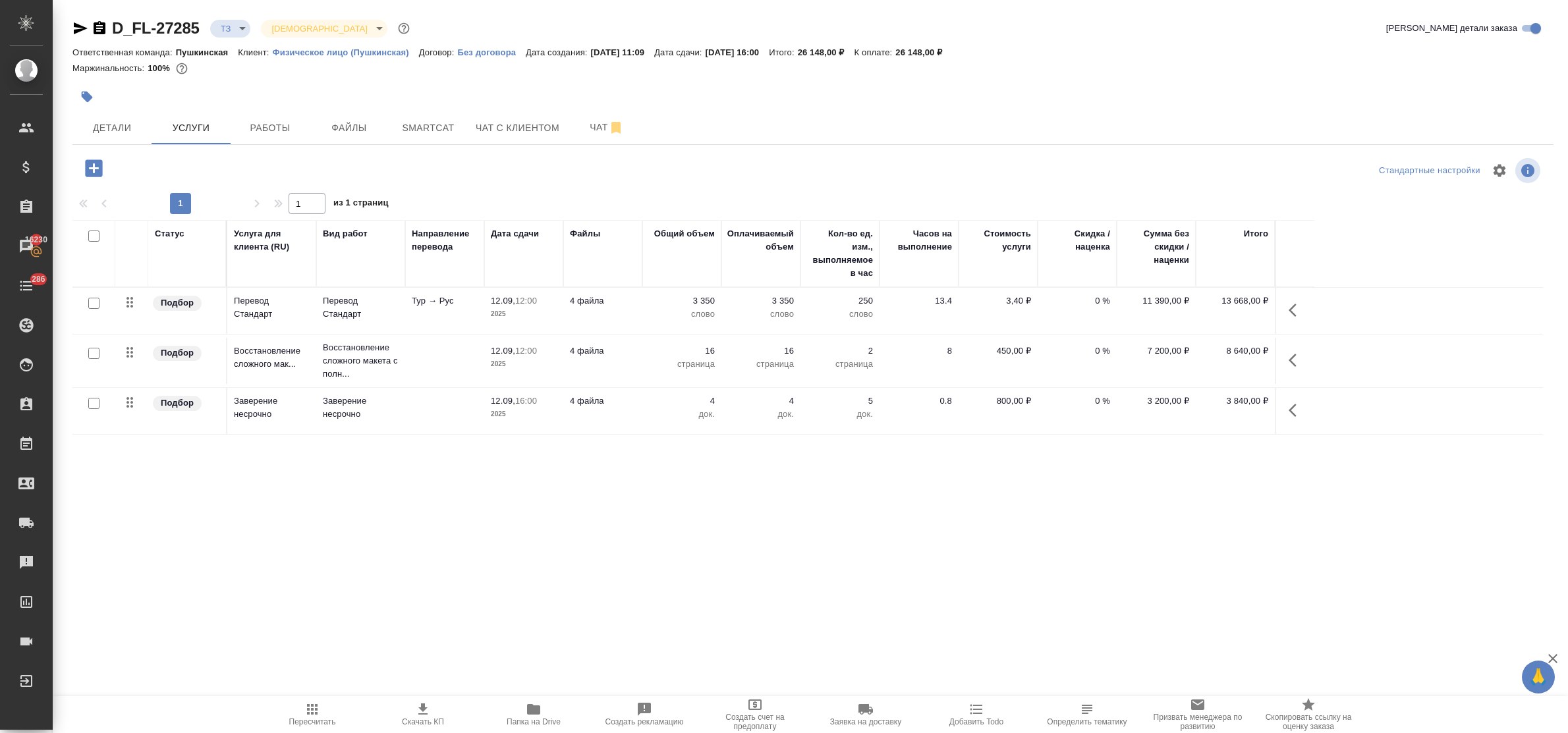
click at [512, 308] on p "2025" at bounding box center [524, 314] width 66 height 13
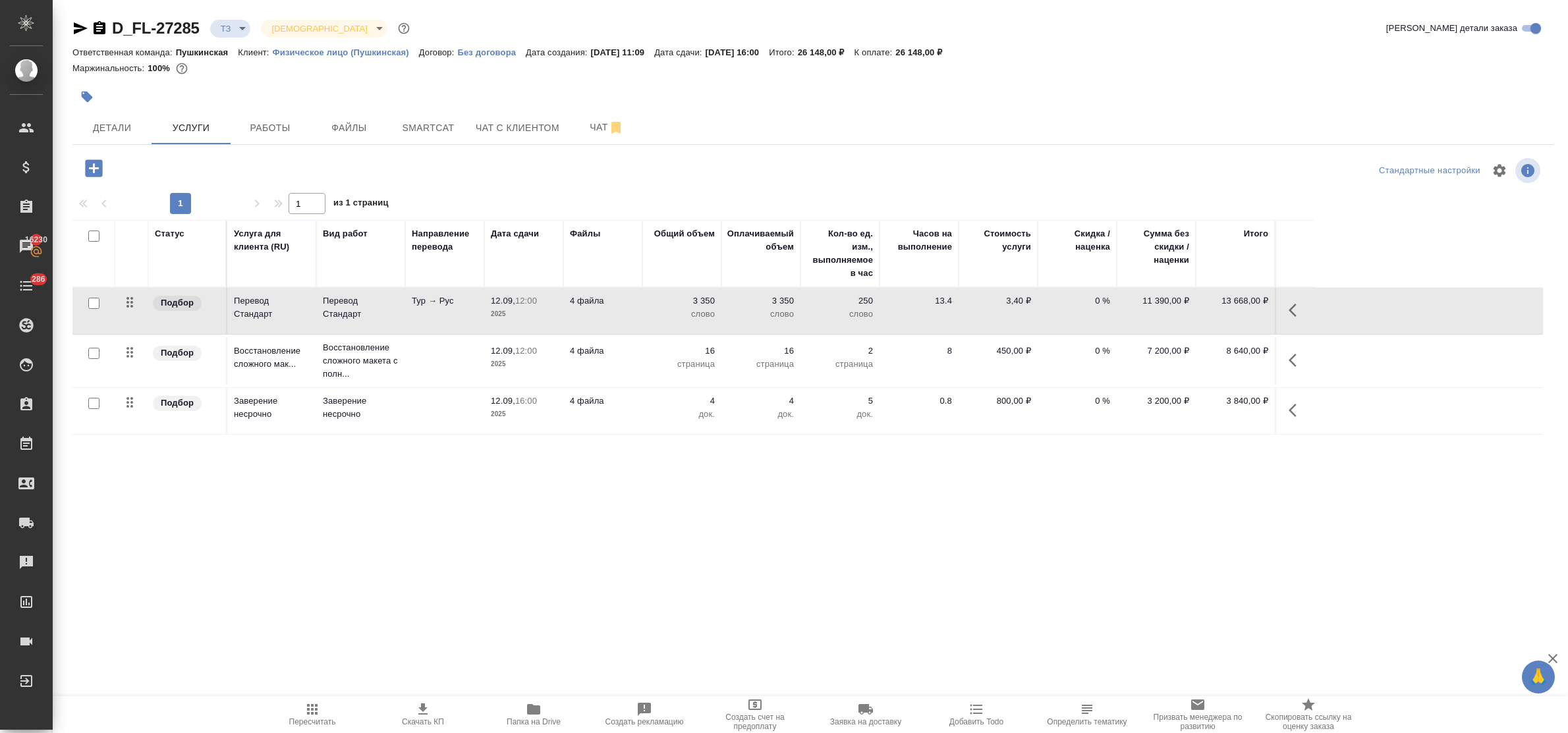
click at [512, 308] on p "2025" at bounding box center [524, 314] width 66 height 13
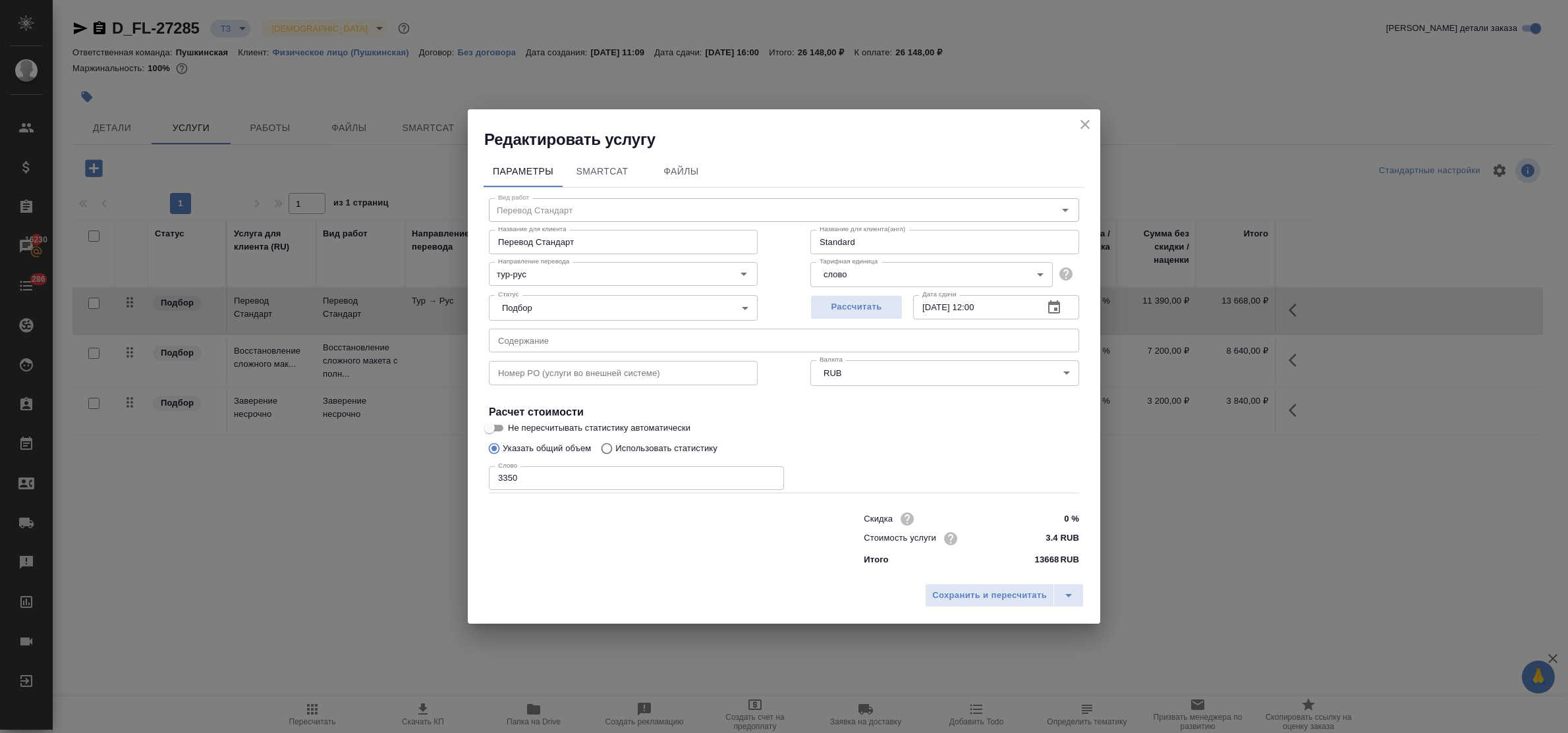
click at [508, 476] on input "3350" at bounding box center [637, 478] width 295 height 24
type input "3550"
click at [982, 597] on span "Сохранить и пересчитать" at bounding box center [989, 595] width 114 height 15
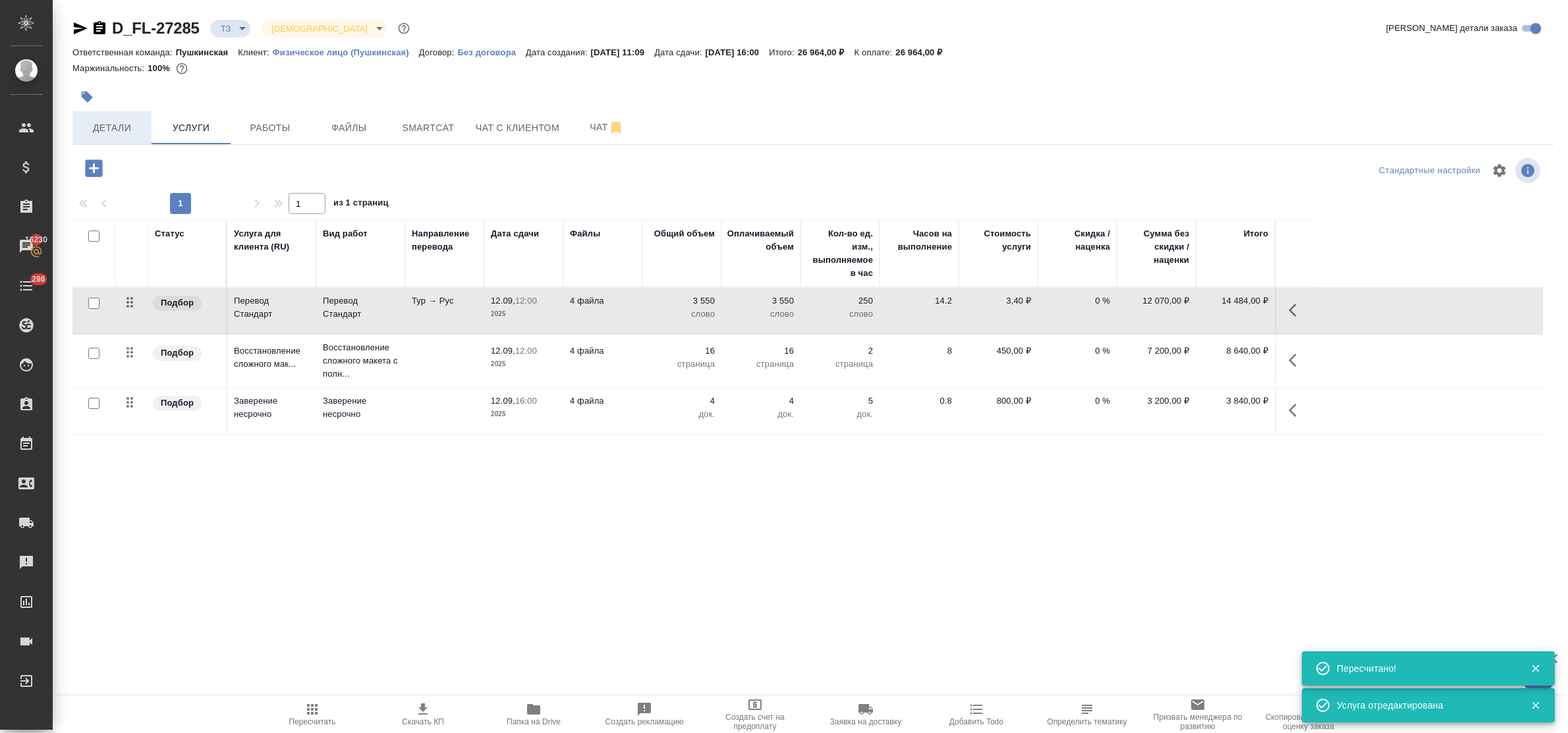
click at [121, 126] on span "Детали" at bounding box center [112, 128] width 64 height 16
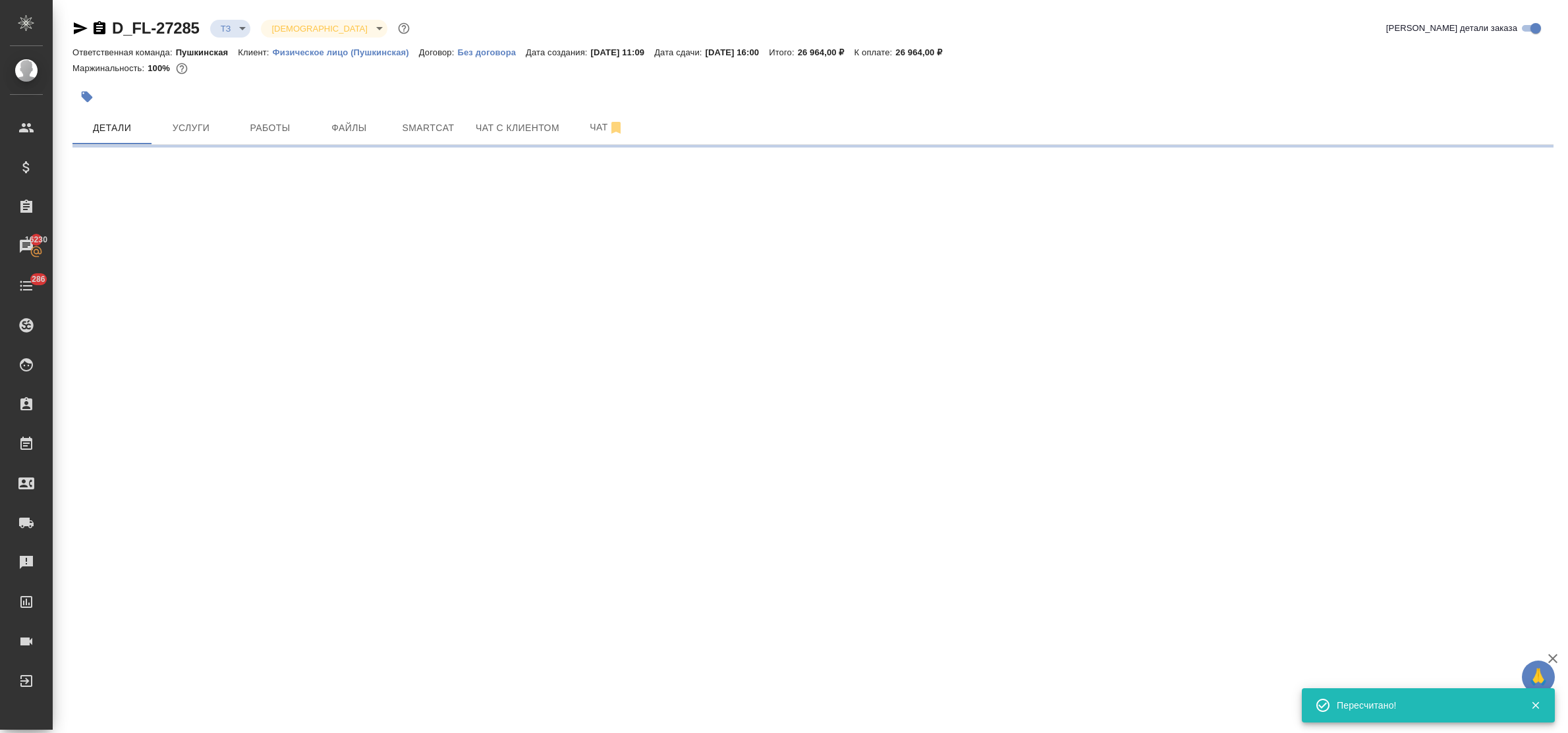
select select "RU"
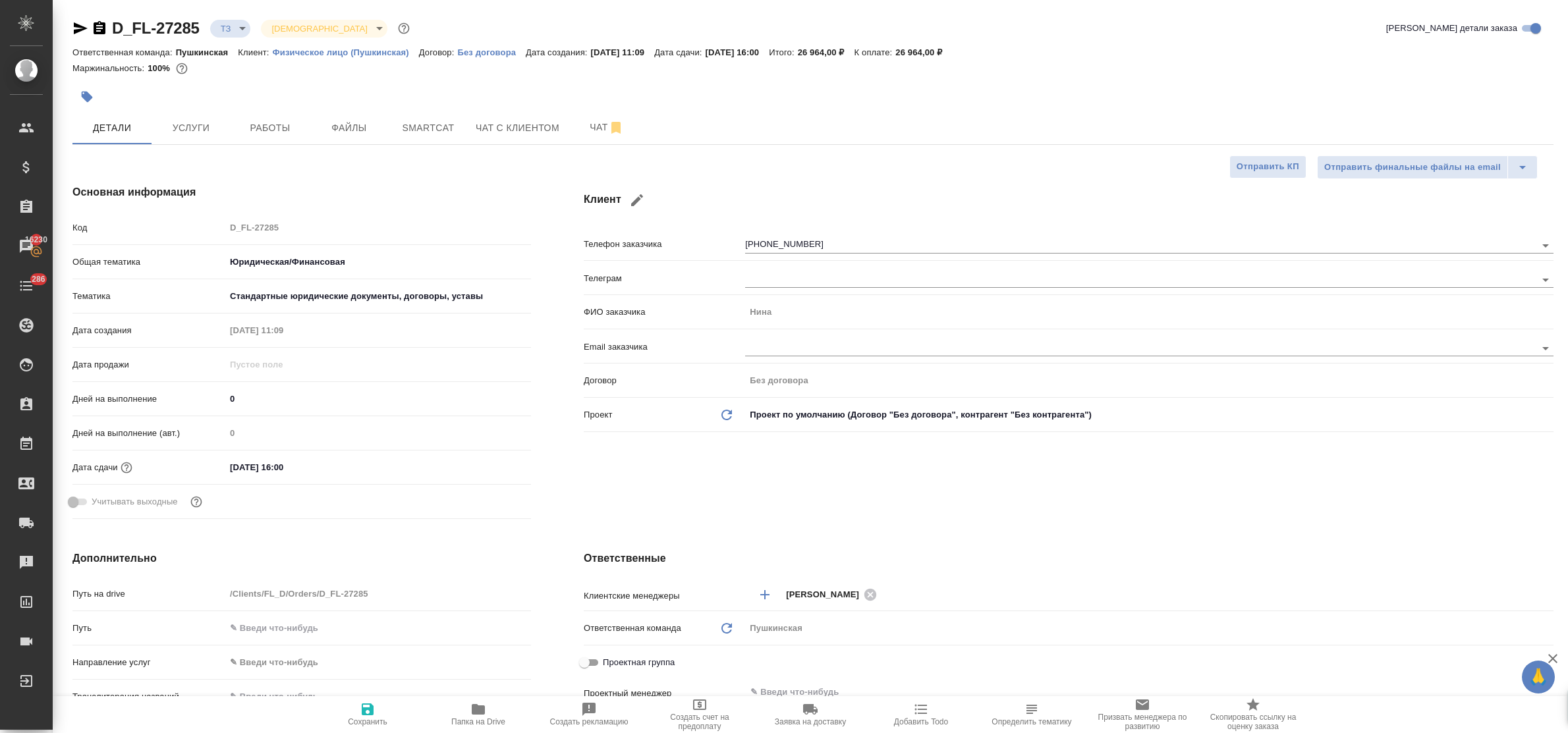
type textarea "x"
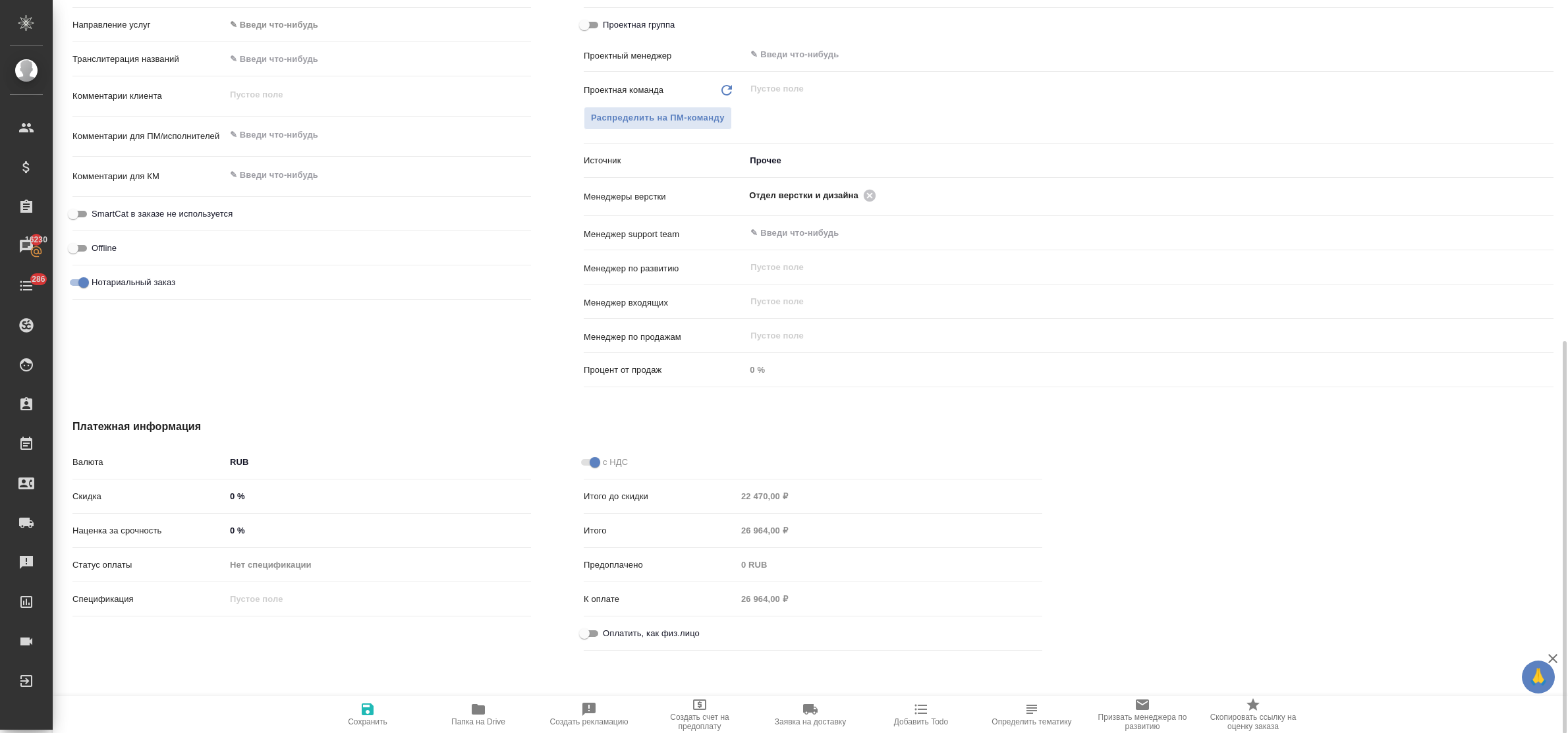
scroll to position [643, 0]
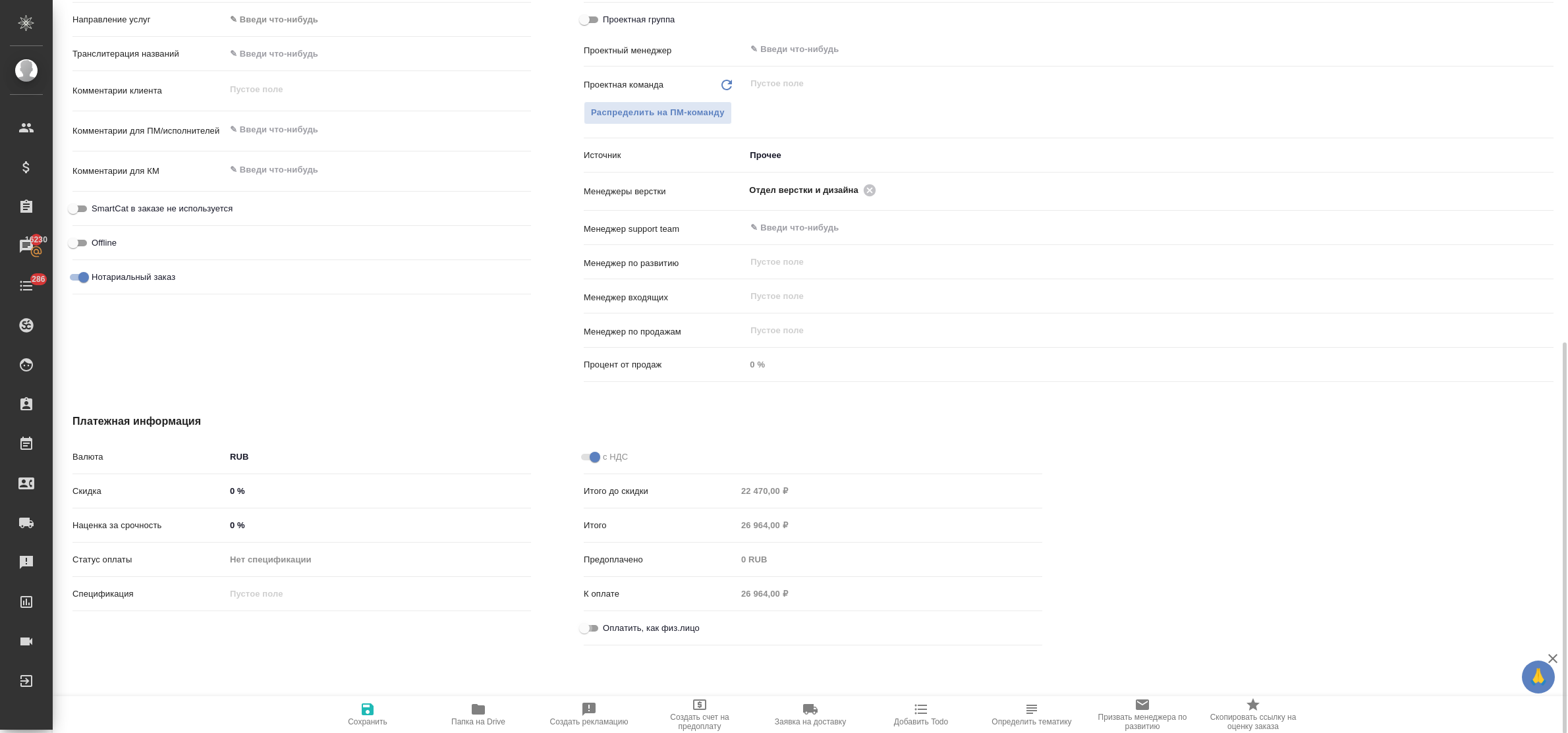
click at [589, 628] on input "Оплатить, как физ.лицо" at bounding box center [584, 628] width 47 height 16
checkbox input "true"
type textarea "x"
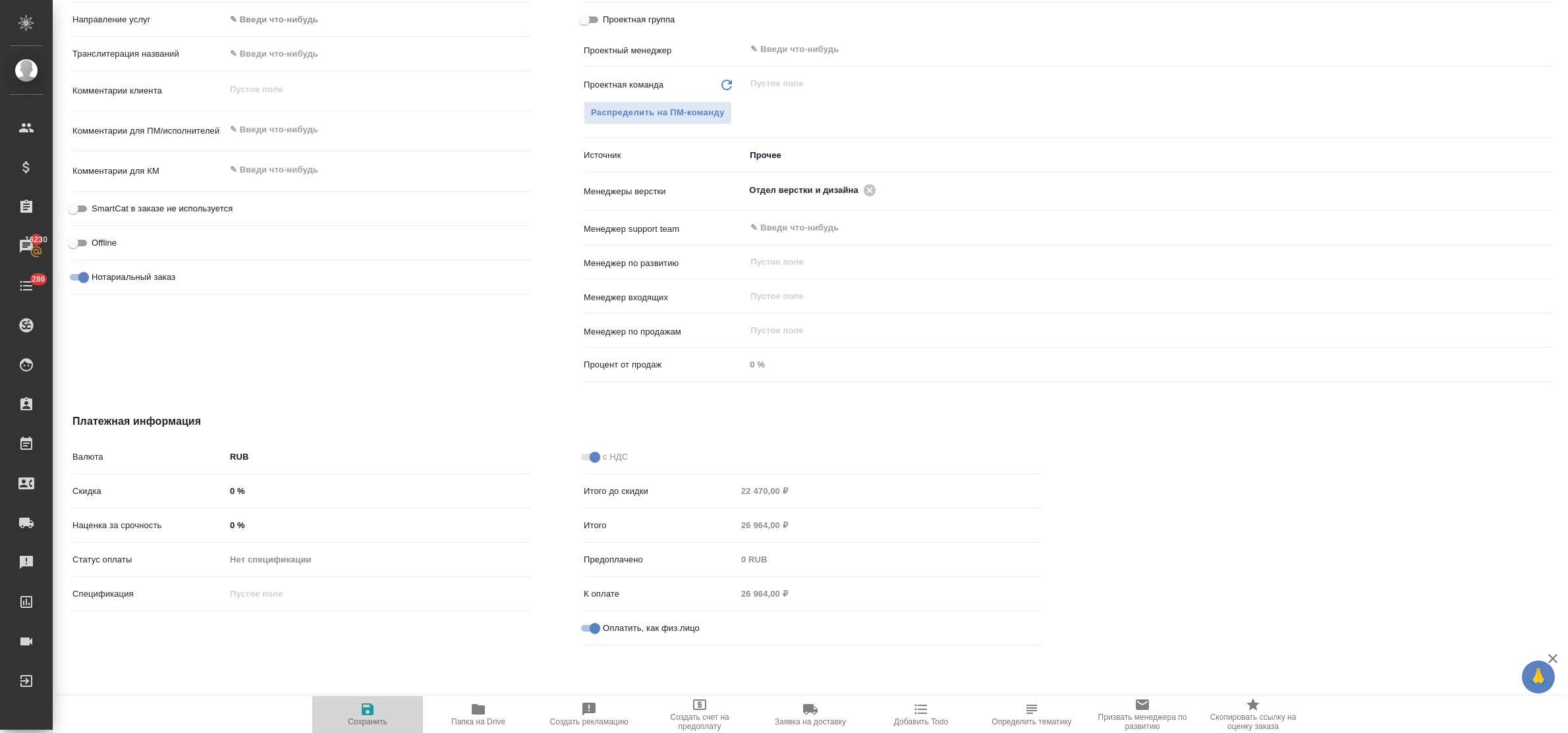
click at [379, 706] on span "Сохранить" at bounding box center [368, 714] width 95 height 25
type textarea "x"
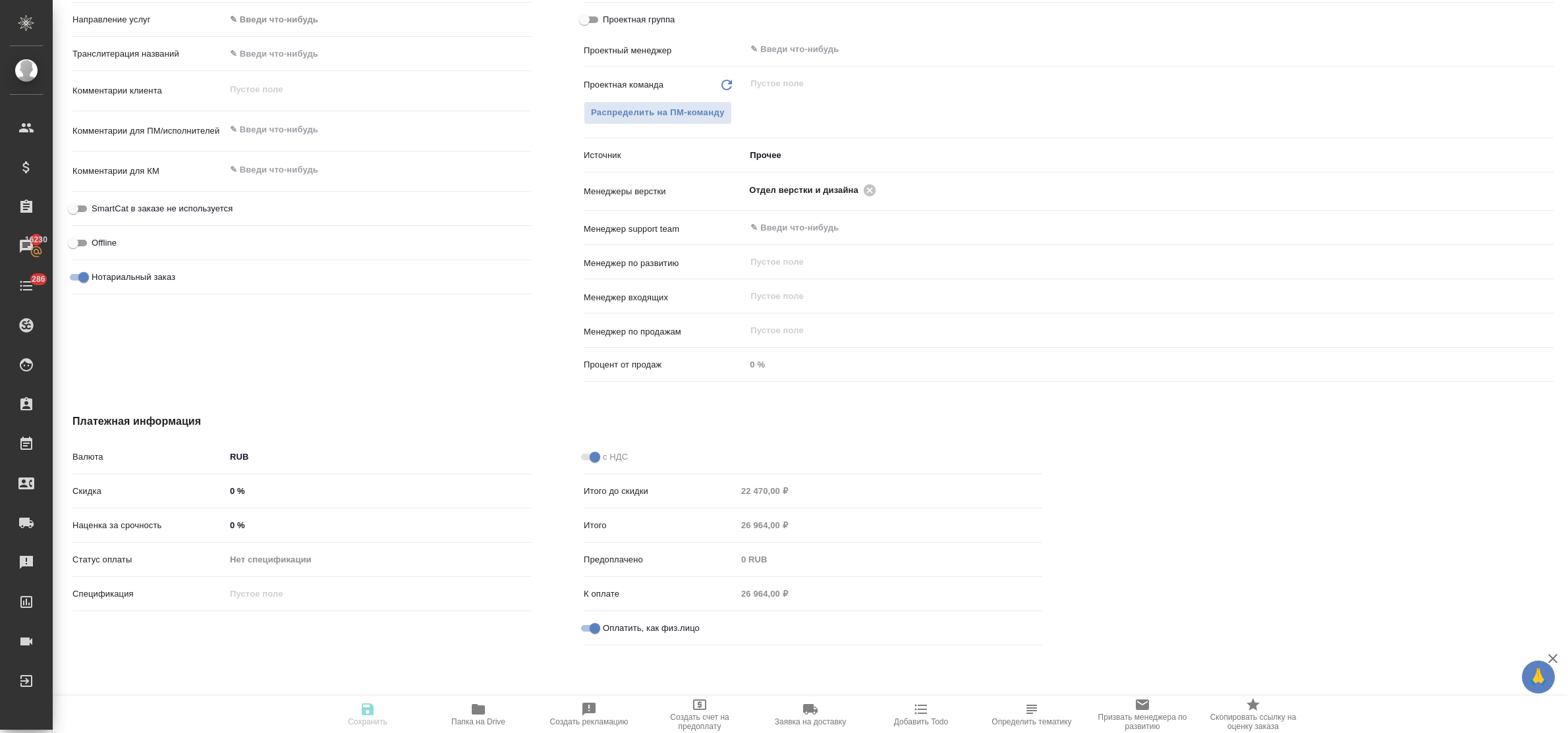
type textarea "x"
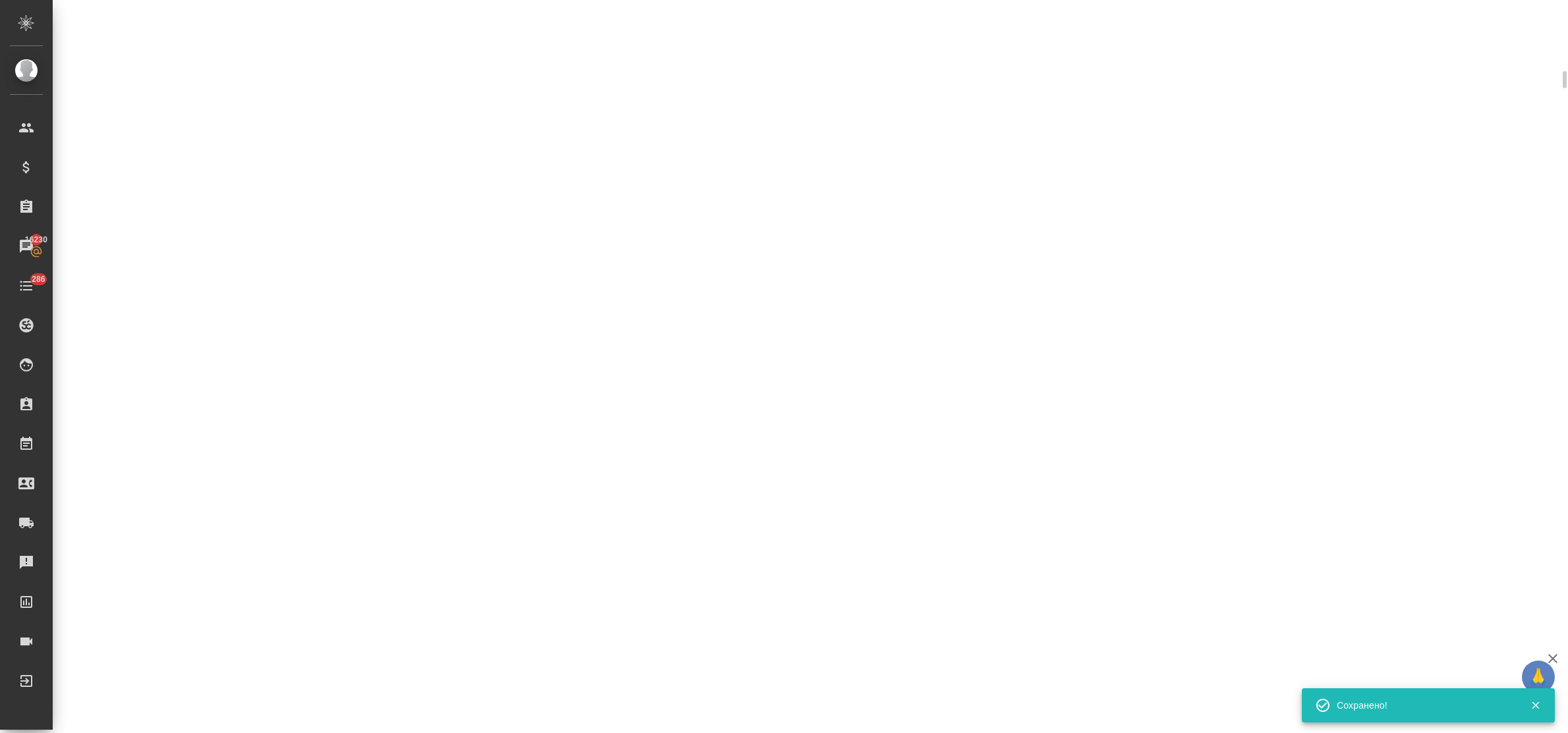
scroll to position [632, 0]
select select "RU"
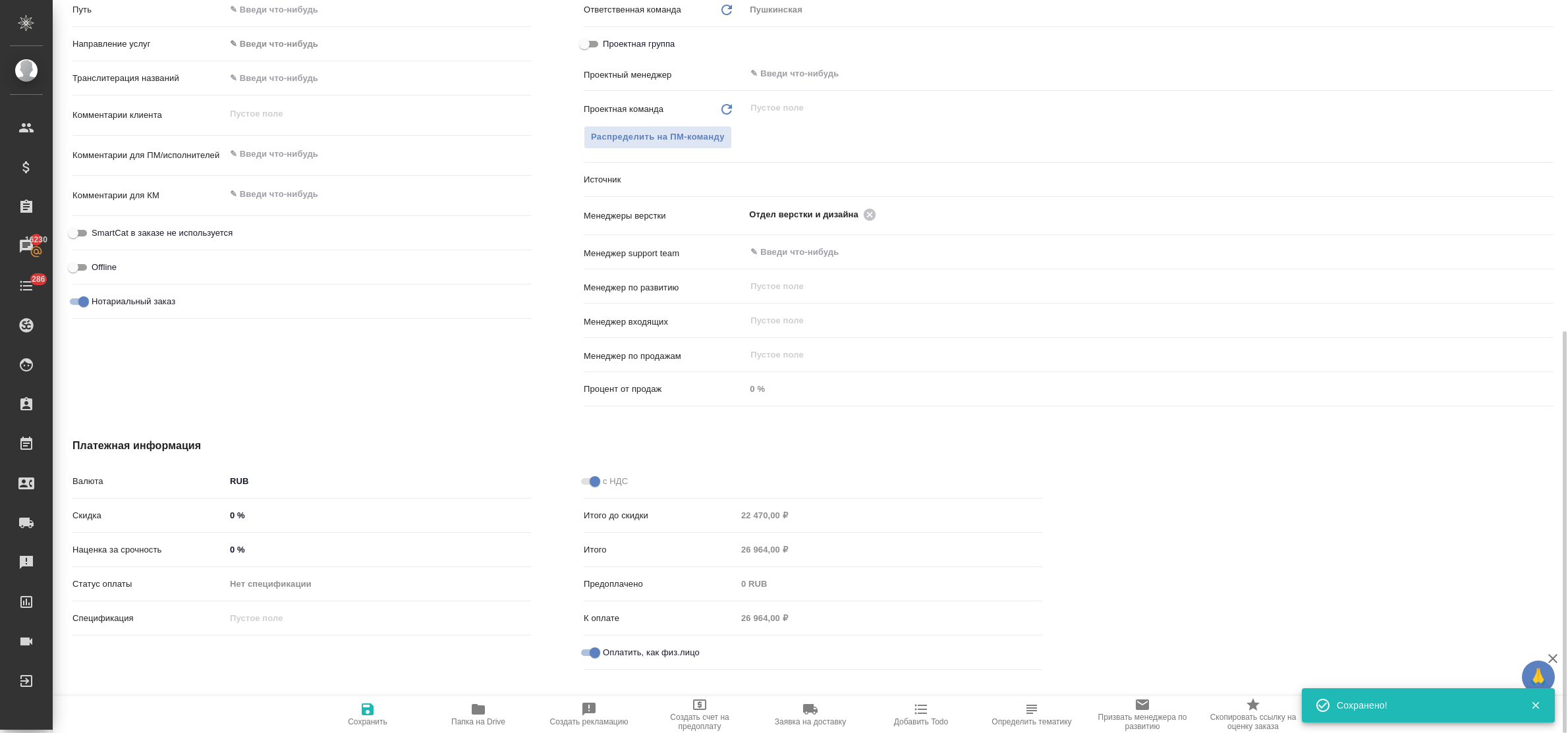
type textarea "x"
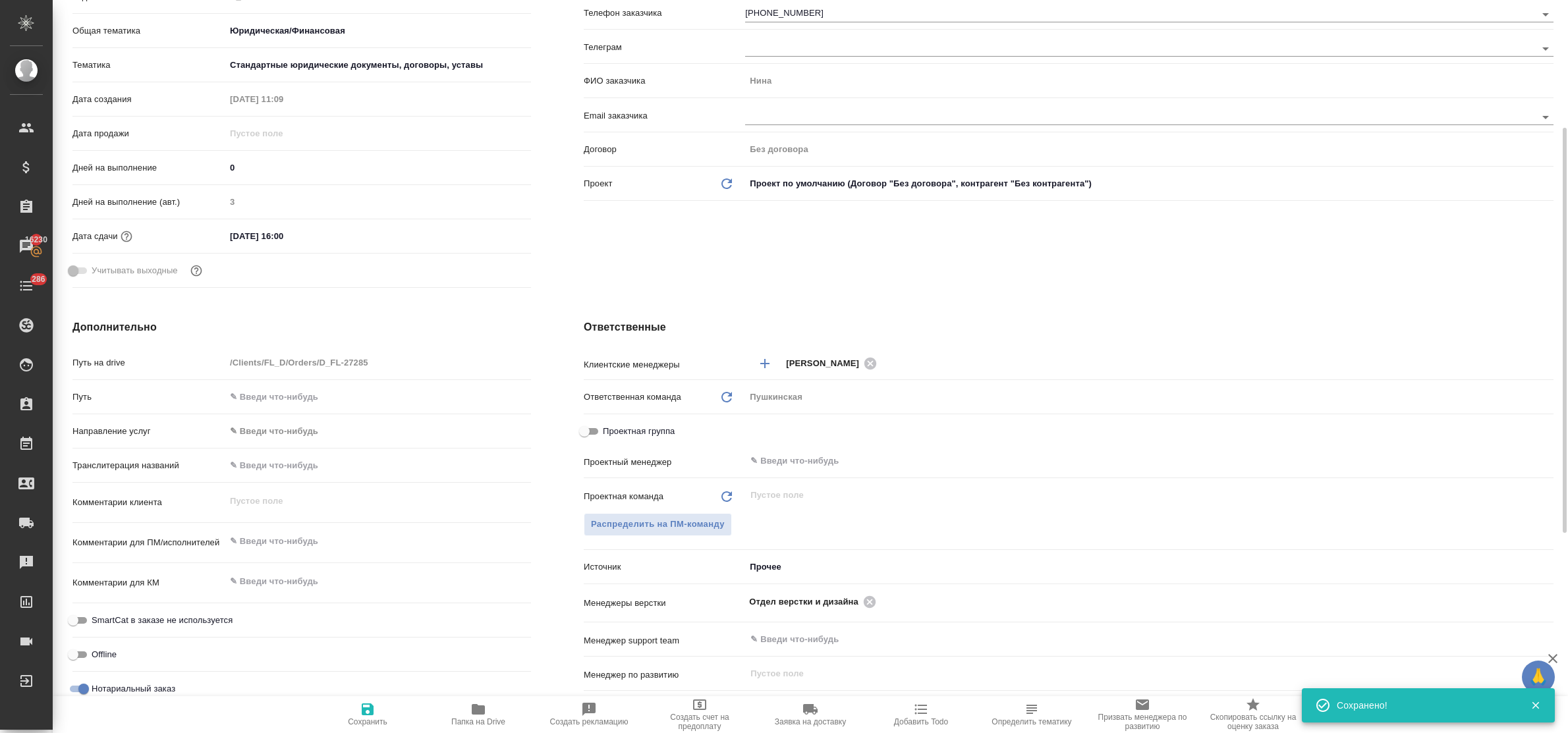
scroll to position [0, 0]
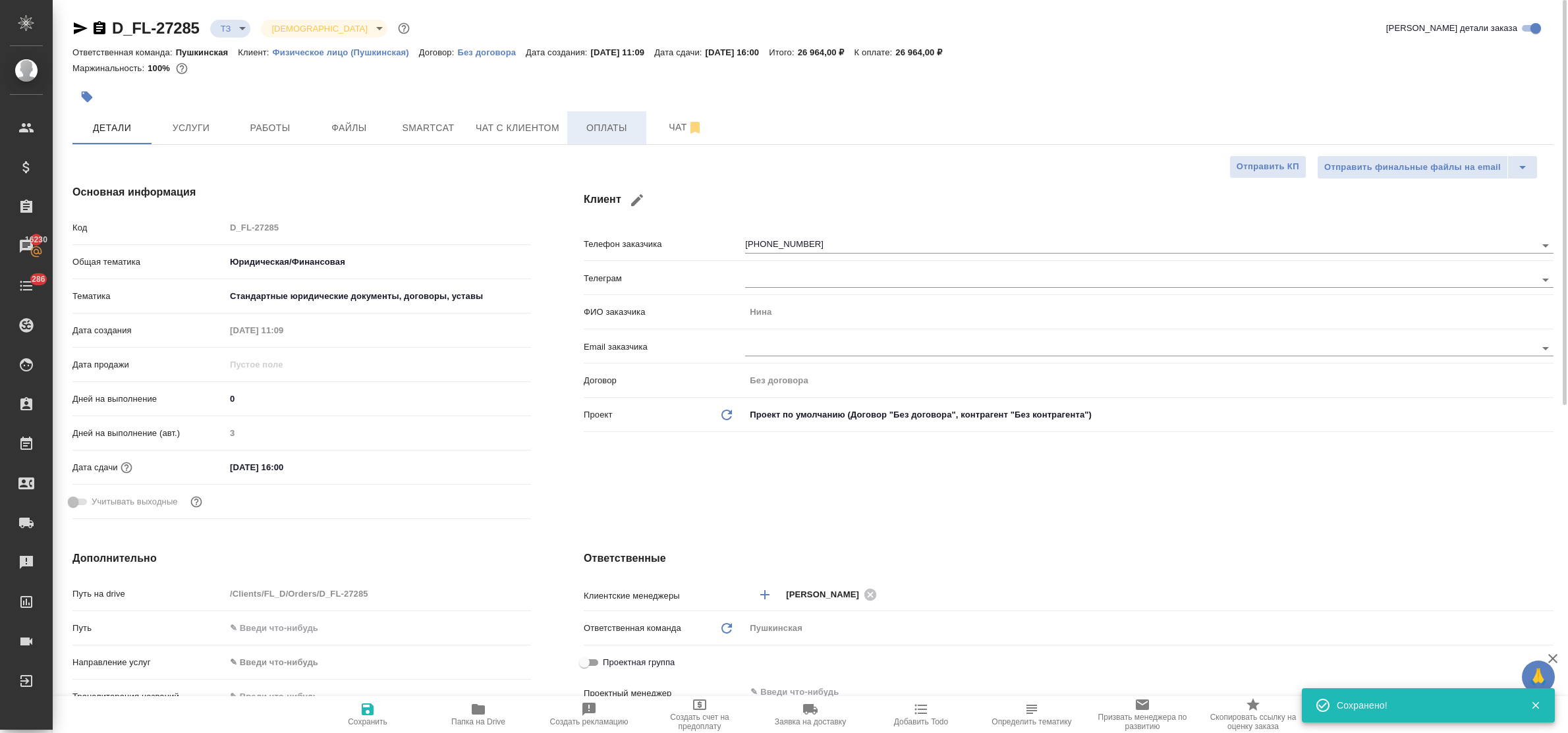
click at [633, 122] on span "Оплаты" at bounding box center [606, 128] width 64 height 16
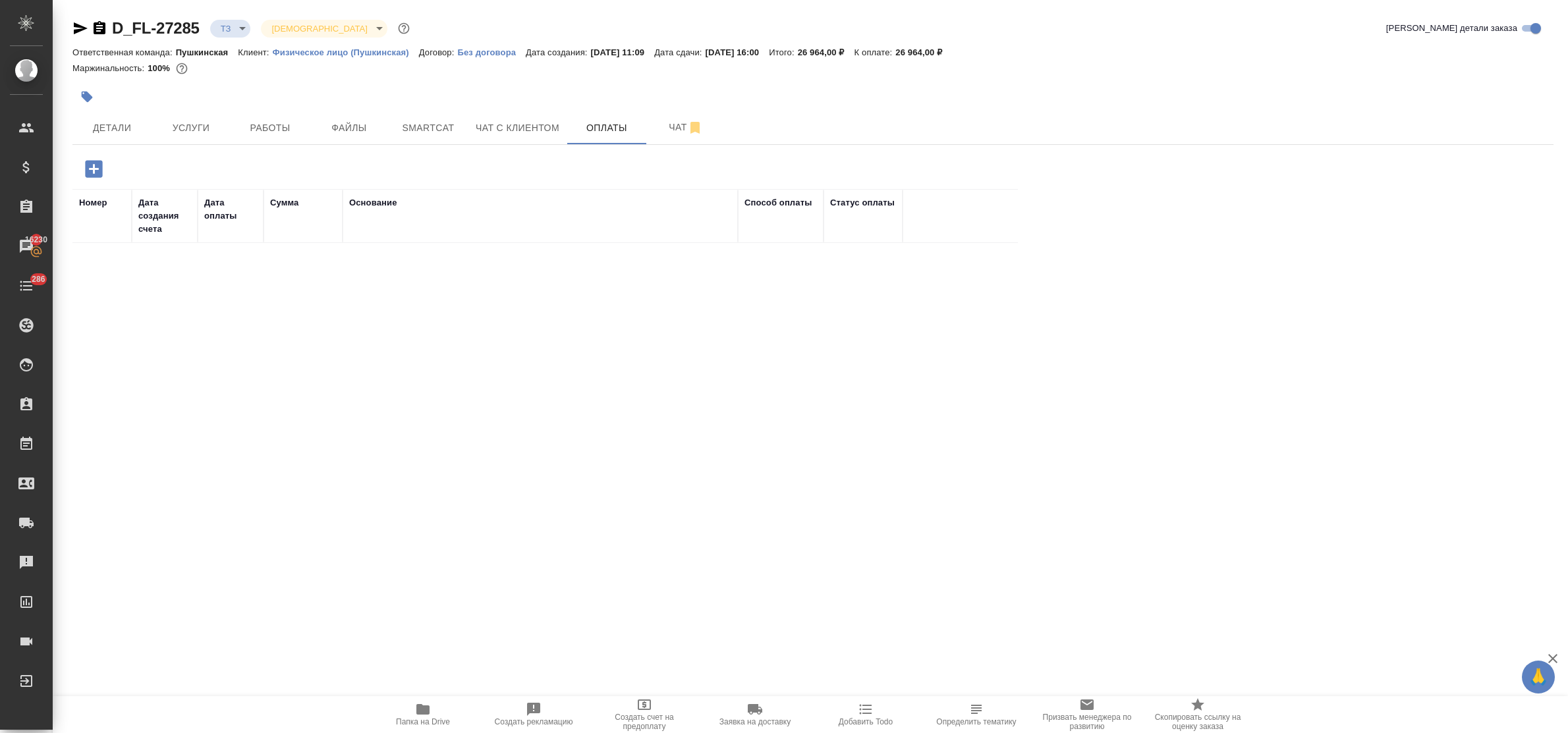
click at [94, 170] on icon "button" at bounding box center [94, 169] width 23 height 23
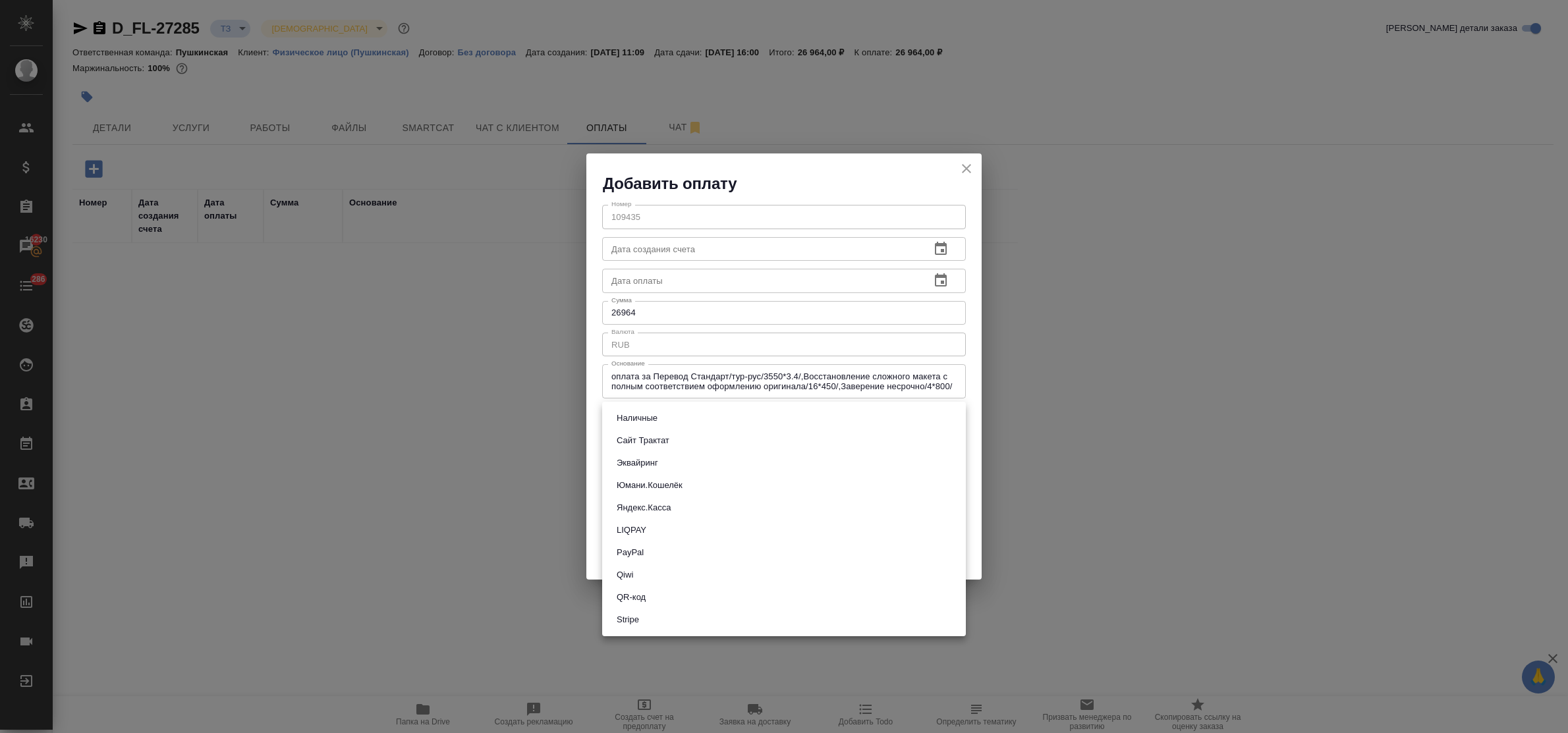
click at [709, 418] on body "🙏 .cls-1 fill:#fff; AWATERA Bulakhova Elena Клиенты Спецификации Заказы 16230 Ч…" at bounding box center [784, 366] width 1568 height 733
click at [690, 439] on li "Сайт Трактат" at bounding box center [784, 440] width 364 height 22
type input "site-traktat"
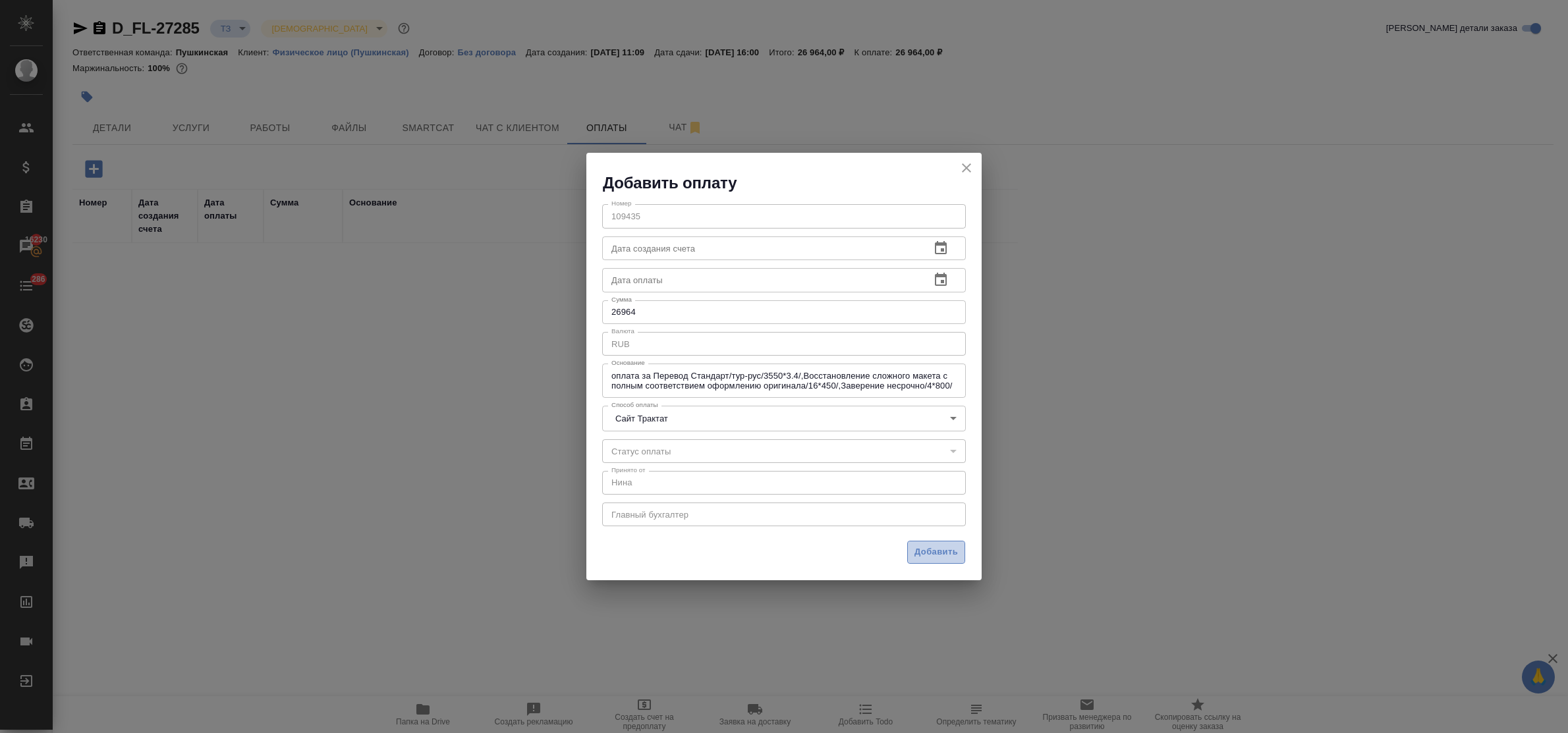
click at [930, 550] on span "Добавить" at bounding box center [936, 552] width 44 height 15
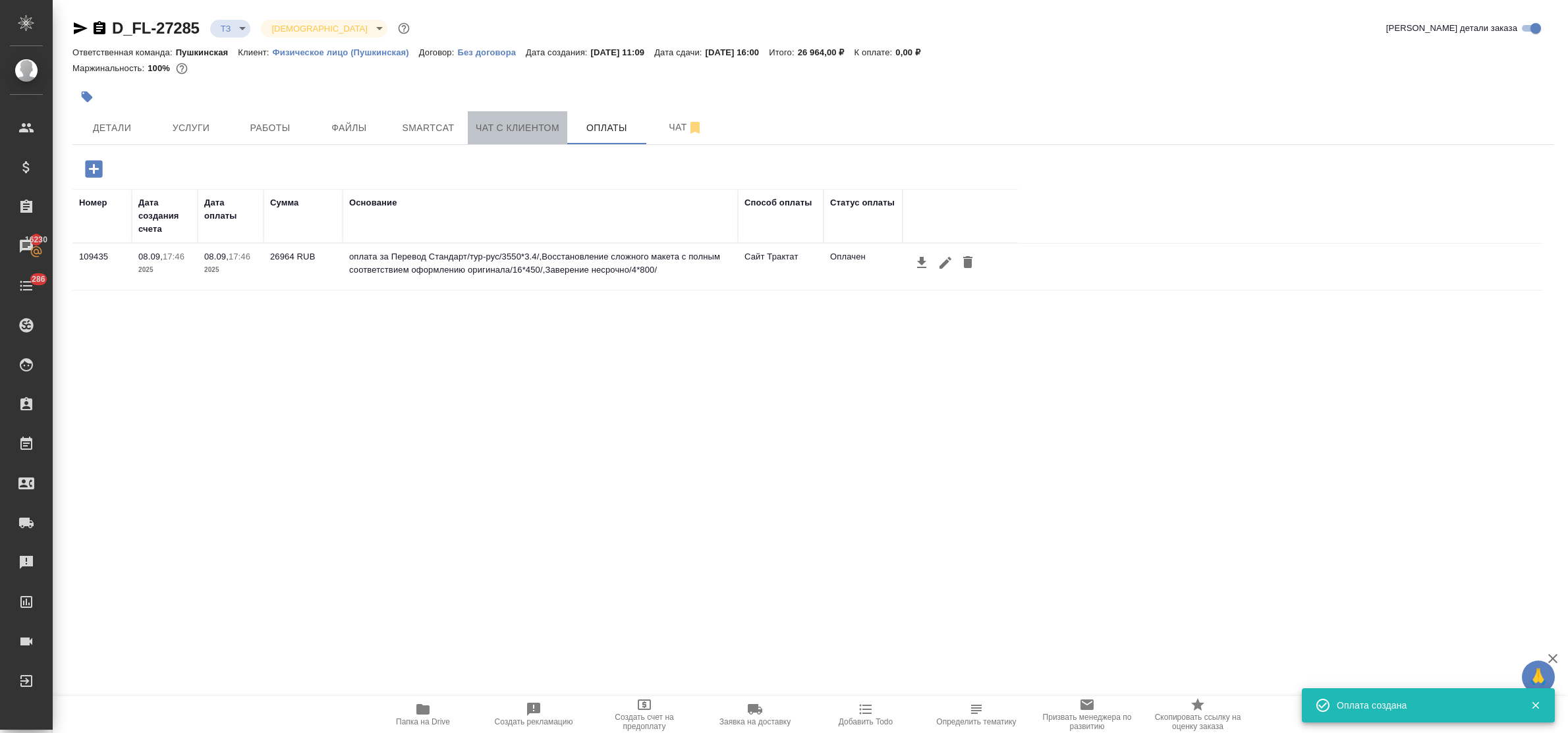
click at [495, 122] on span "Чат с клиентом" at bounding box center [518, 128] width 84 height 16
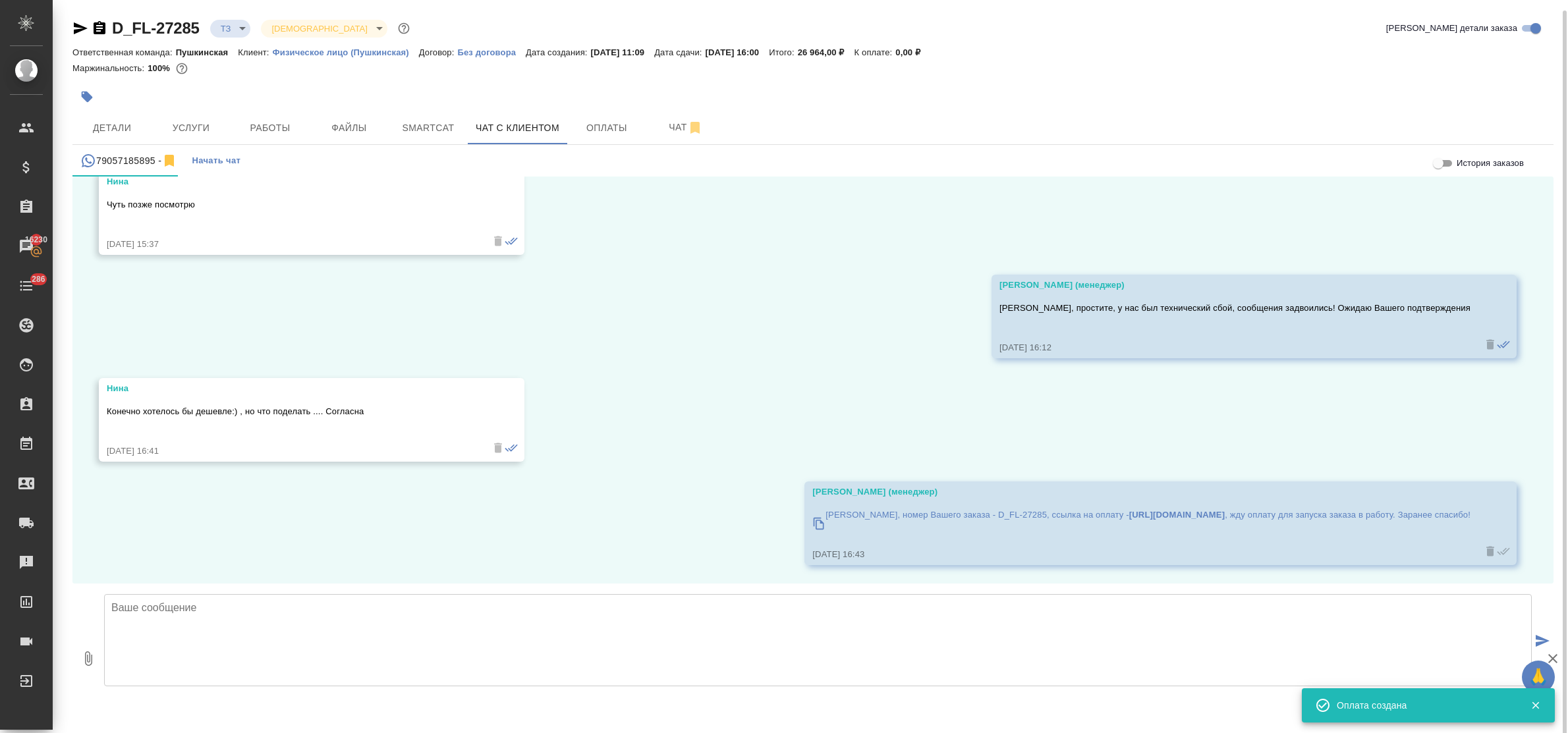
scroll to position [7, 0]
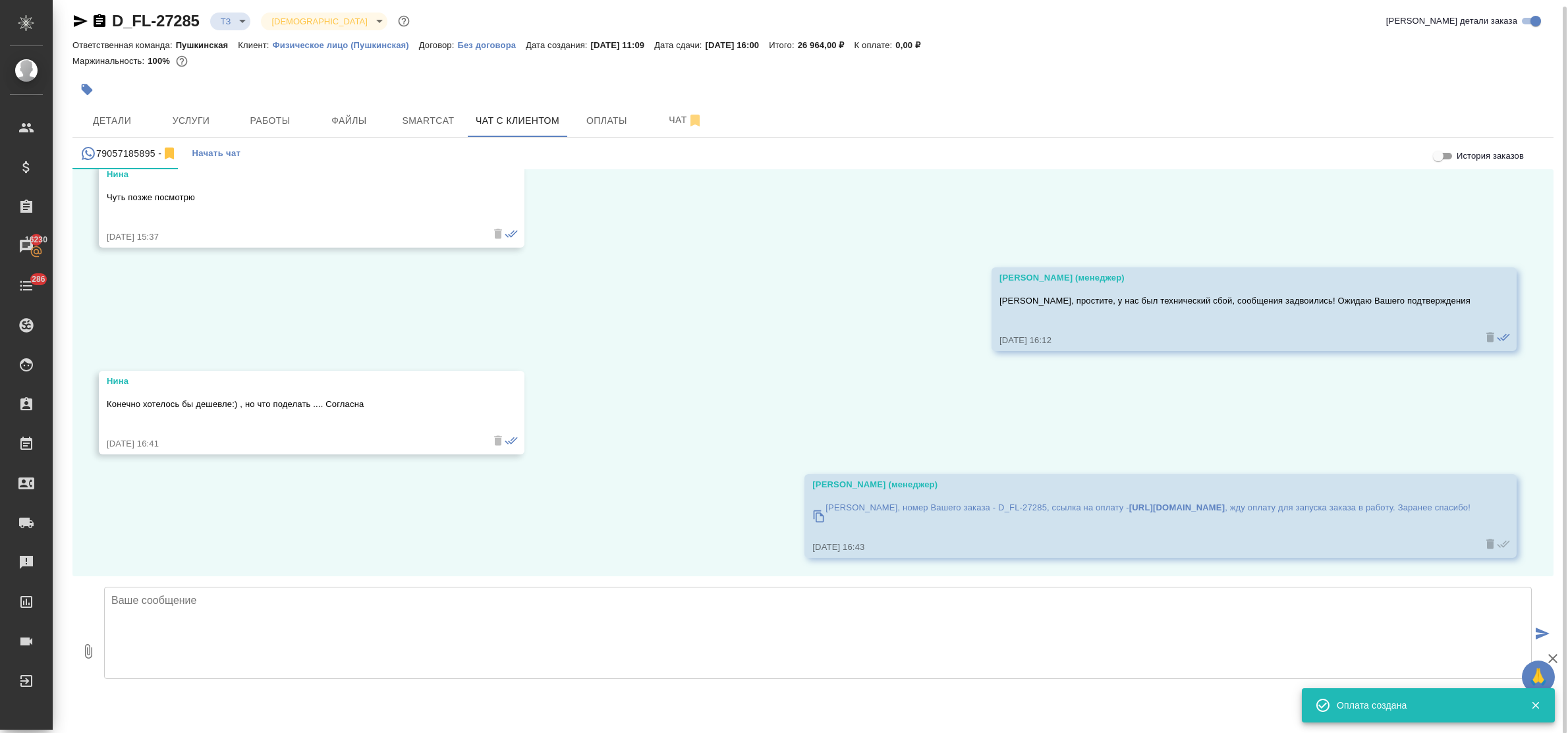
click at [360, 609] on textarea at bounding box center [818, 632] width 1428 height 92
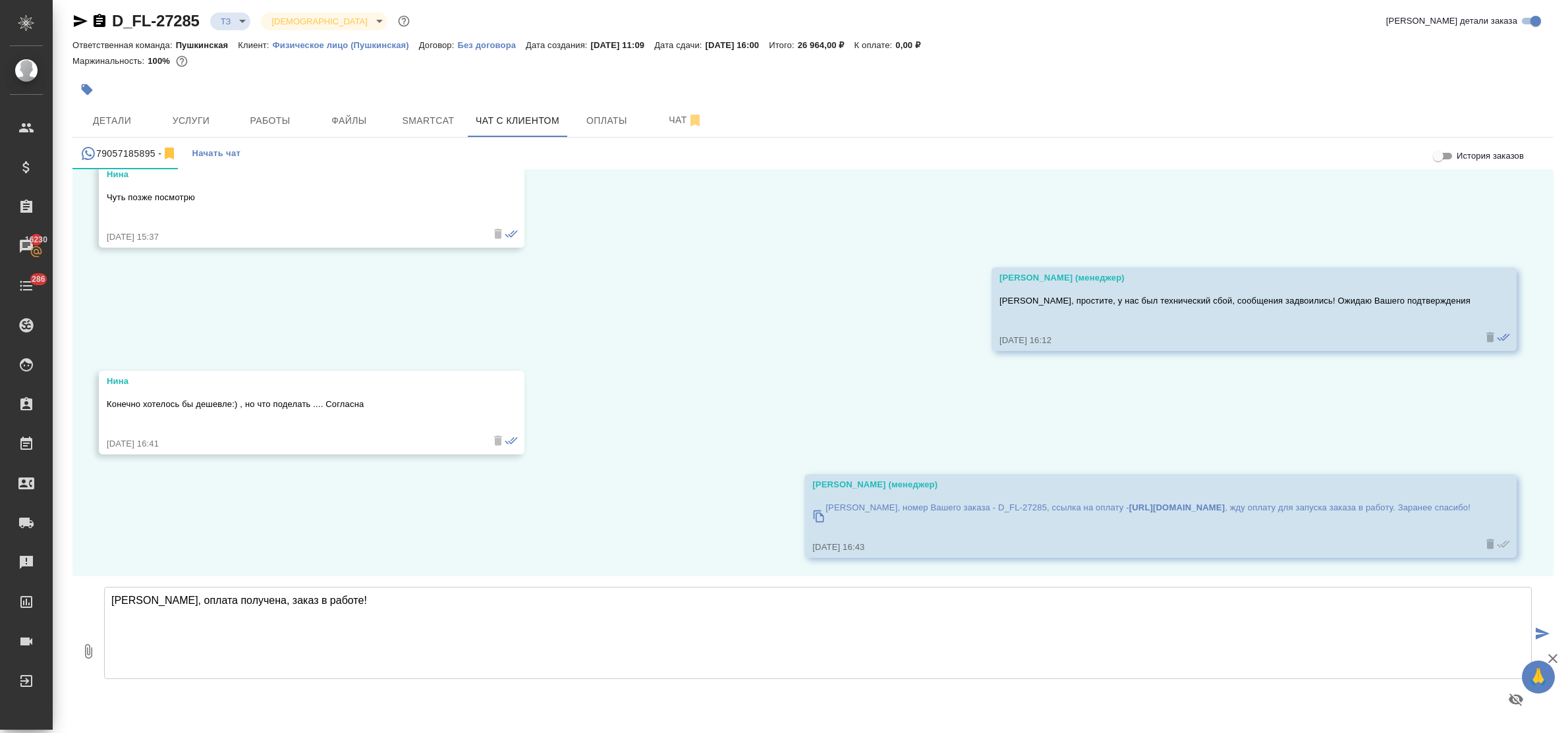
type textarea "Нина, оплата получена, заказ в работе!"
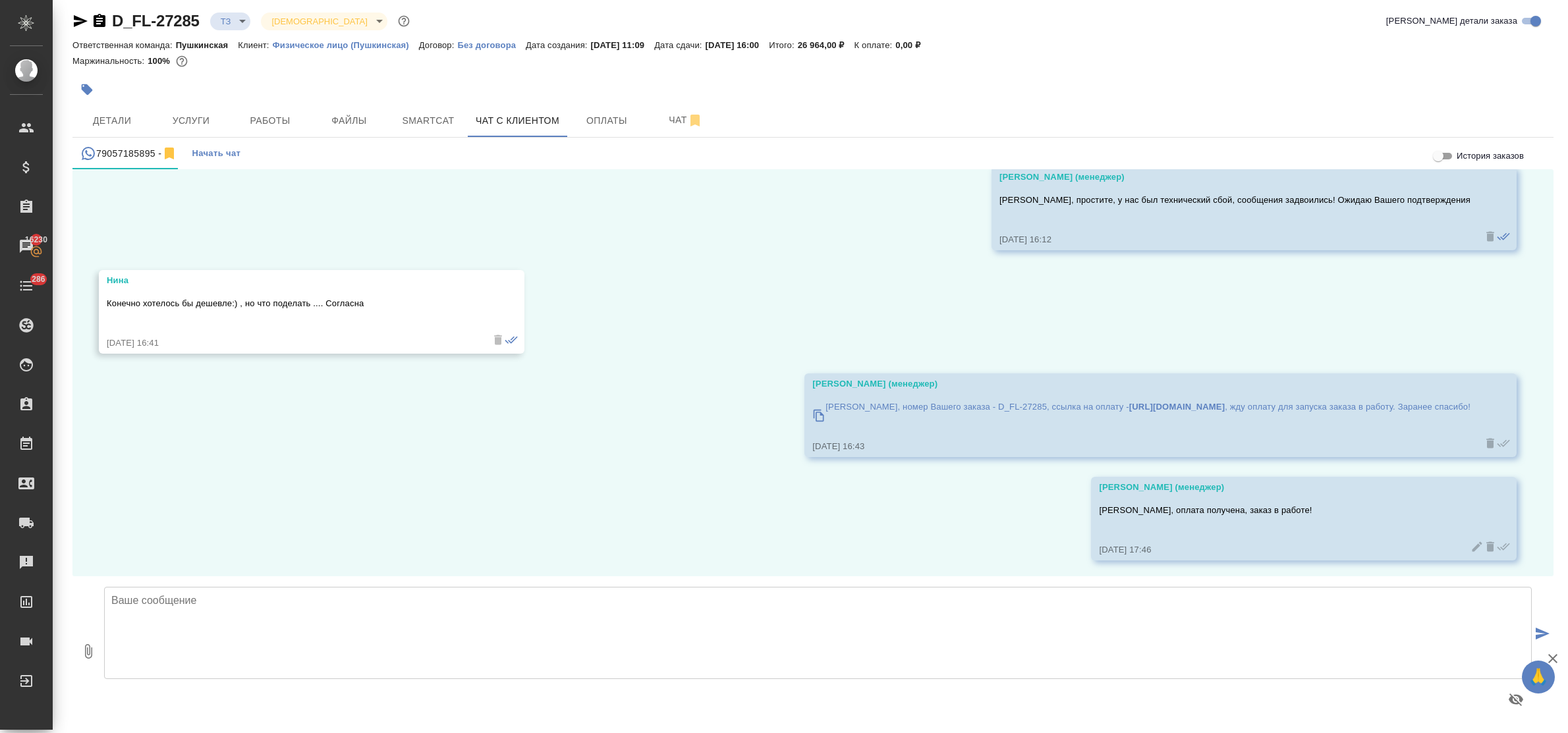
scroll to position [580, 0]
click at [193, 121] on span "Услуги" at bounding box center [191, 121] width 64 height 16
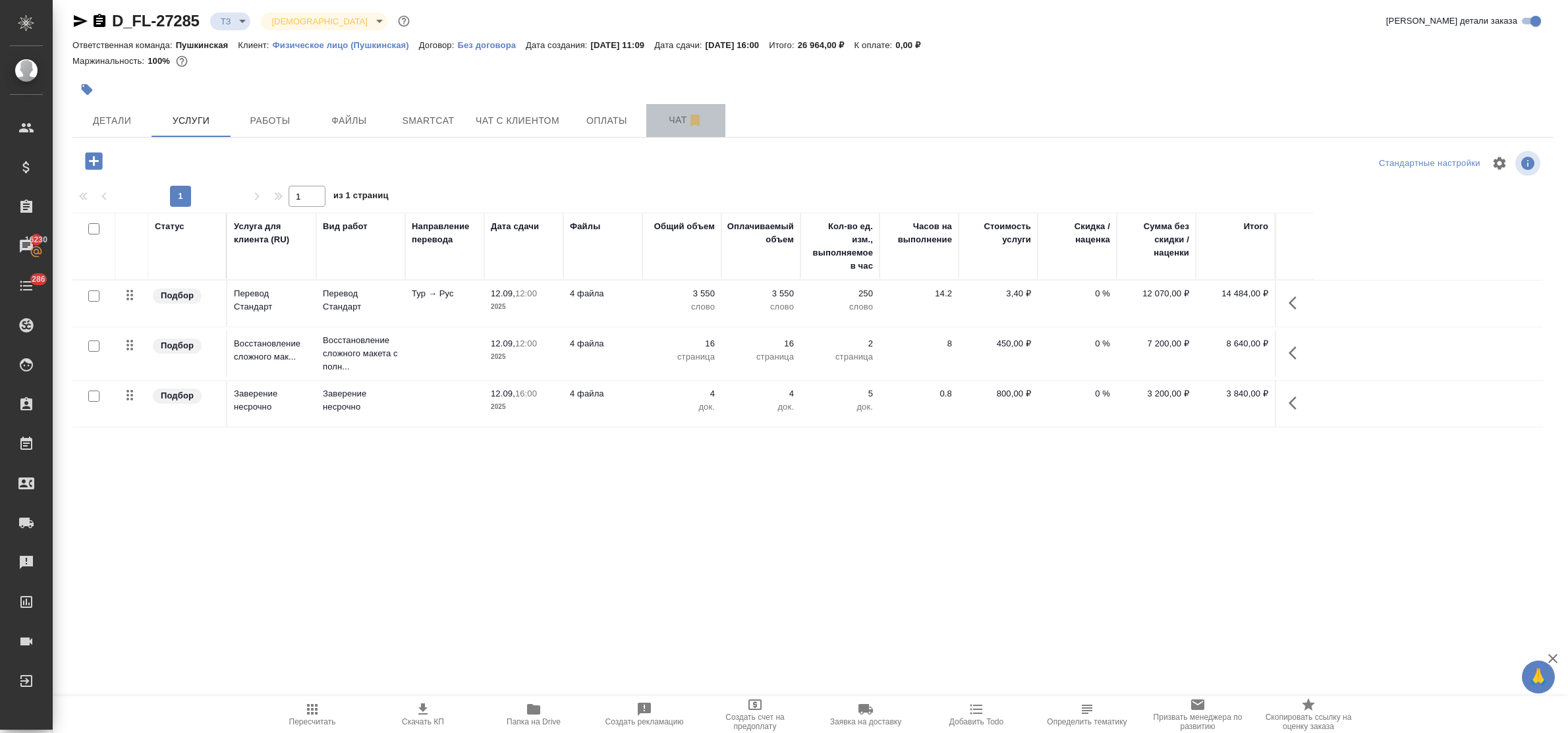
click at [659, 121] on span "Чат" at bounding box center [686, 120] width 64 height 16
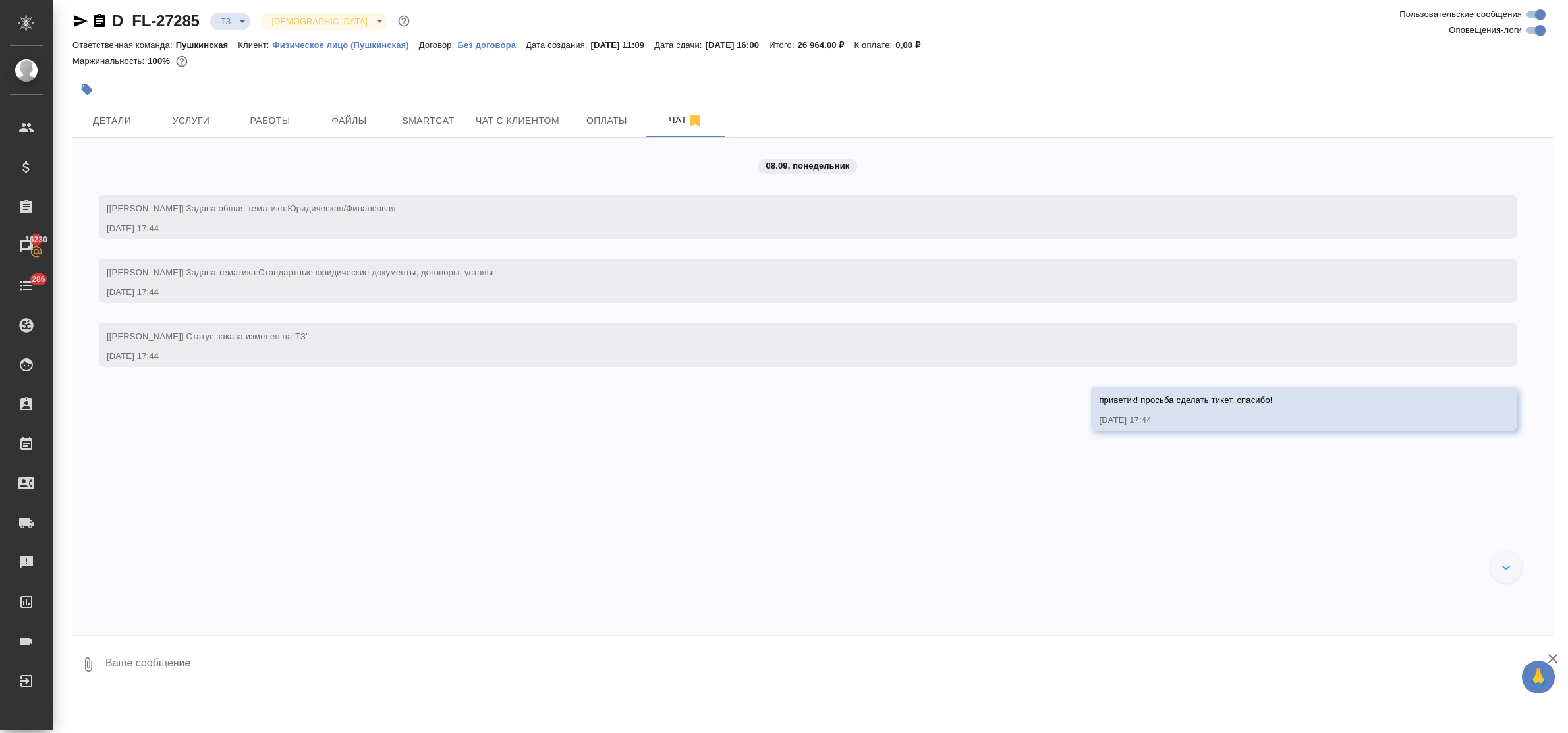
click at [611, 476] on div "08.09, понедельник [Булахова Елена] Задана общая тематика: Юридическая/Финансов…" at bounding box center [813, 386] width 1481 height 497
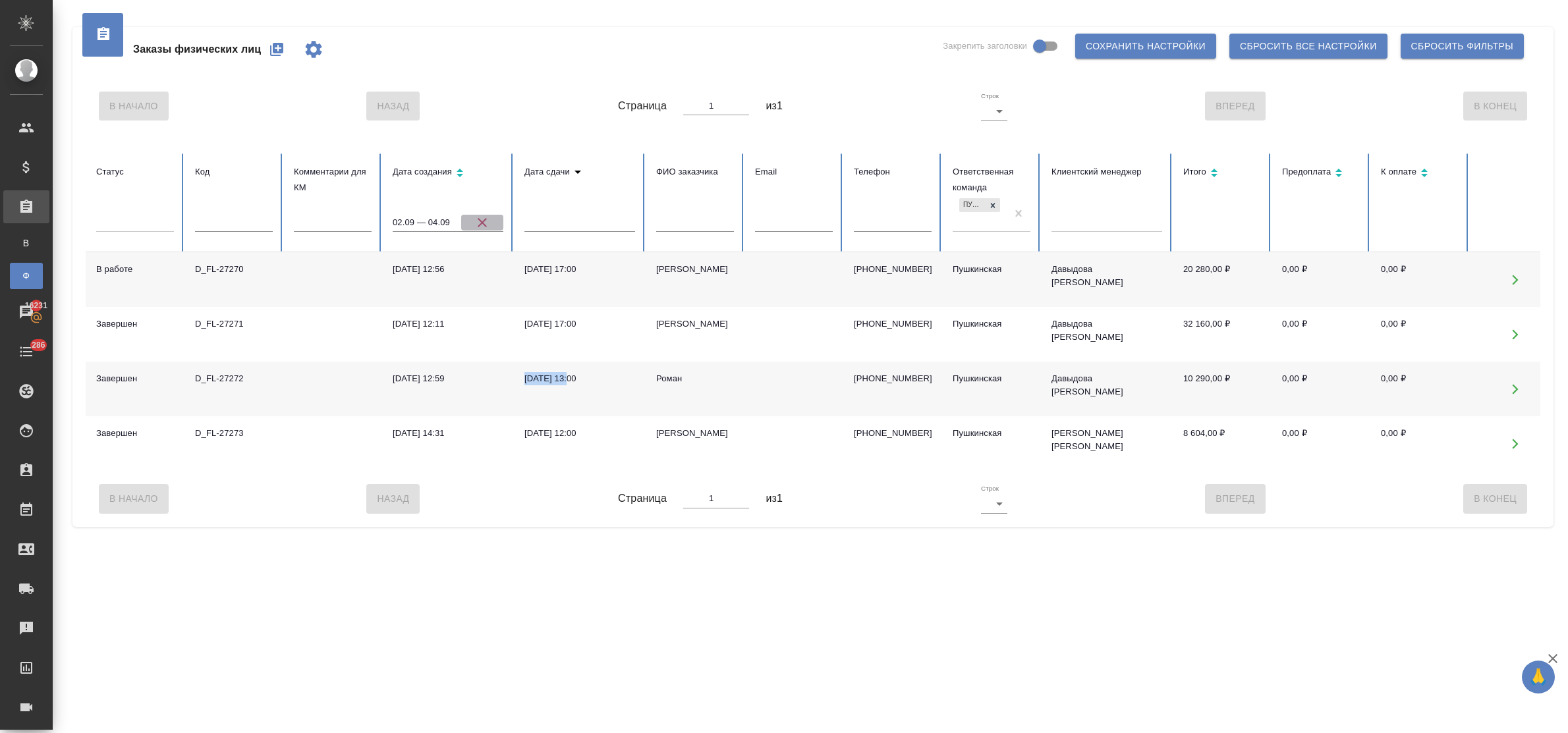
click at [481, 218] on icon "button" at bounding box center [482, 223] width 16 height 16
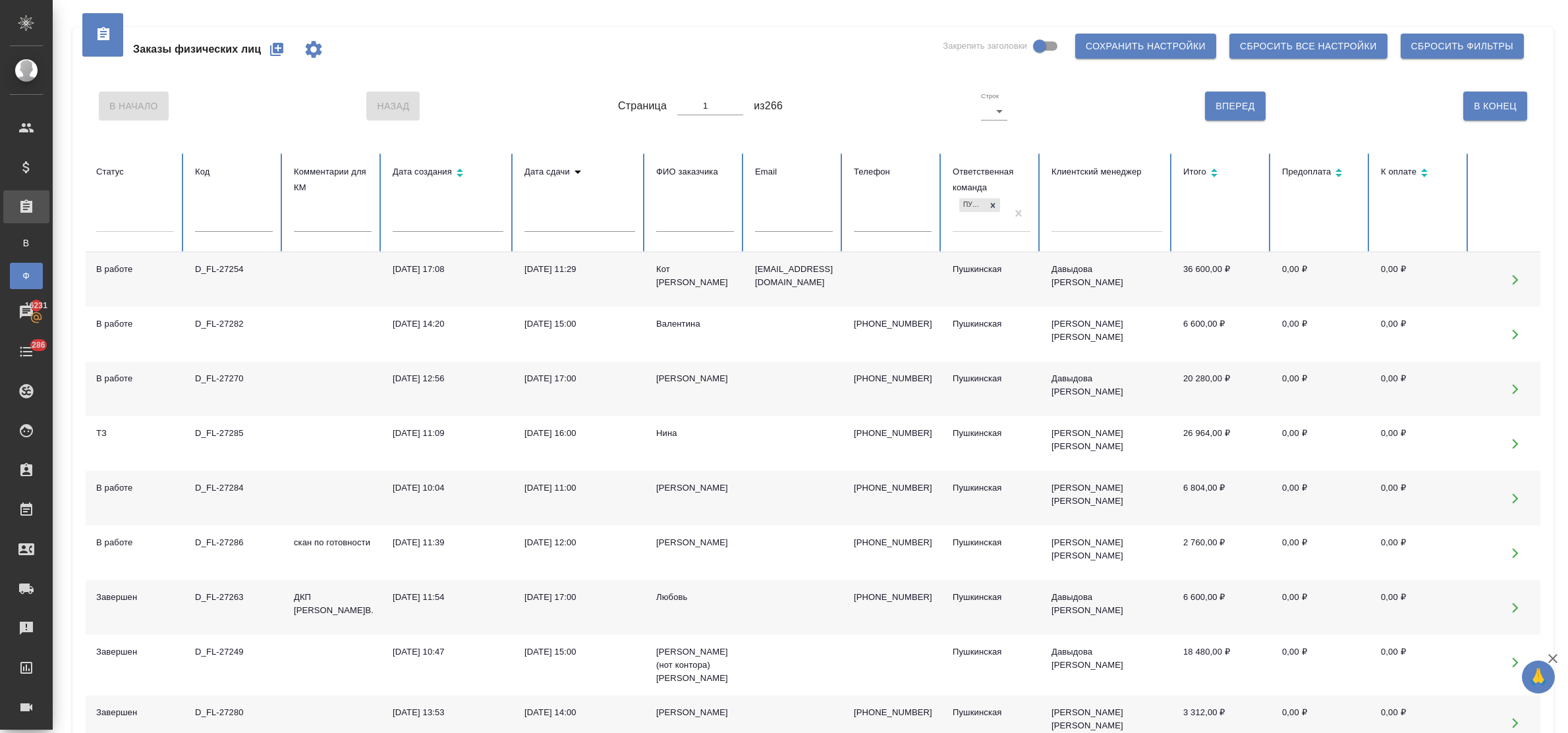
click at [242, 223] on input "text" at bounding box center [233, 223] width 78 height 19
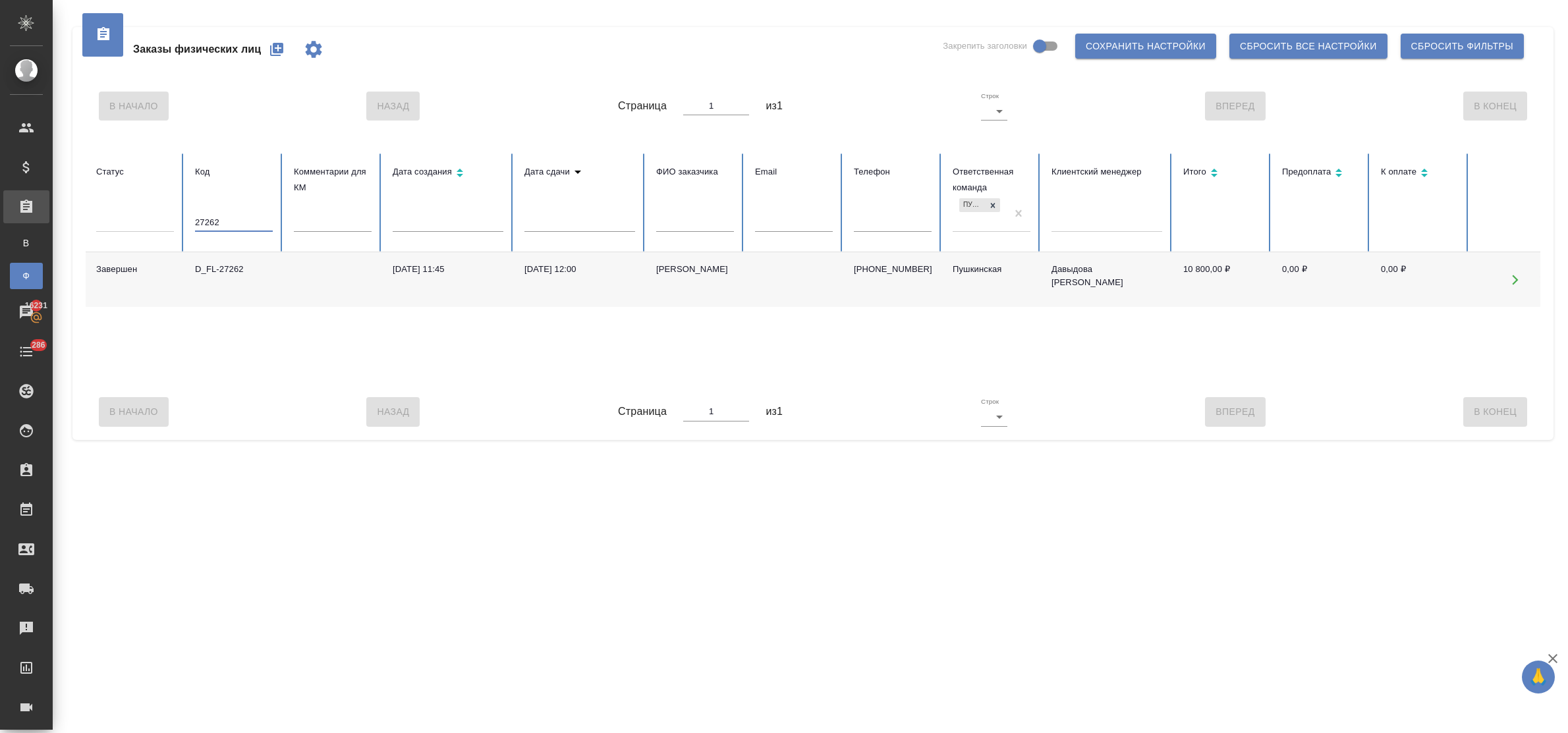
type input "27262"
click at [235, 264] on div "D_FL-27262" at bounding box center [233, 269] width 78 height 13
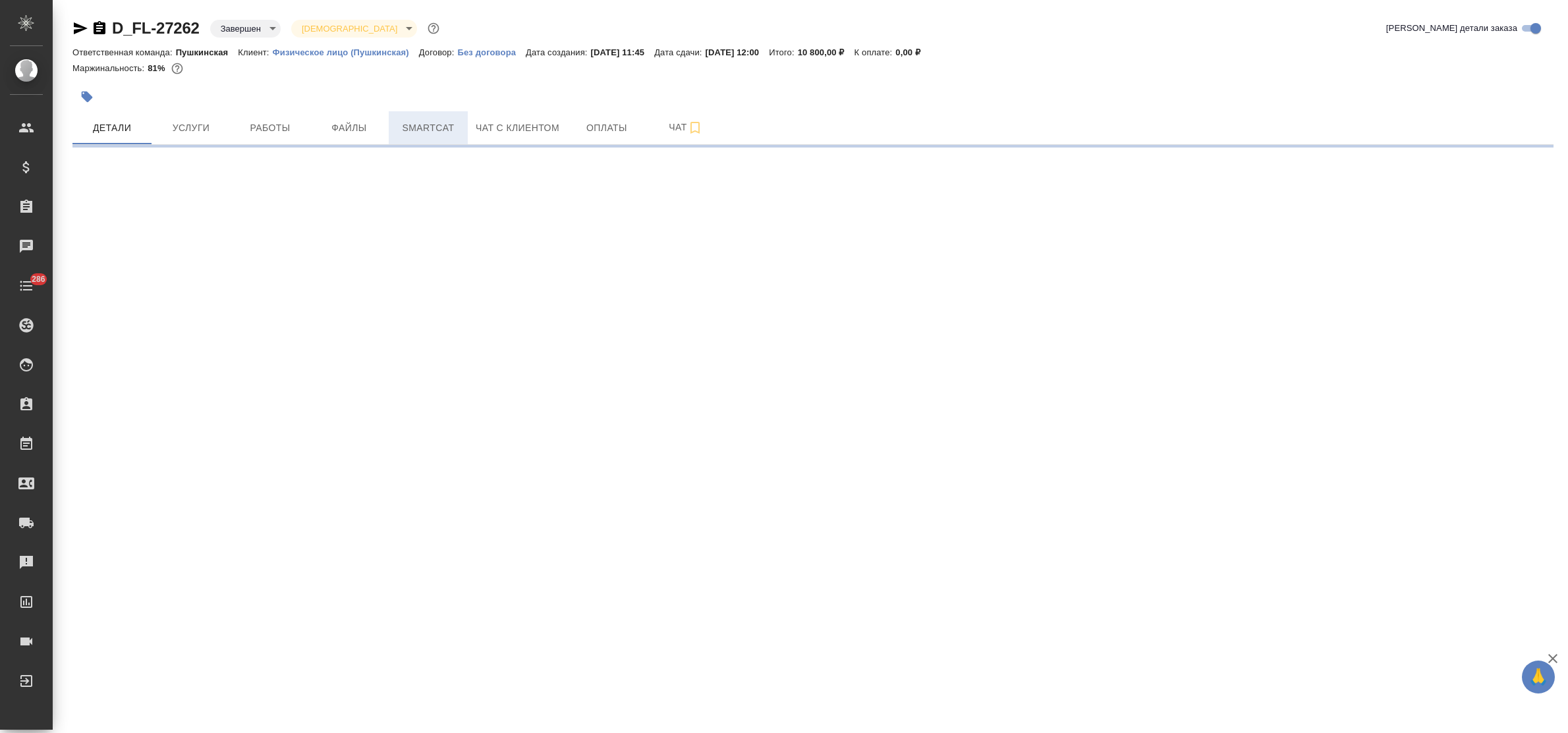
click at [436, 127] on span "Smartcat" at bounding box center [428, 128] width 64 height 16
select select "RU"
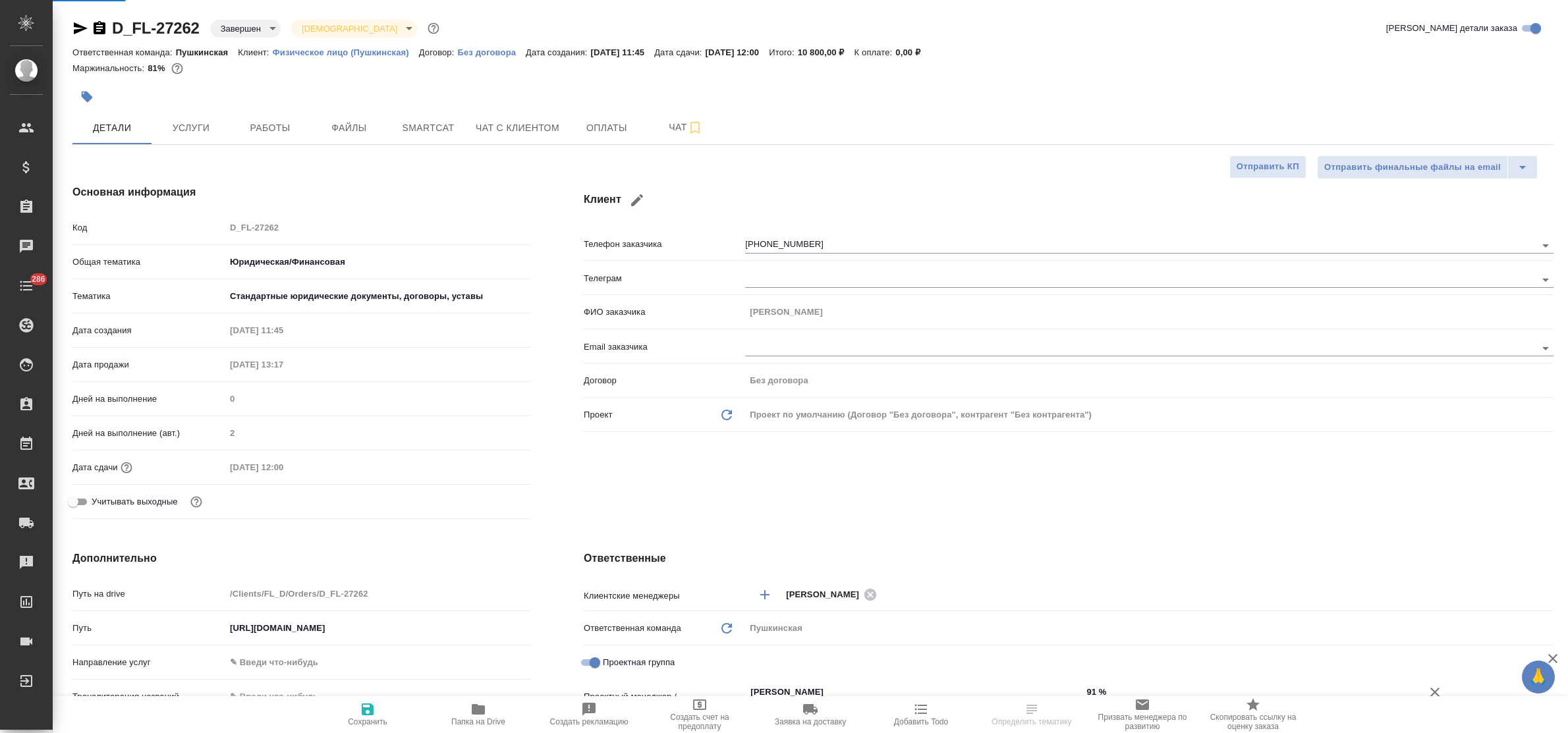
type textarea "x"
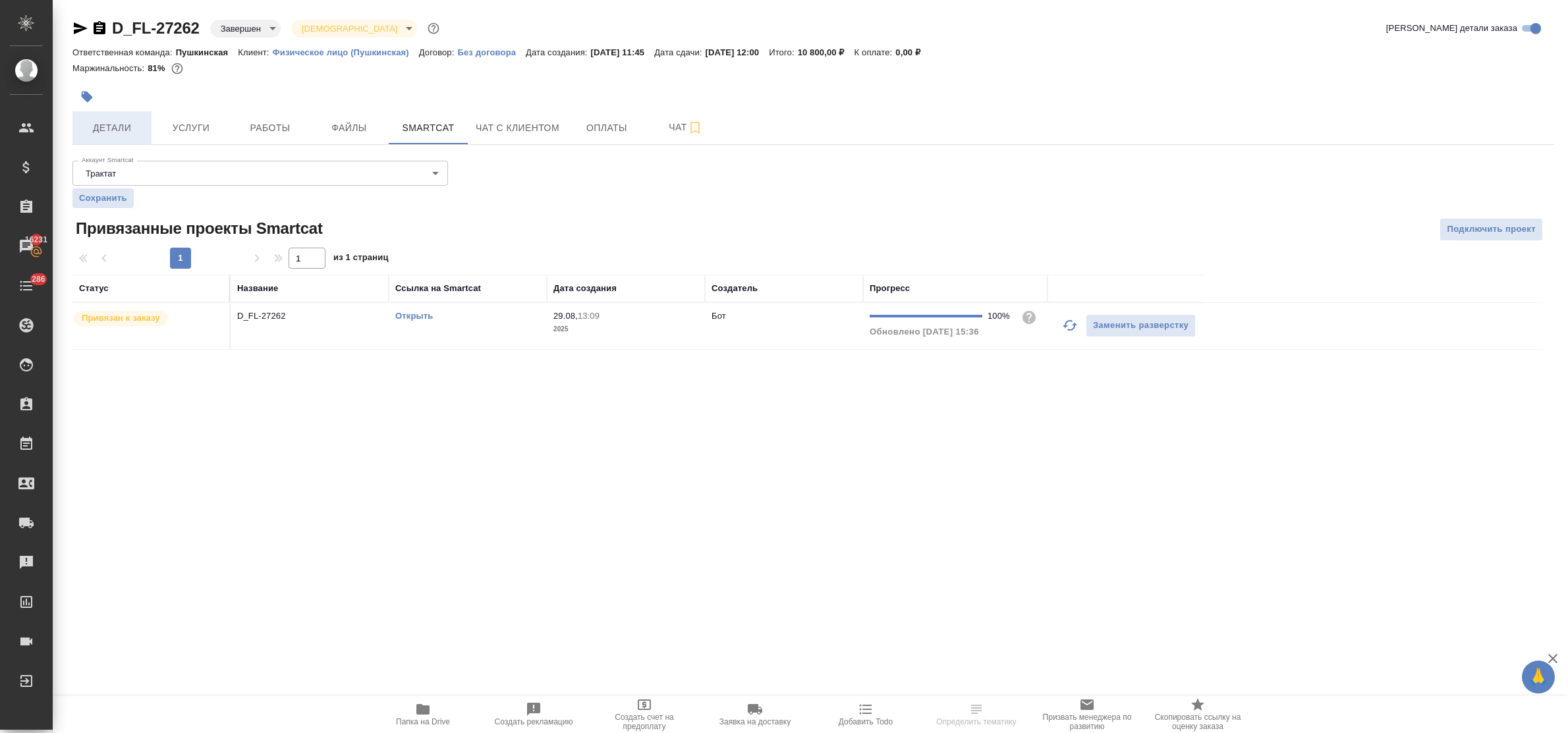
click at [123, 131] on span "Детали" at bounding box center [112, 128] width 64 height 16
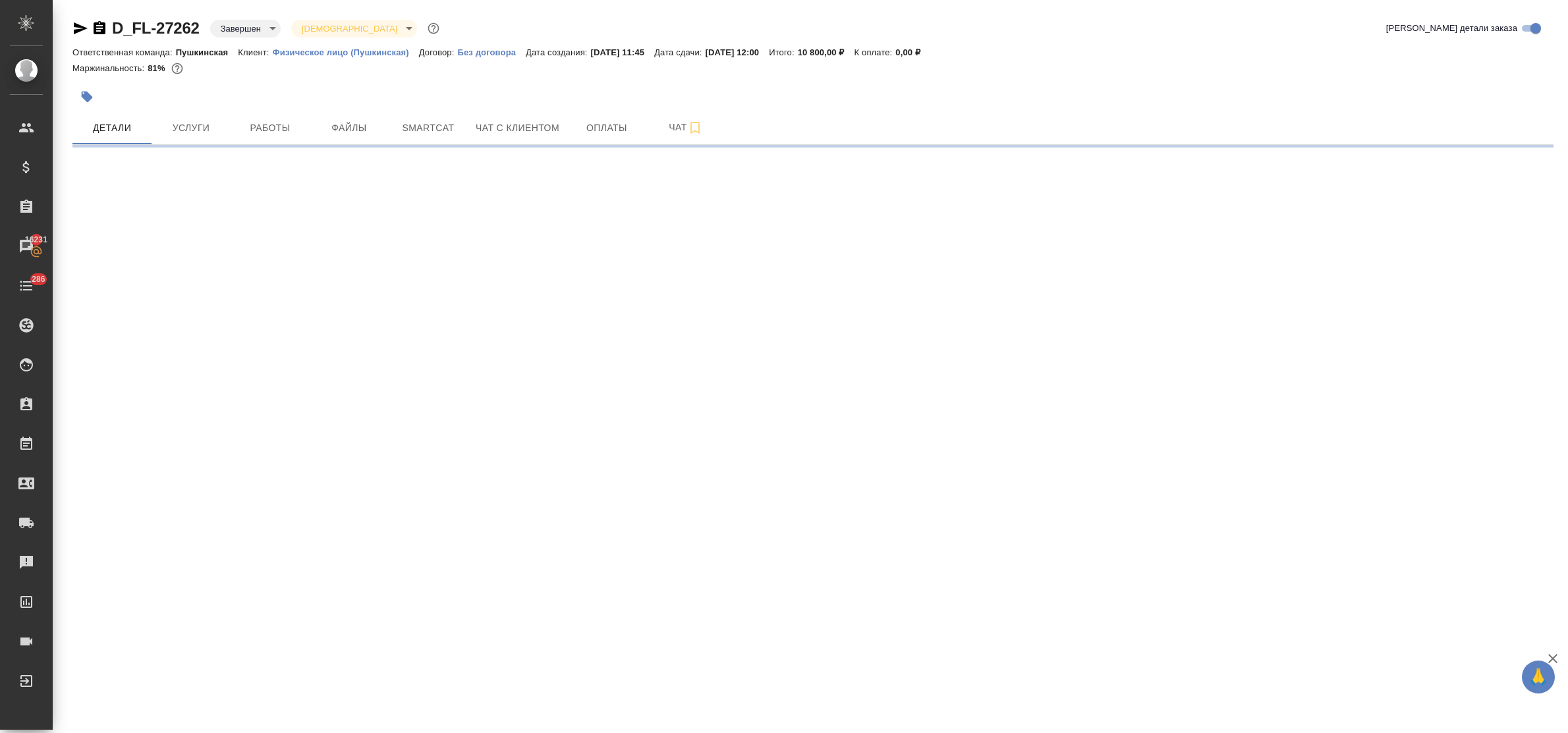
select select "RU"
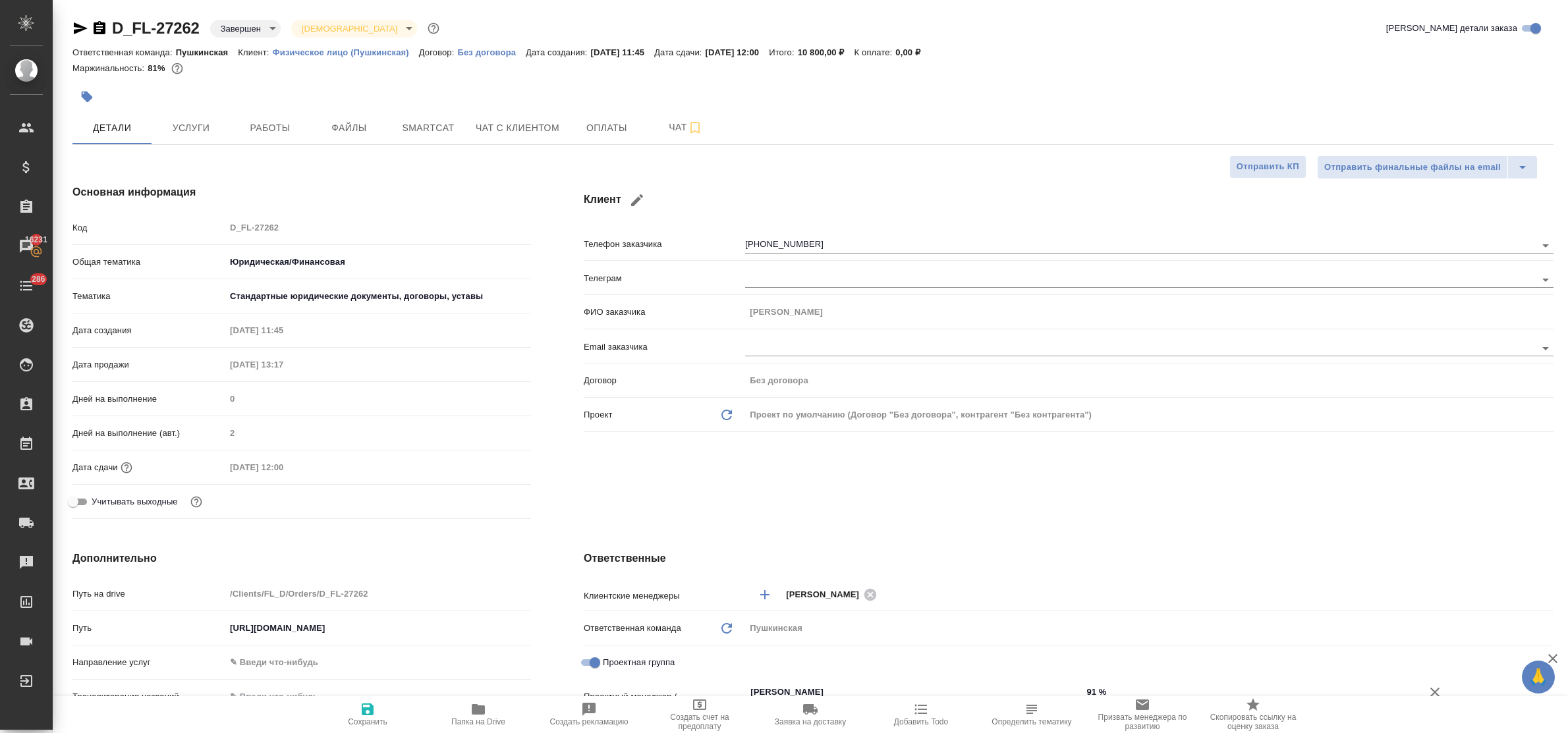
type textarea "x"
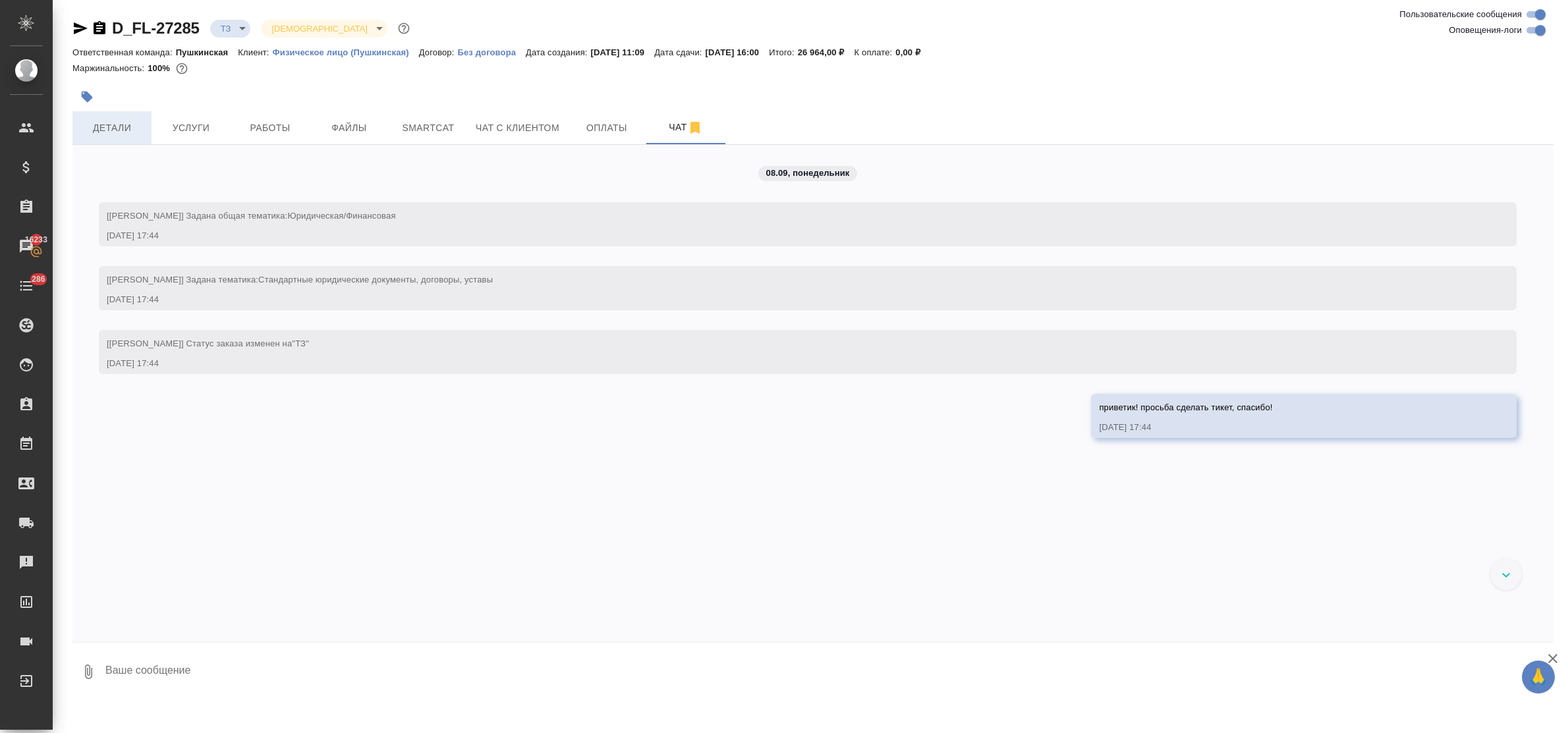
click at [121, 120] on span "Детали" at bounding box center [112, 128] width 64 height 16
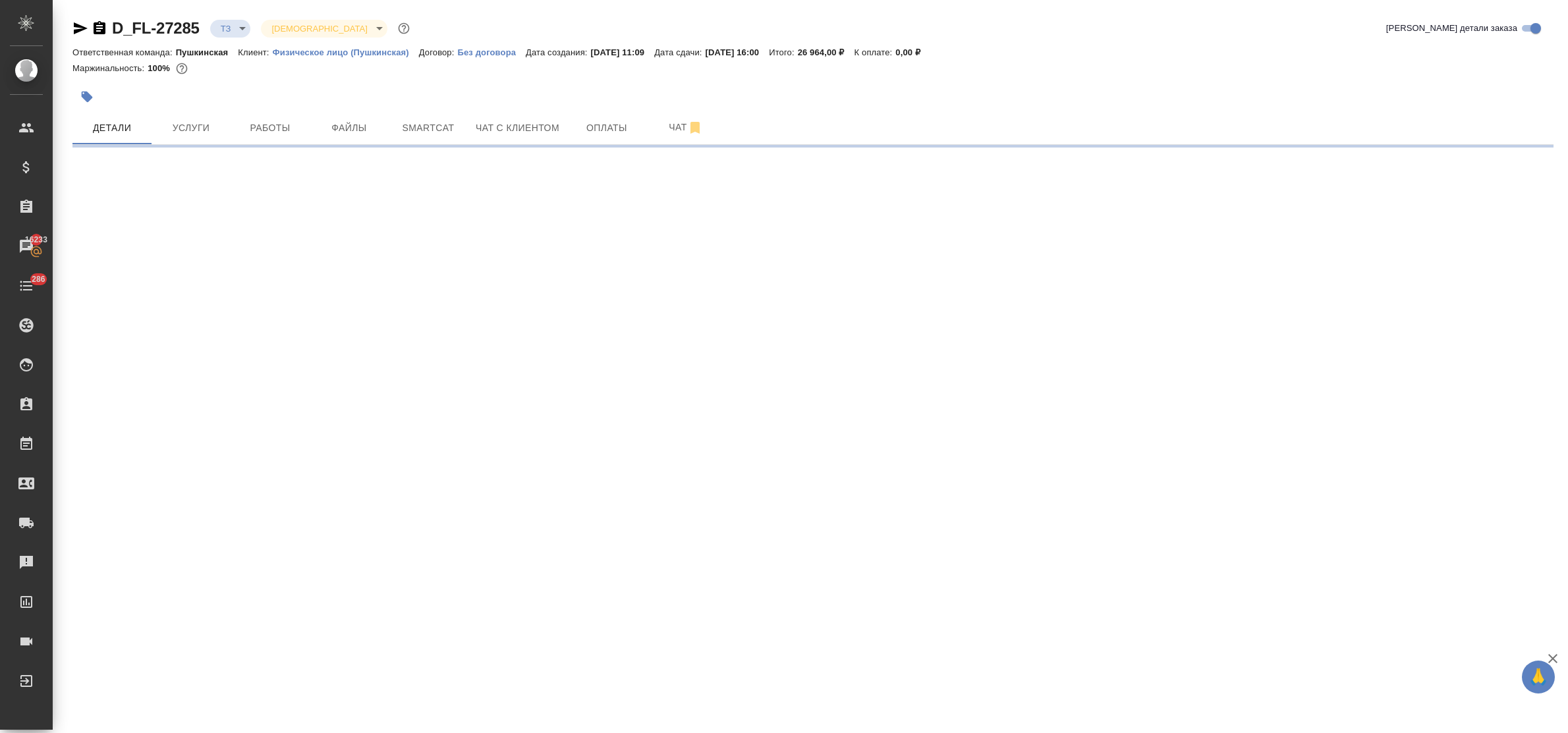
select select "RU"
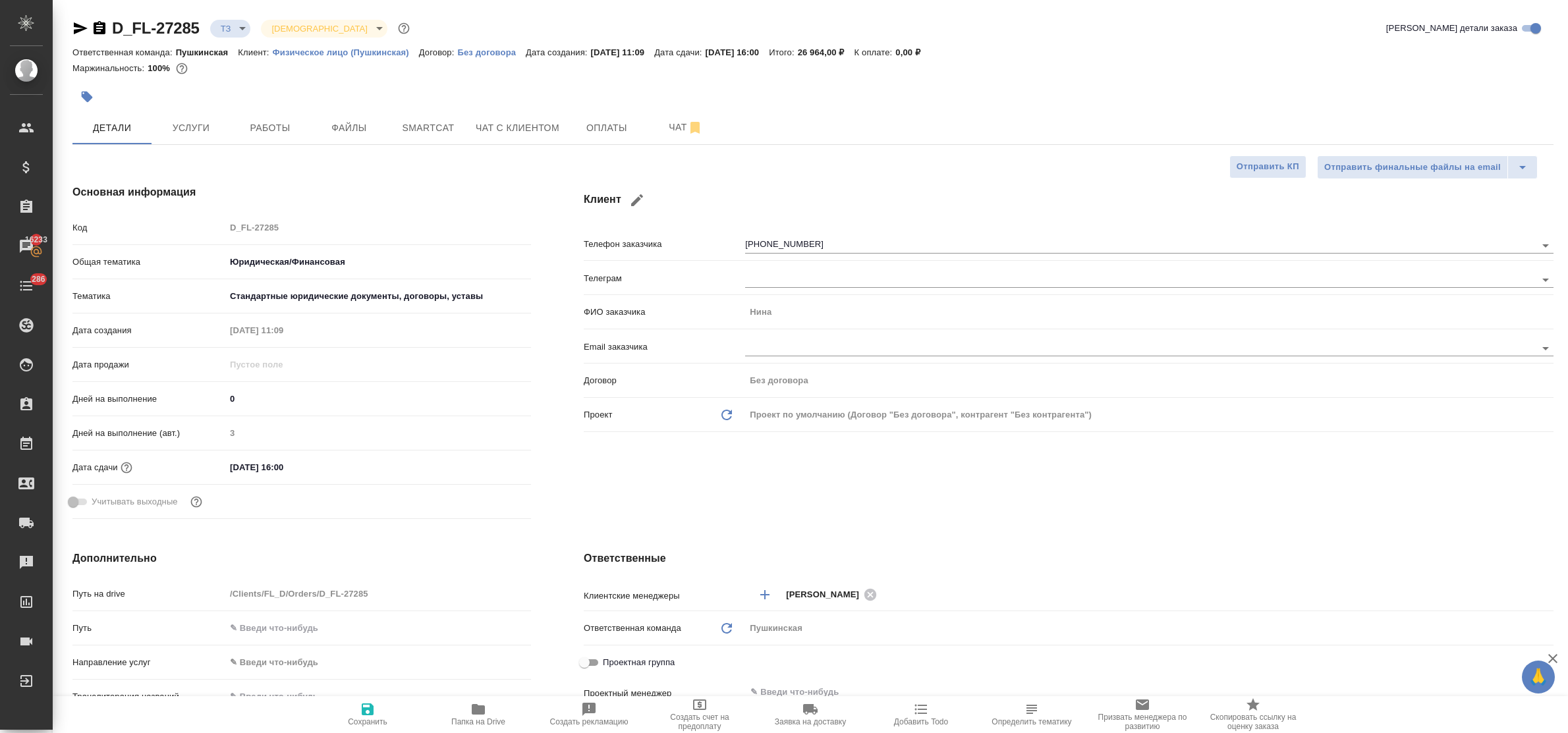
type textarea "x"
click at [680, 129] on span "Чат" at bounding box center [686, 127] width 64 height 16
